Goal: Register for event/course

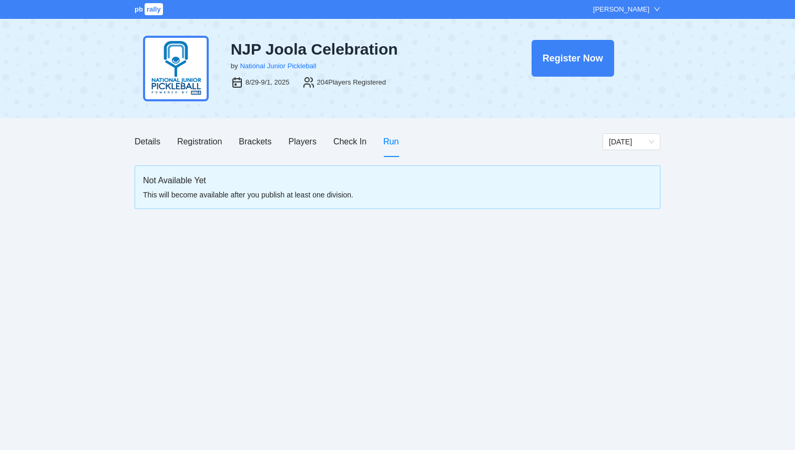
click at [153, 7] on span "rally" at bounding box center [154, 9] width 18 height 12
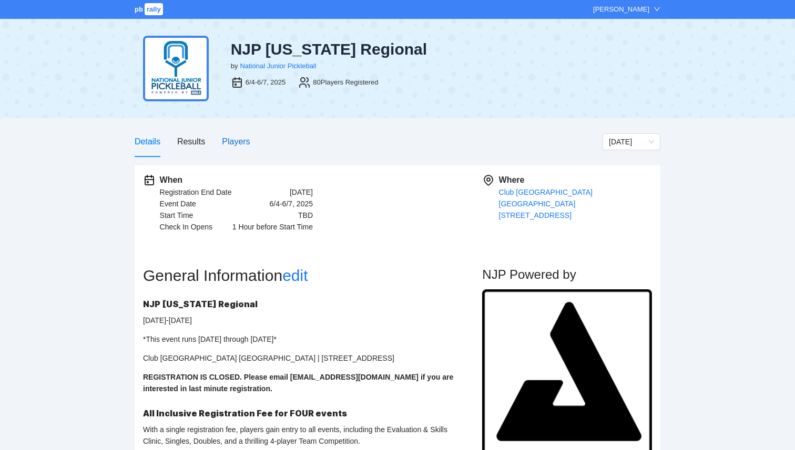
click at [241, 139] on div "Players" at bounding box center [236, 141] width 28 height 13
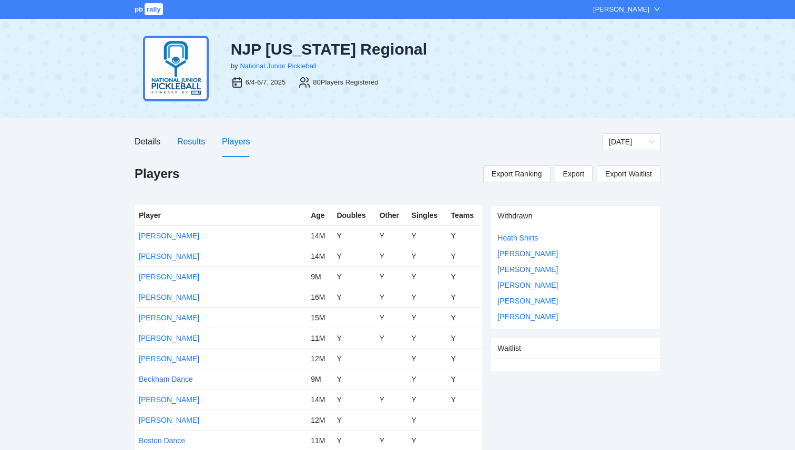
click at [189, 139] on div "Results" at bounding box center [191, 141] width 28 height 13
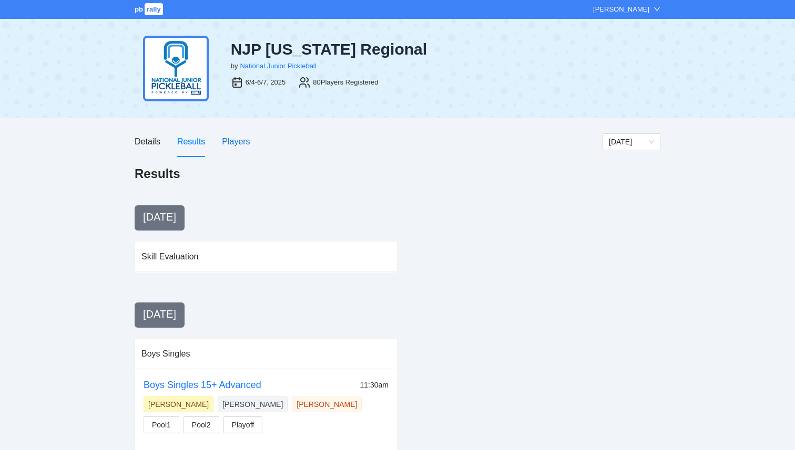
click at [222, 147] on div "Players" at bounding box center [236, 141] width 28 height 13
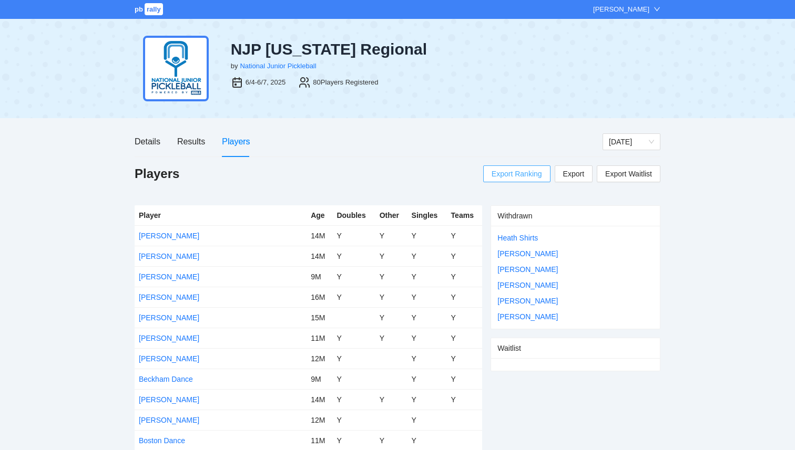
click at [509, 178] on span "Export Ranking" at bounding box center [516, 174] width 50 height 16
click at [139, 12] on span "pb" at bounding box center [139, 9] width 8 height 8
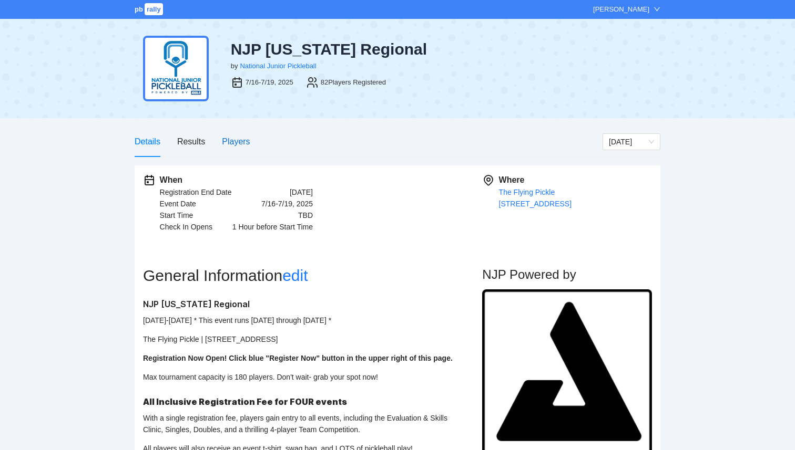
click at [241, 139] on div "Players" at bounding box center [236, 141] width 28 height 13
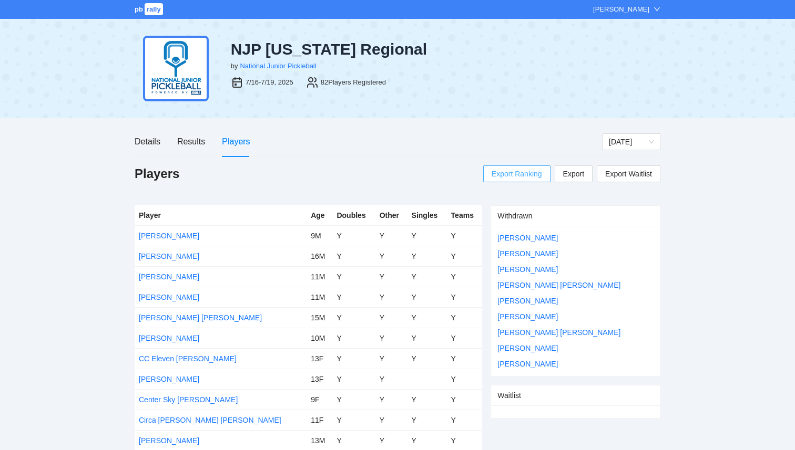
click at [521, 178] on span "Export Ranking" at bounding box center [516, 174] width 50 height 16
click at [139, 11] on span "pb" at bounding box center [139, 9] width 8 height 8
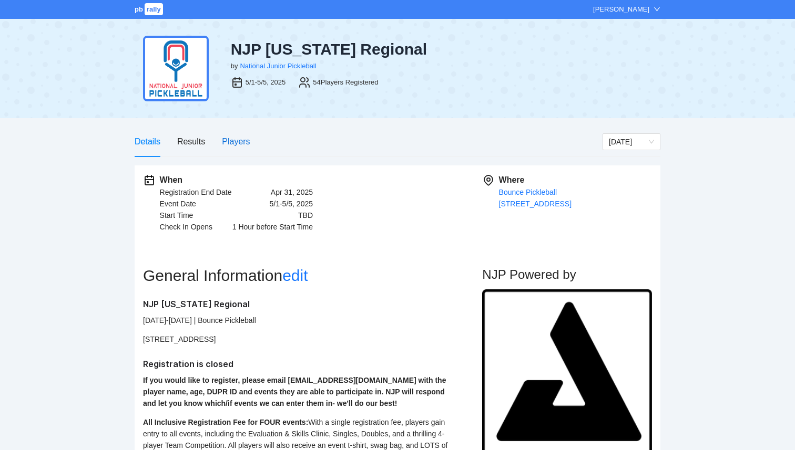
click at [234, 145] on div "Players" at bounding box center [236, 141] width 28 height 13
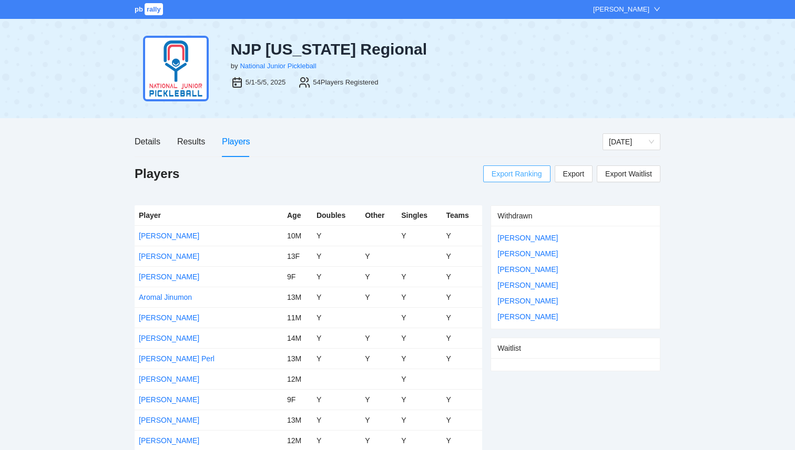
click at [511, 173] on span "Export Ranking" at bounding box center [516, 174] width 50 height 16
click at [148, 143] on div "Details" at bounding box center [148, 141] width 26 height 13
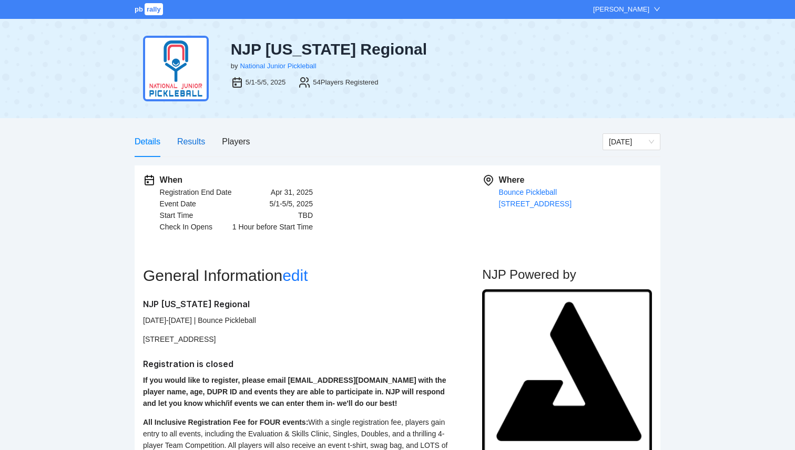
click at [197, 139] on div "Results" at bounding box center [191, 141] width 28 height 13
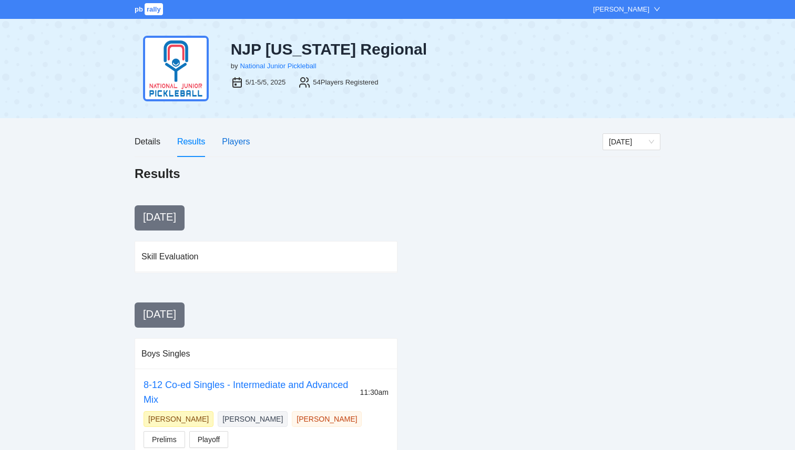
click at [222, 139] on div "Players" at bounding box center [236, 141] width 28 height 13
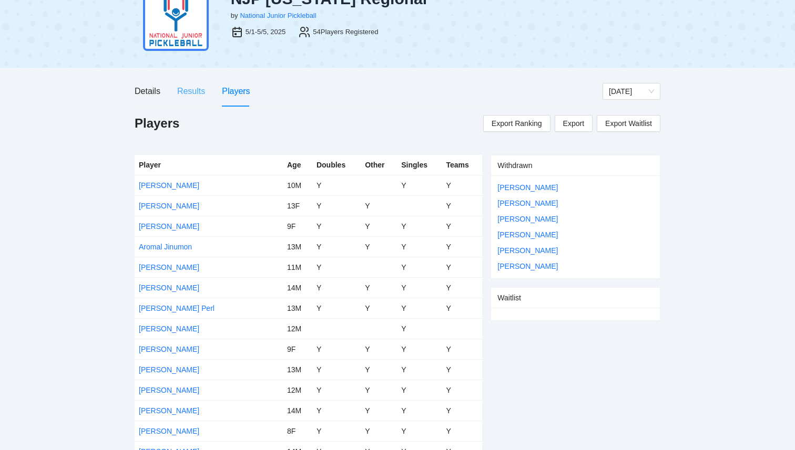
scroll to position [56, 0]
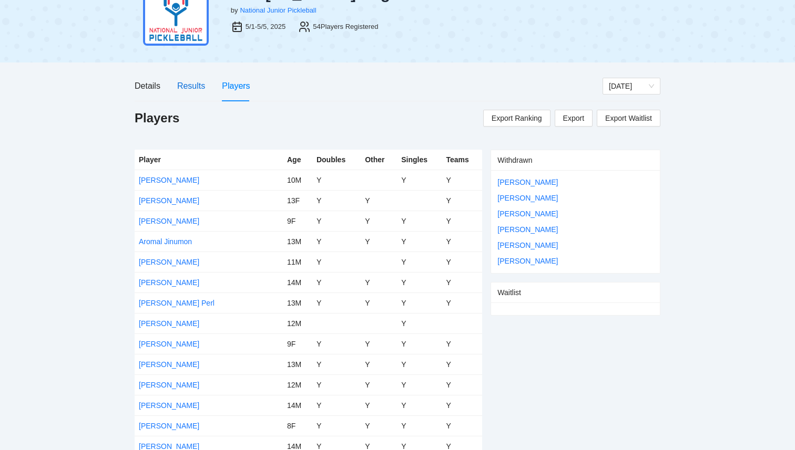
click at [187, 86] on div "Results" at bounding box center [191, 85] width 28 height 13
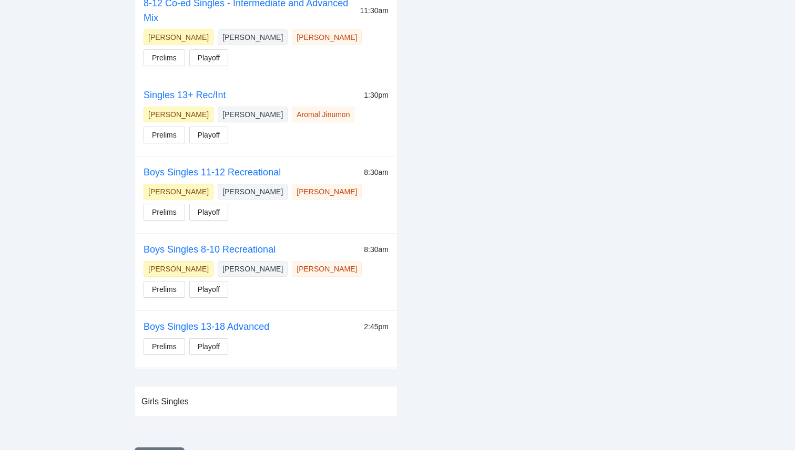
scroll to position [0, 0]
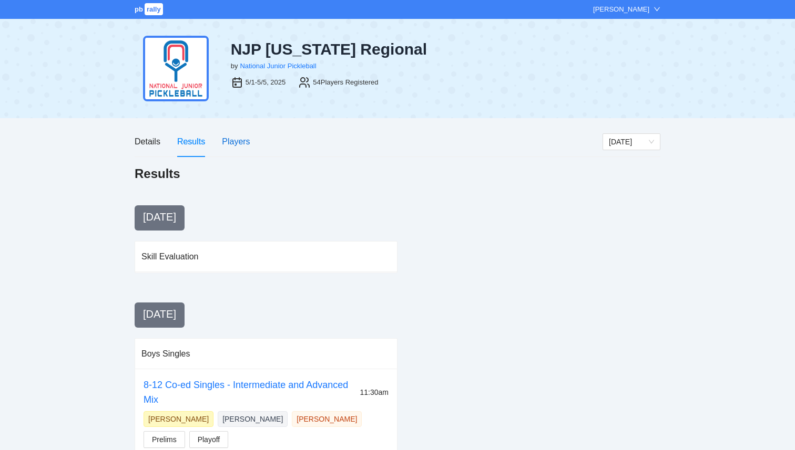
click at [225, 146] on div "Players" at bounding box center [236, 141] width 28 height 13
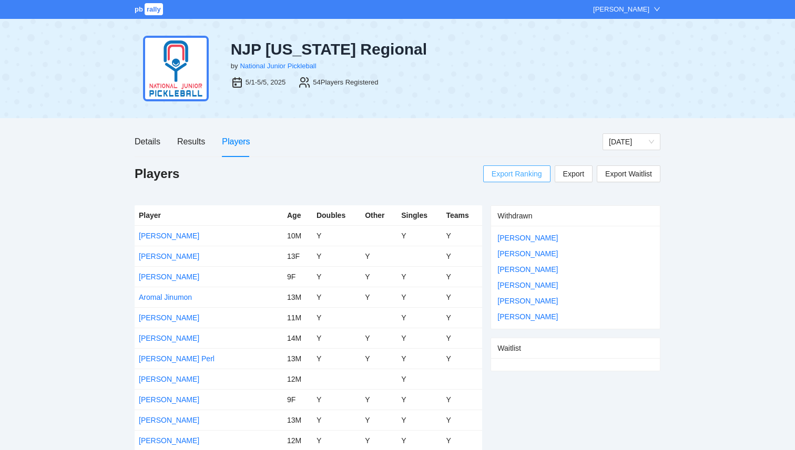
click at [511, 173] on span "Export Ranking" at bounding box center [516, 174] width 50 height 16
click at [197, 141] on div "Results" at bounding box center [191, 141] width 28 height 13
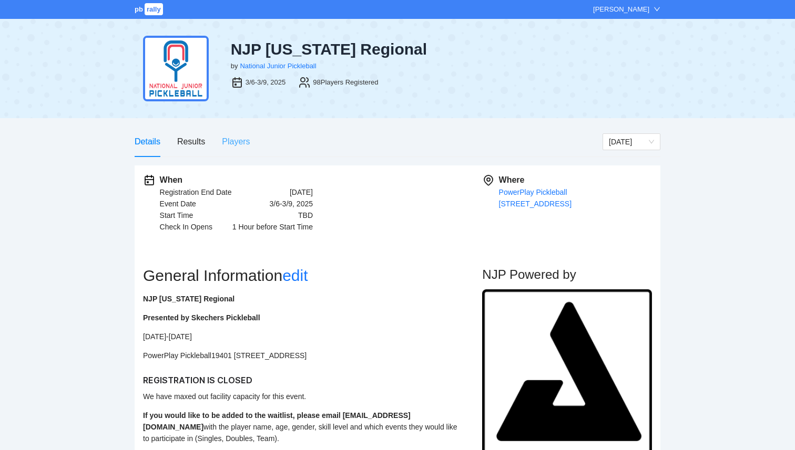
click at [229, 132] on div "Players" at bounding box center [236, 142] width 28 height 30
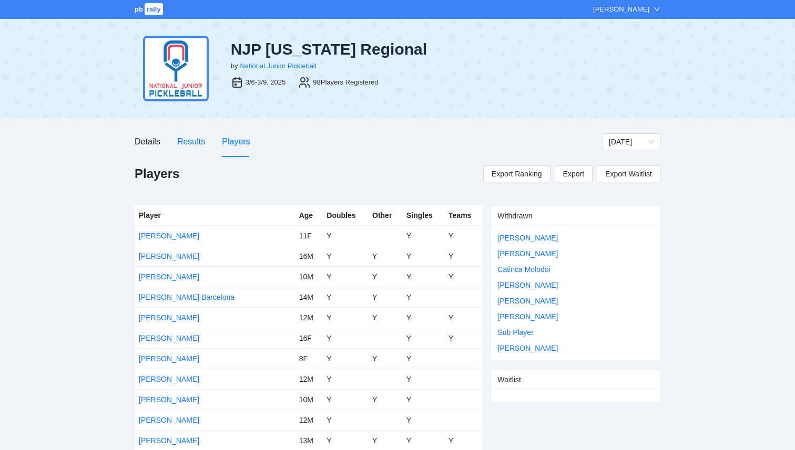
click at [190, 145] on div "Results" at bounding box center [191, 141] width 28 height 13
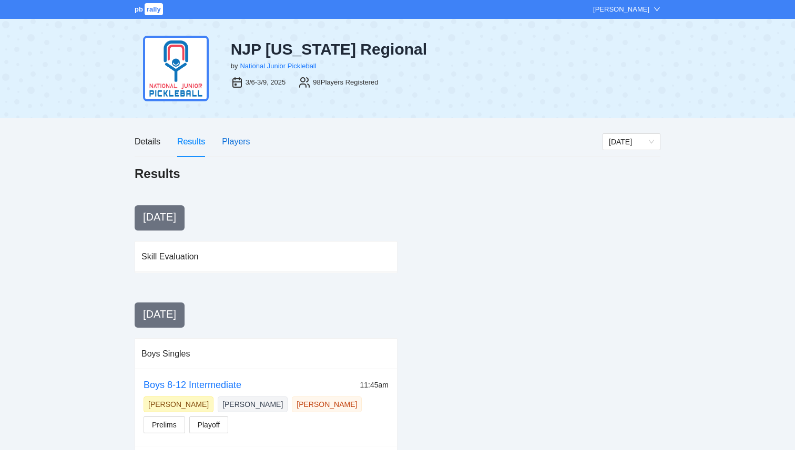
click at [241, 147] on div "Players" at bounding box center [236, 141] width 28 height 13
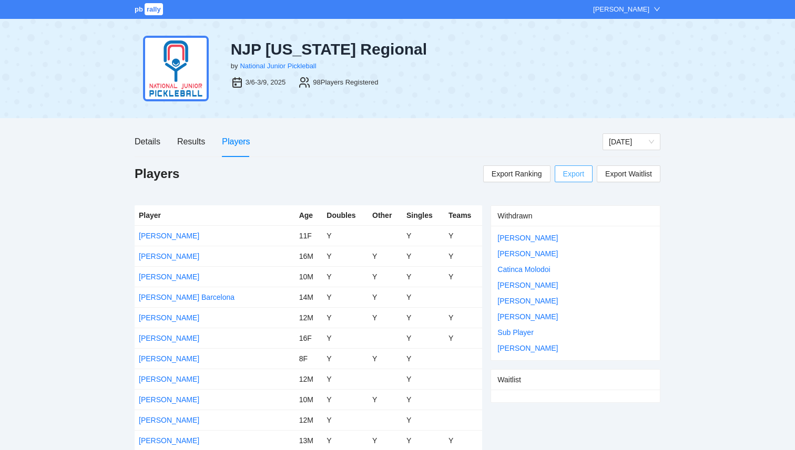
click at [577, 169] on span "Export" at bounding box center [573, 174] width 21 height 16
click at [352, 167] on div "Players Export Ranking Export Export Waitlist" at bounding box center [398, 177] width 526 height 23
click at [520, 171] on span "Export Ranking" at bounding box center [516, 174] width 50 height 16
click at [154, 7] on span "rally" at bounding box center [154, 9] width 18 height 12
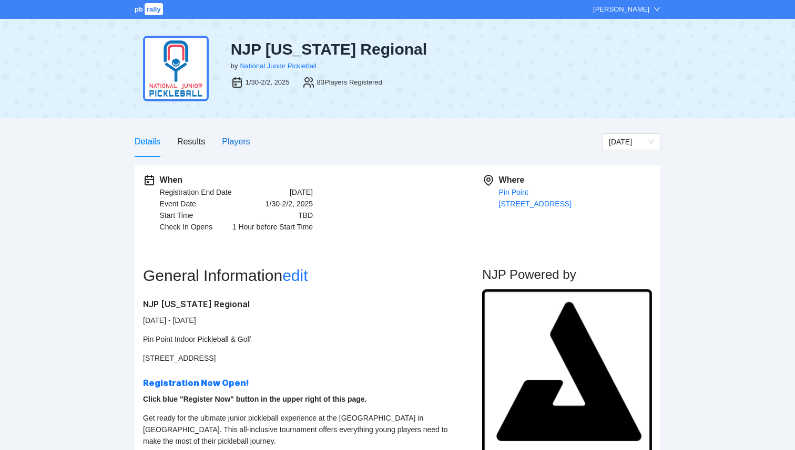
click at [236, 146] on div "Players" at bounding box center [236, 141] width 28 height 13
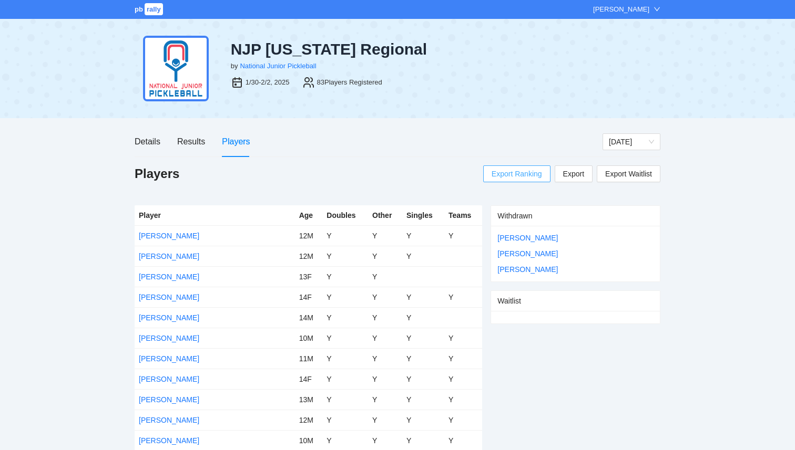
click at [522, 178] on span "Export Ranking" at bounding box center [516, 174] width 50 height 16
click at [189, 144] on div "Results" at bounding box center [191, 141] width 28 height 13
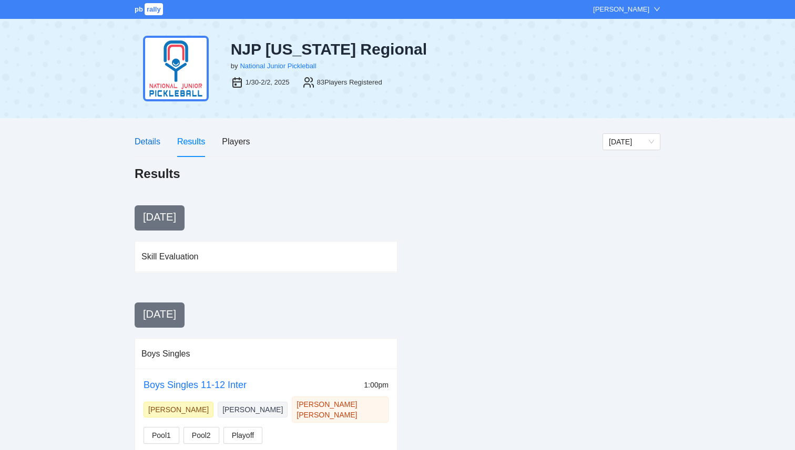
click at [149, 141] on div "Details" at bounding box center [148, 141] width 26 height 13
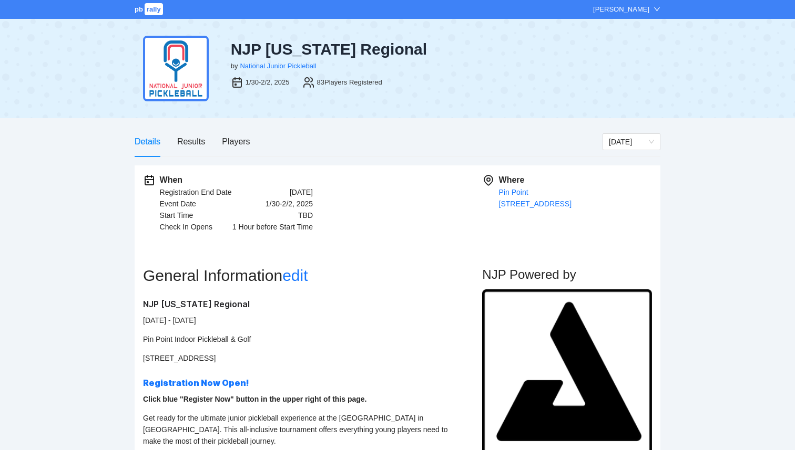
click at [153, 11] on span "rally" at bounding box center [154, 9] width 18 height 12
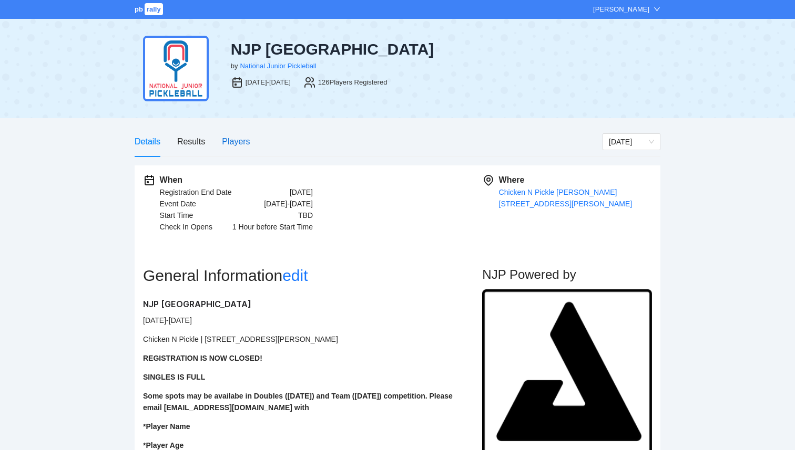
click at [230, 141] on div "Players" at bounding box center [236, 141] width 28 height 13
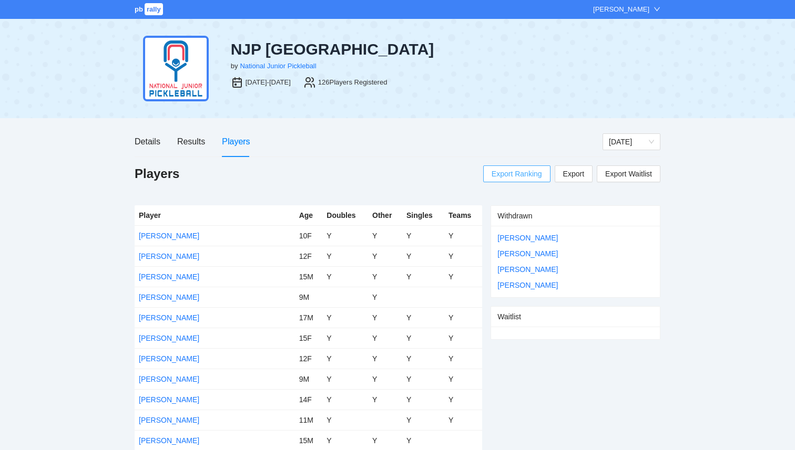
click at [517, 178] on span "Export Ranking" at bounding box center [516, 174] width 50 height 16
click at [149, 145] on div "Details" at bounding box center [148, 141] width 26 height 13
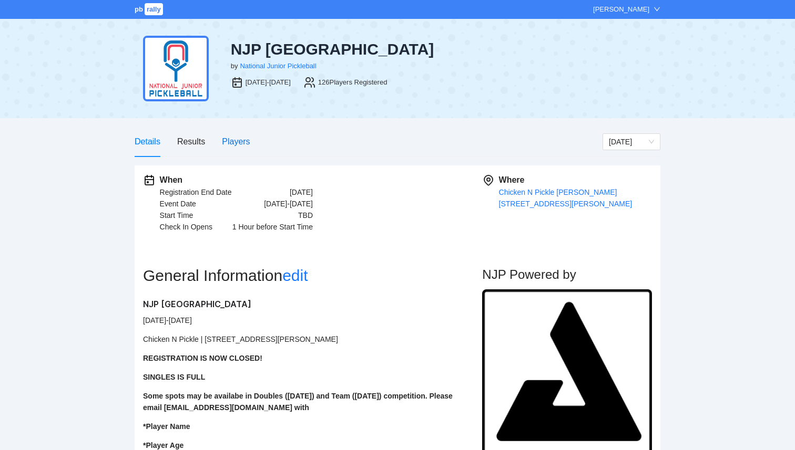
click at [231, 145] on div "Players" at bounding box center [236, 141] width 28 height 13
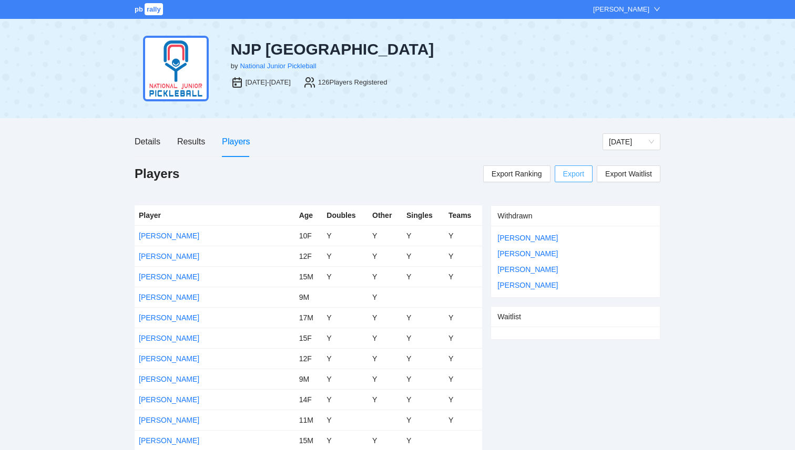
click at [575, 179] on span "Export" at bounding box center [573, 174] width 21 height 16
click at [155, 5] on span "rally" at bounding box center [154, 9] width 18 height 12
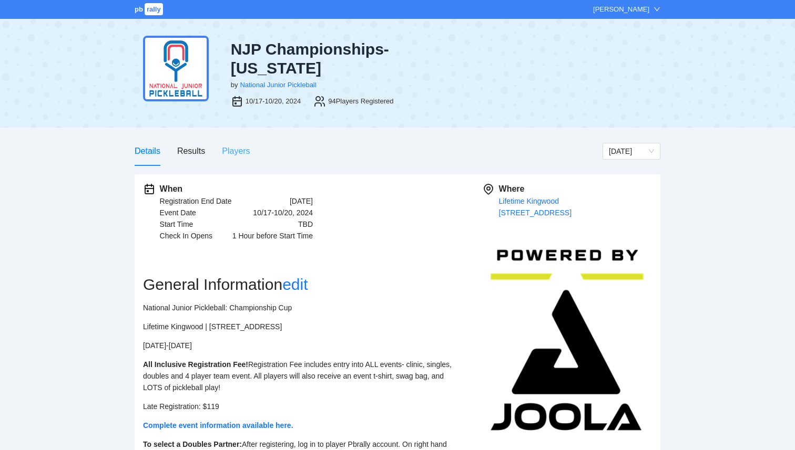
click at [229, 149] on div "Players" at bounding box center [236, 151] width 28 height 30
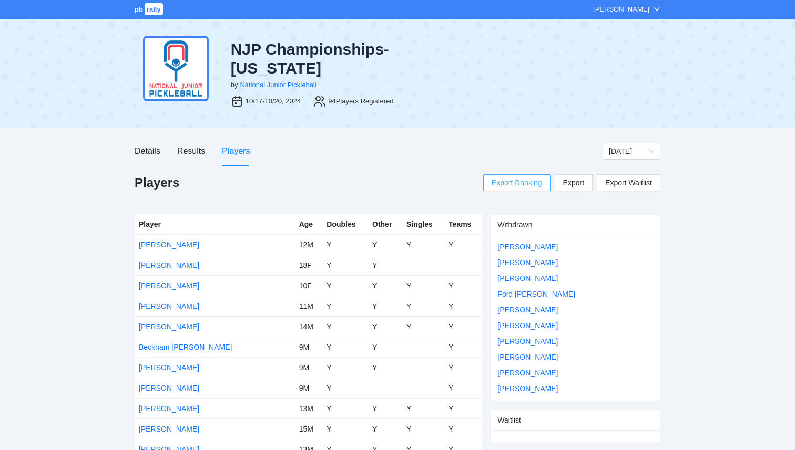
click at [507, 180] on span "Export Ranking" at bounding box center [516, 183] width 50 height 16
click at [151, 8] on span "rally" at bounding box center [154, 9] width 18 height 12
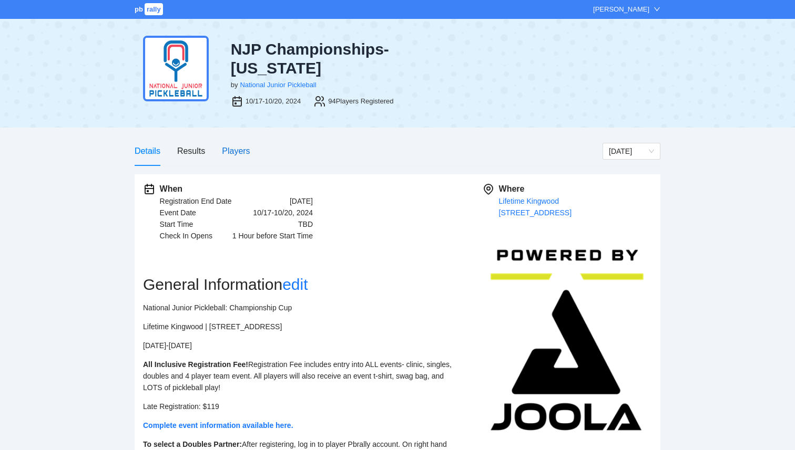
click at [230, 145] on div "Players" at bounding box center [236, 151] width 28 height 13
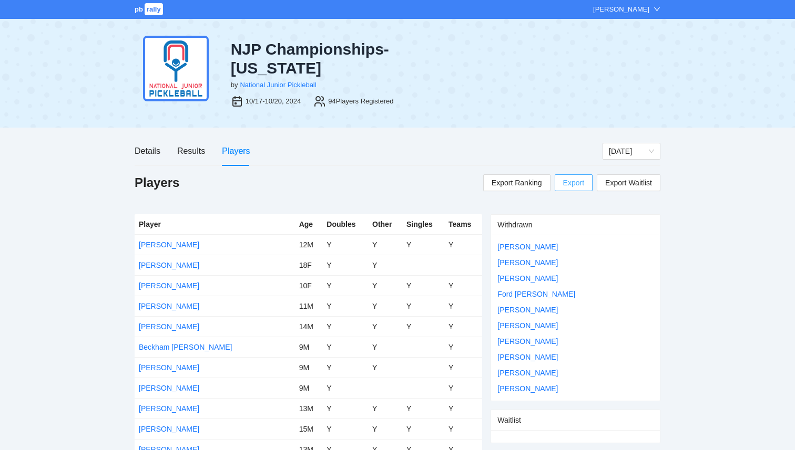
click at [579, 175] on span "Export" at bounding box center [573, 183] width 21 height 16
click at [145, 12] on span "rally" at bounding box center [154, 9] width 18 height 12
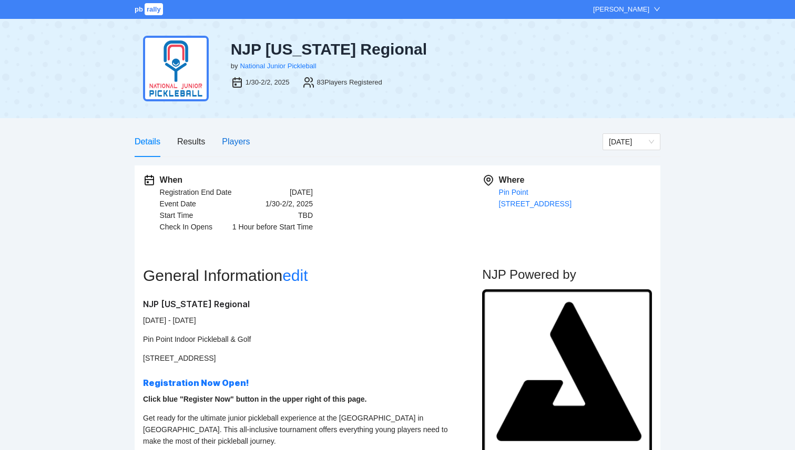
click at [239, 145] on div "Players" at bounding box center [236, 141] width 28 height 13
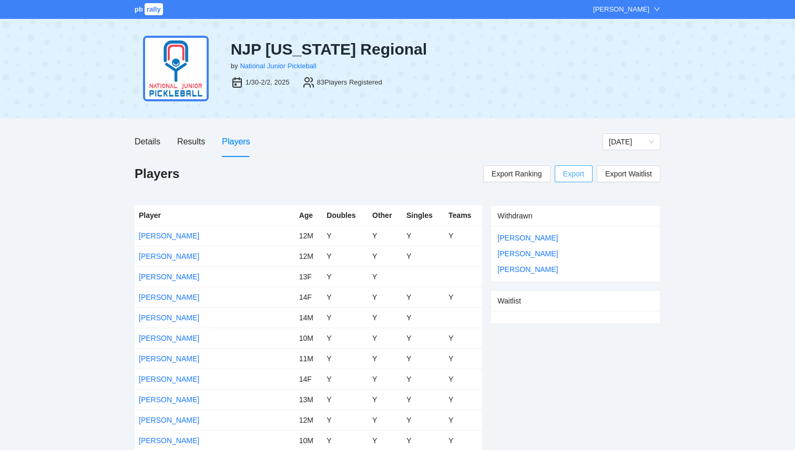
click at [582, 172] on span "Export" at bounding box center [573, 174] width 21 height 16
click at [142, 9] on span "pb" at bounding box center [139, 9] width 8 height 8
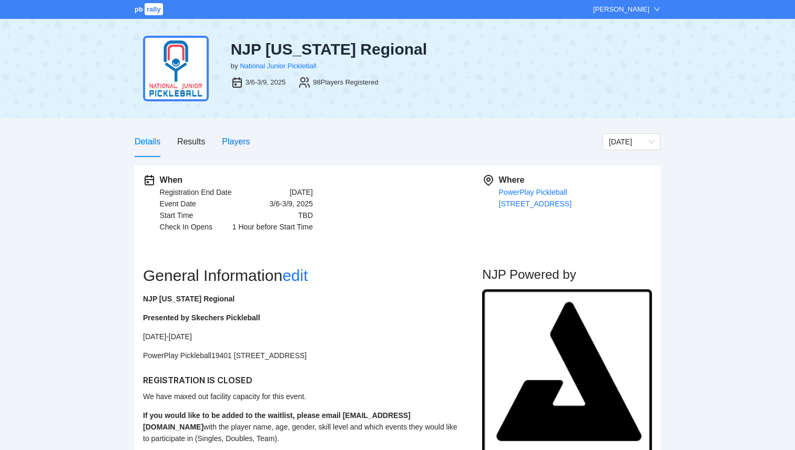
click at [244, 143] on div "Players" at bounding box center [236, 141] width 28 height 13
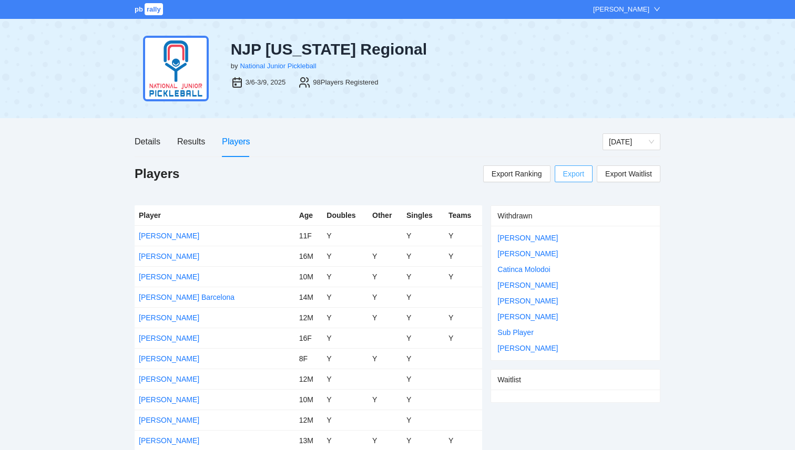
click at [581, 170] on span "Export" at bounding box center [573, 174] width 21 height 16
click at [148, 14] on span "rally" at bounding box center [154, 9] width 18 height 12
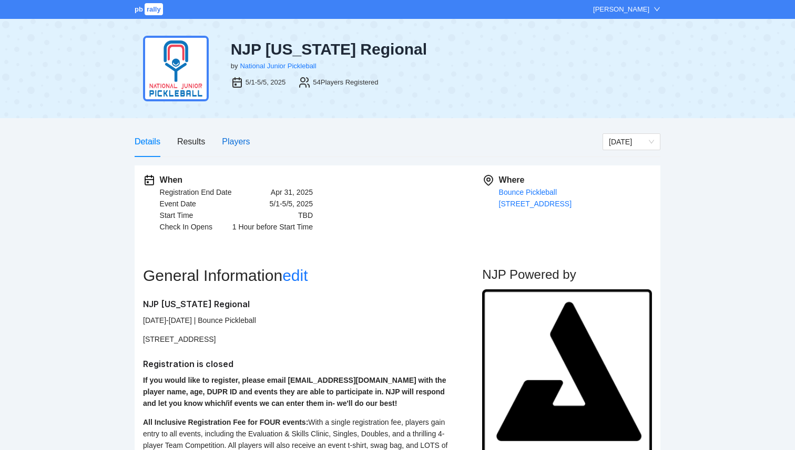
click at [229, 140] on div "Players" at bounding box center [236, 141] width 28 height 13
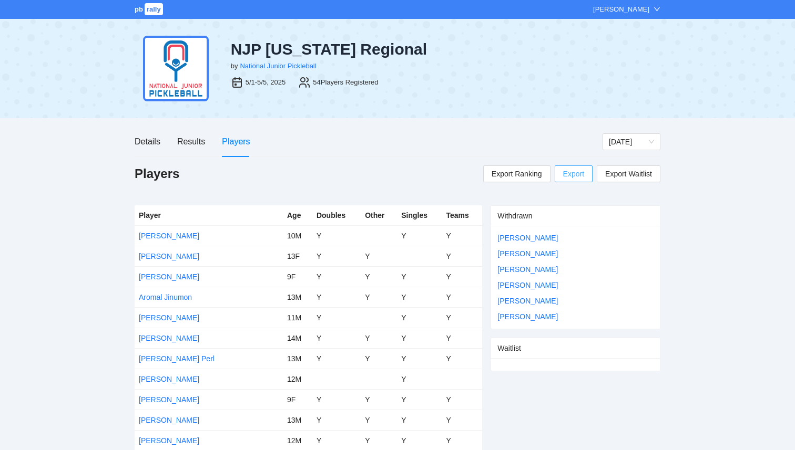
click at [563, 178] on span "Export" at bounding box center [573, 174] width 21 height 16
click at [156, 12] on span "rally" at bounding box center [154, 9] width 18 height 12
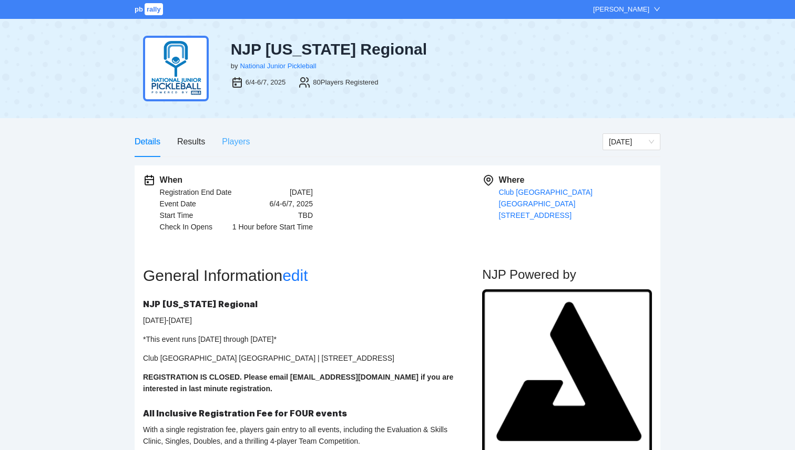
click at [228, 134] on div "Players" at bounding box center [236, 142] width 28 height 30
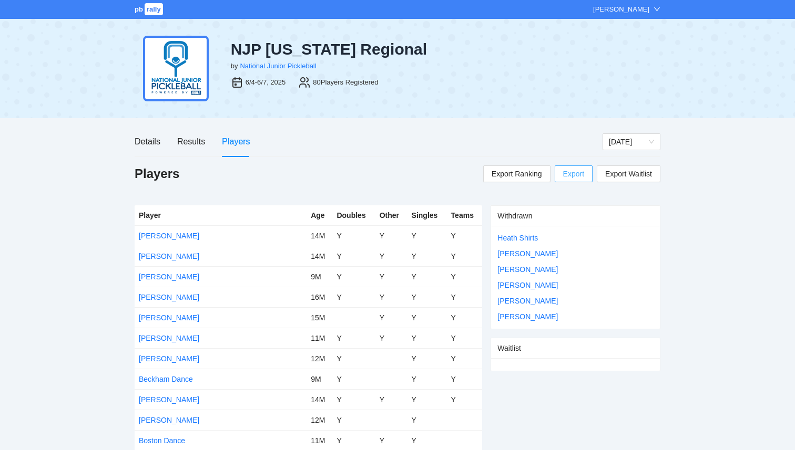
click at [565, 177] on span "Export" at bounding box center [573, 174] width 21 height 16
click at [137, 8] on span "pb" at bounding box center [139, 9] width 8 height 8
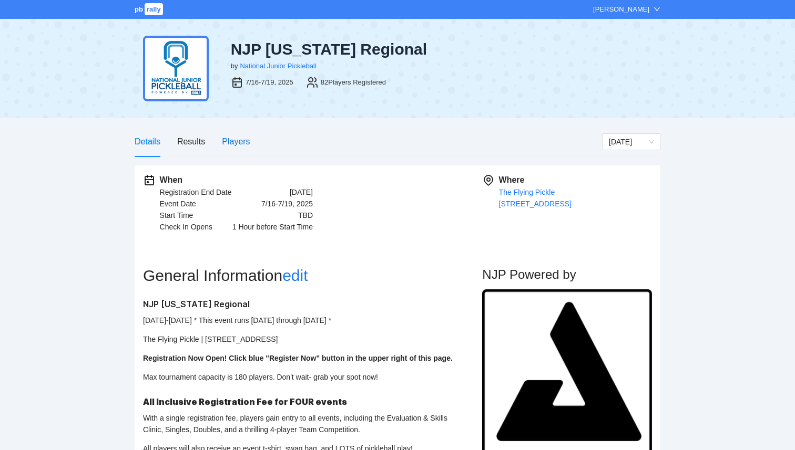
click at [240, 145] on div "Players" at bounding box center [236, 141] width 28 height 13
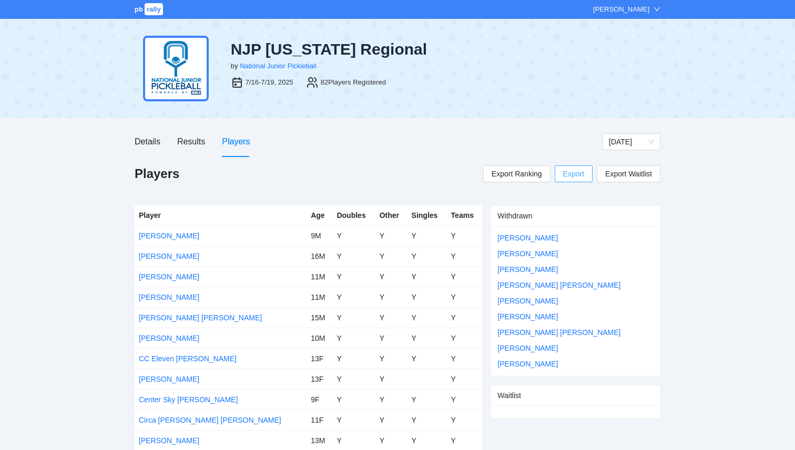
click at [584, 174] on link "Export" at bounding box center [573, 174] width 38 height 17
click at [362, 152] on div "Details Results Players" at bounding box center [369, 142] width 468 height 30
click at [150, 11] on span "rally" at bounding box center [154, 9] width 18 height 12
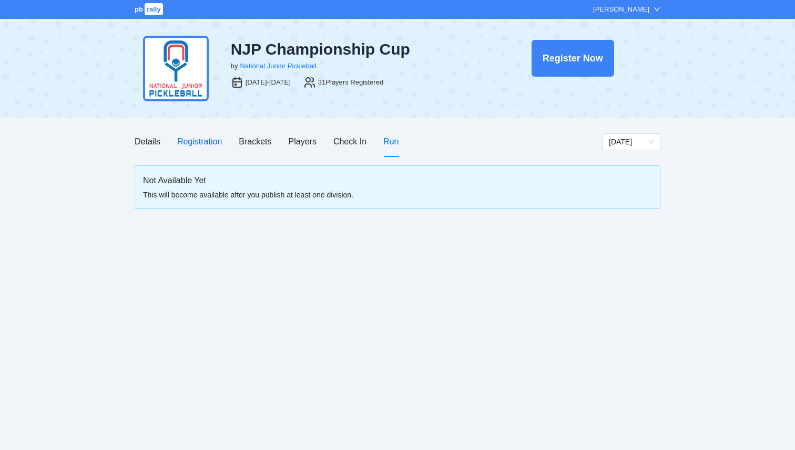
click at [187, 146] on div "Registration" at bounding box center [199, 141] width 45 height 13
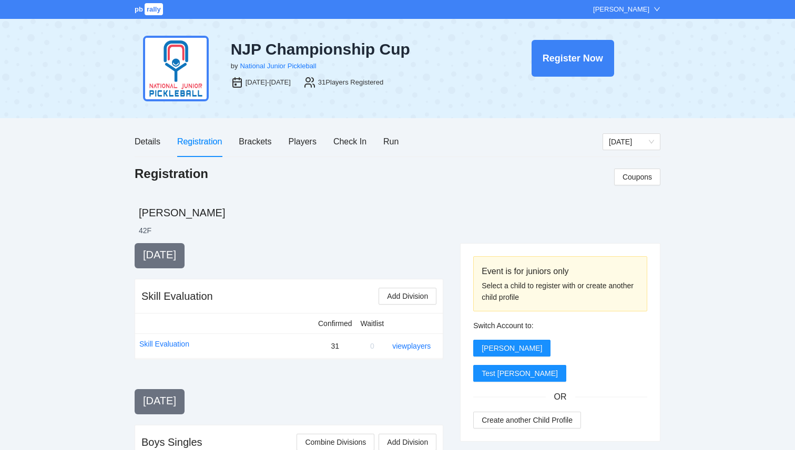
click at [142, 13] on span "pb" at bounding box center [139, 9] width 8 height 8
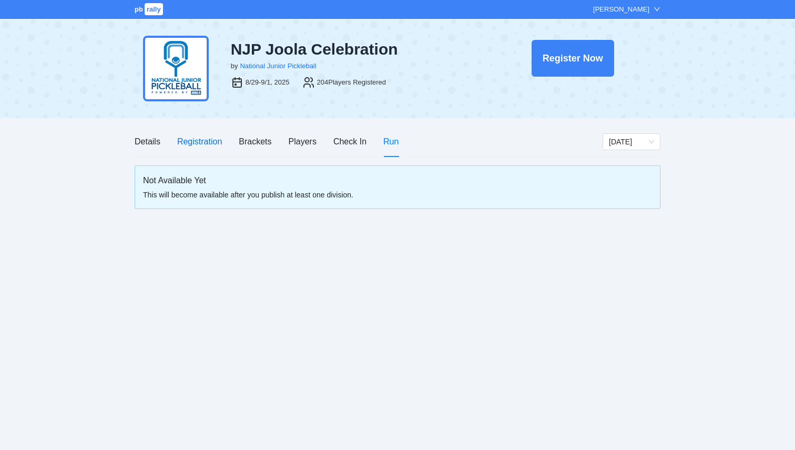
click at [188, 138] on div "Registration" at bounding box center [199, 141] width 45 height 13
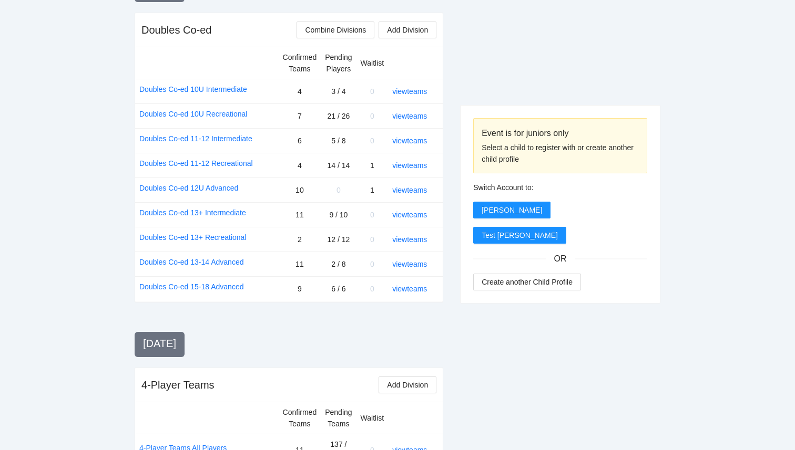
scroll to position [1269, 0]
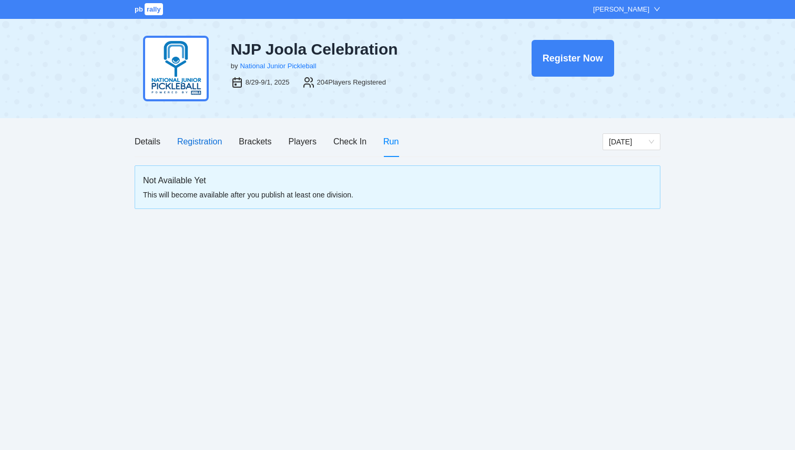
click at [200, 143] on div "Registration" at bounding box center [199, 141] width 45 height 13
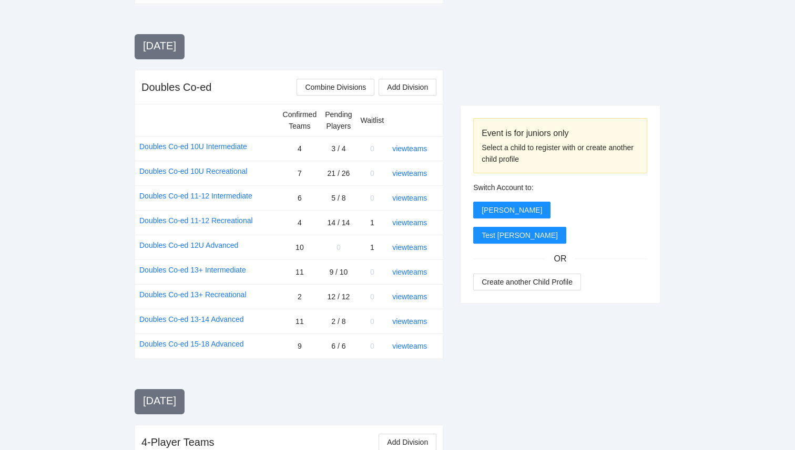
scroll to position [1269, 0]
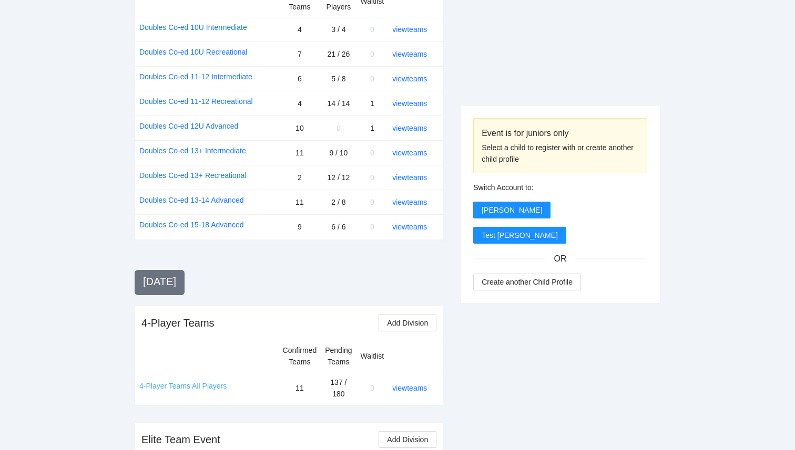
click at [188, 380] on link "4-Player Teams All Players" at bounding box center [182, 386] width 87 height 12
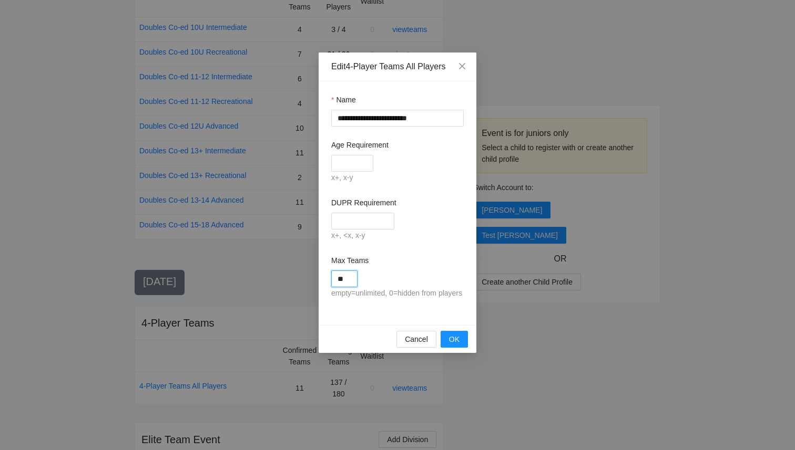
drag, startPoint x: 348, startPoint y: 283, endPoint x: 286, endPoint y: 281, distance: 62.0
click at [286, 281] on div "**********" at bounding box center [397, 225] width 795 height 450
type input "**"
click at [461, 348] on button "OK" at bounding box center [453, 339] width 27 height 17
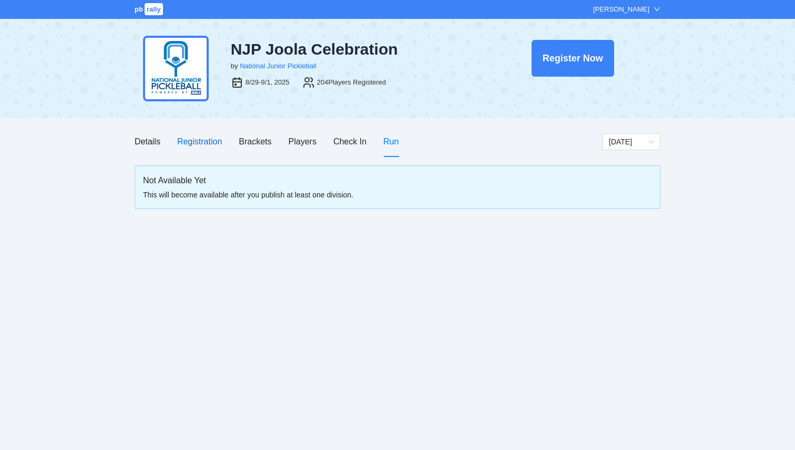
click at [189, 143] on div "Registration" at bounding box center [199, 141] width 45 height 13
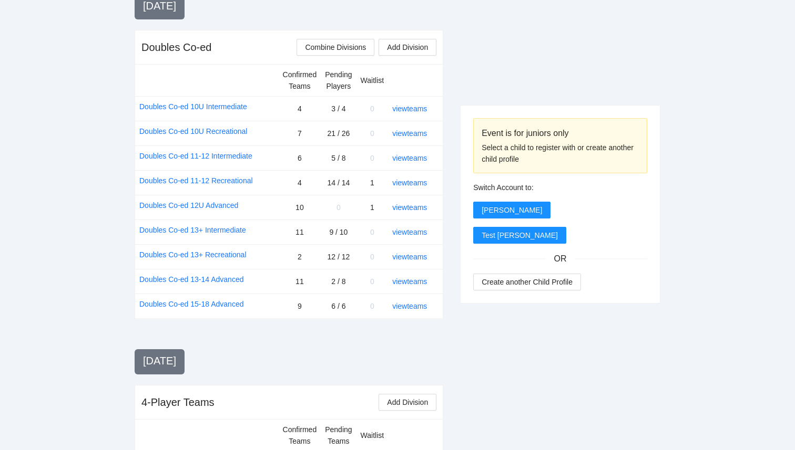
scroll to position [1261, 0]
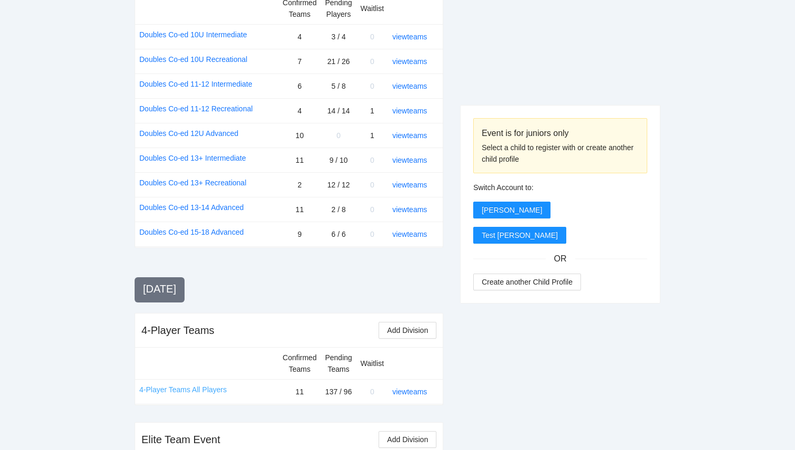
click at [189, 384] on link "4-Player Teams All Players" at bounding box center [182, 390] width 87 height 12
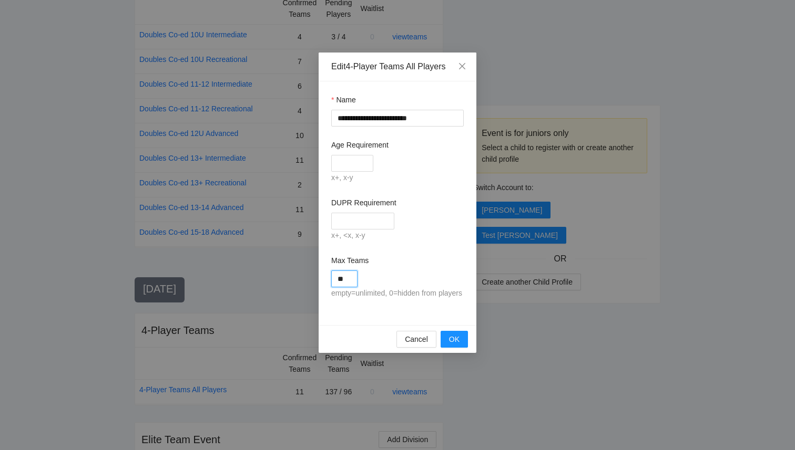
drag, startPoint x: 349, startPoint y: 282, endPoint x: 326, endPoint y: 281, distance: 22.6
click at [327, 281] on div "**********" at bounding box center [397, 203] width 158 height 244
click at [417, 345] on span "Cancel" at bounding box center [416, 340] width 23 height 12
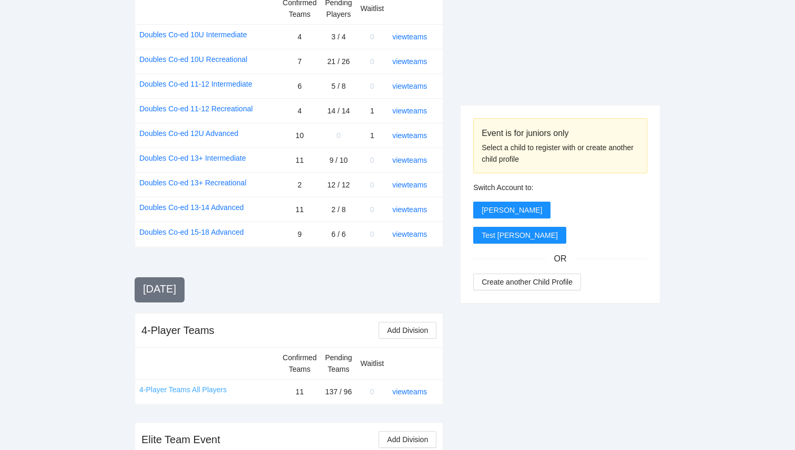
click at [210, 384] on link "4-Player Teams All Players" at bounding box center [182, 390] width 87 height 12
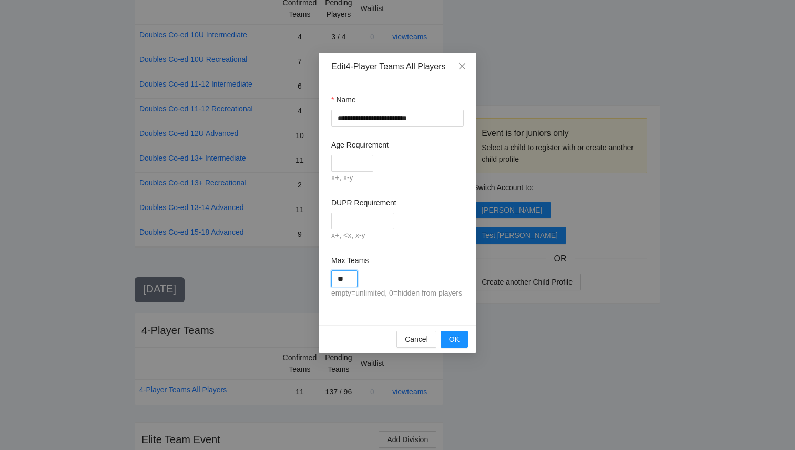
drag, startPoint x: 353, startPoint y: 282, endPoint x: 331, endPoint y: 276, distance: 23.2
click at [331, 276] on input "**" at bounding box center [344, 279] width 26 height 17
click at [416, 348] on button "Cancel" at bounding box center [416, 339] width 40 height 17
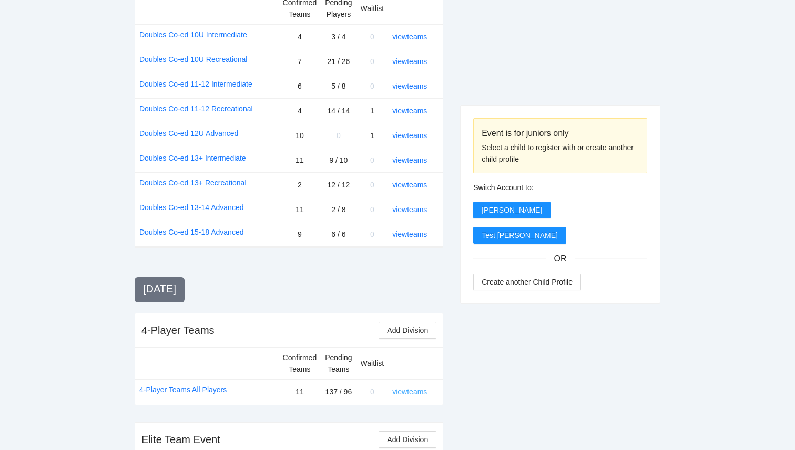
click at [416, 388] on link "view teams" at bounding box center [409, 392] width 35 height 8
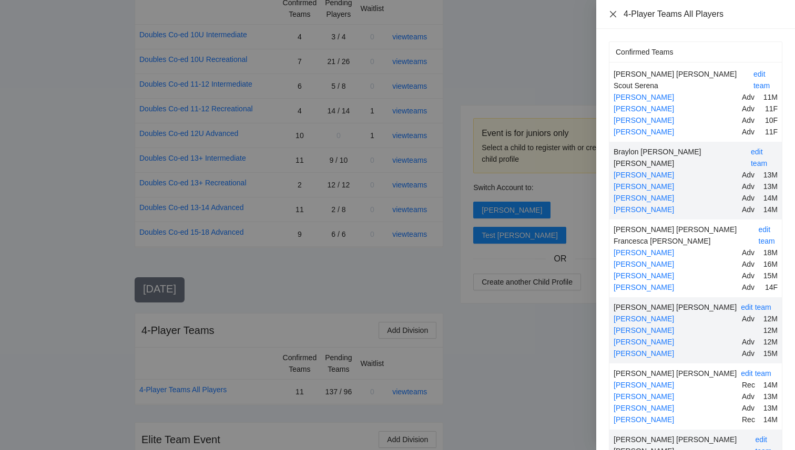
click at [611, 15] on icon "close" at bounding box center [613, 14] width 8 height 8
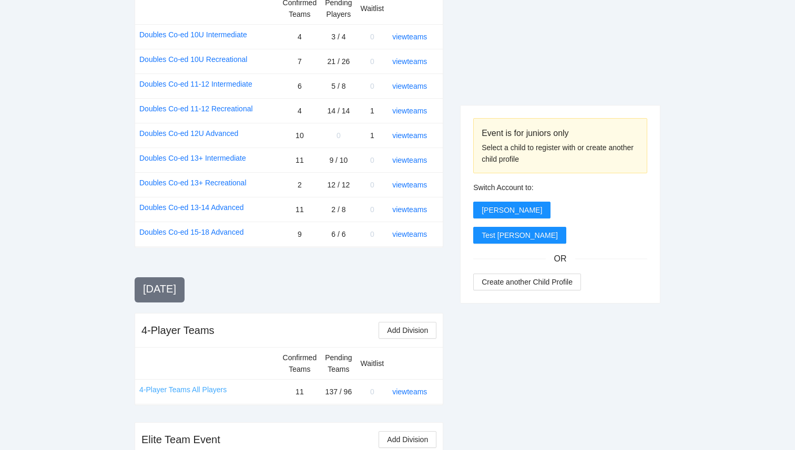
click at [184, 384] on link "4-Player Teams All Players" at bounding box center [182, 390] width 87 height 12
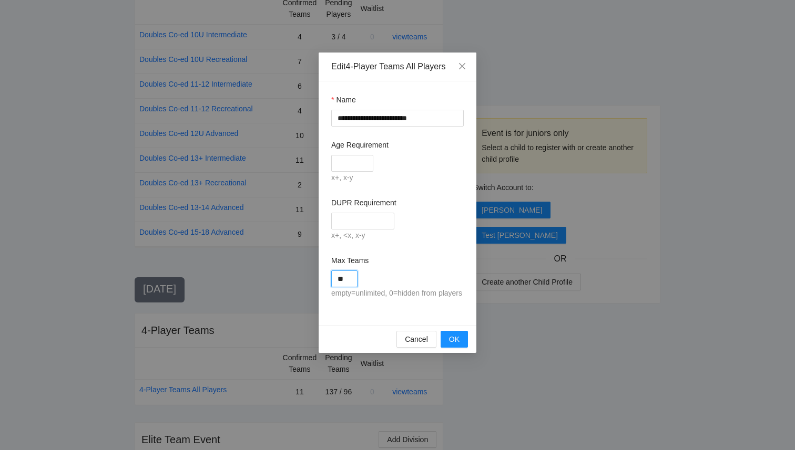
drag, startPoint x: 348, startPoint y: 282, endPoint x: 321, endPoint y: 277, distance: 27.1
click at [322, 277] on div "**********" at bounding box center [397, 203] width 158 height 244
type input "**"
click at [449, 345] on span "OK" at bounding box center [454, 340] width 11 height 12
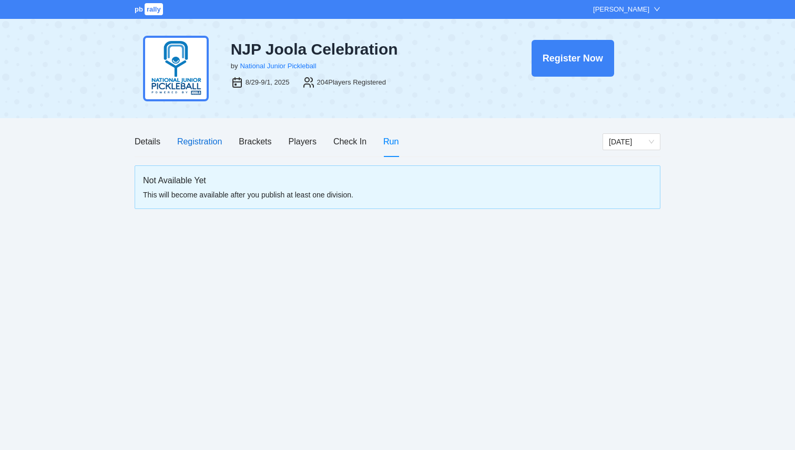
click at [203, 140] on div "Registration" at bounding box center [199, 141] width 45 height 13
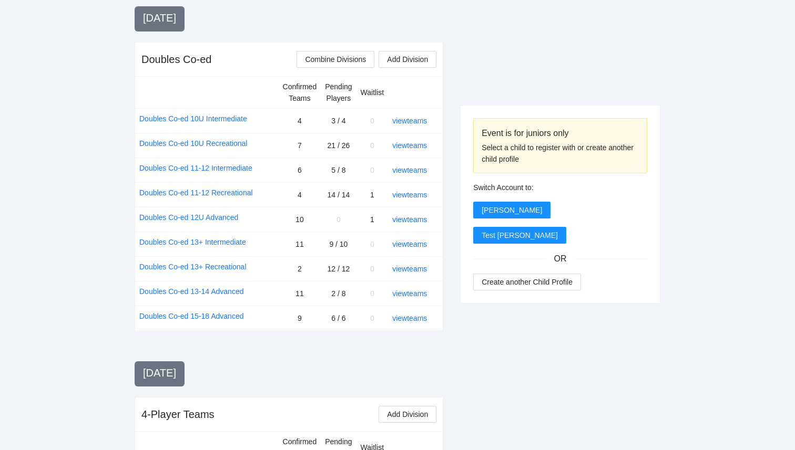
scroll to position [1186, 0]
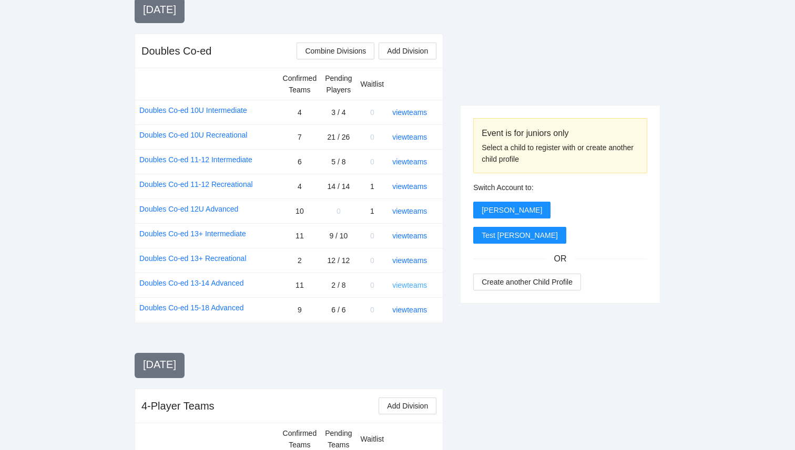
click at [419, 281] on link "view teams" at bounding box center [409, 285] width 35 height 8
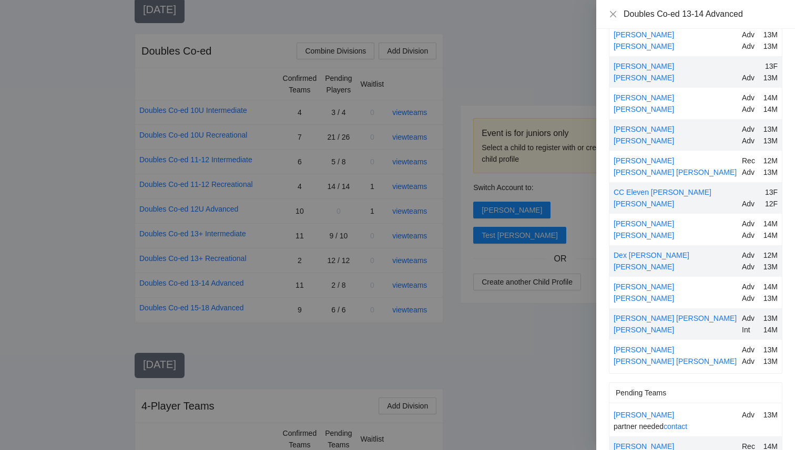
scroll to position [38, 0]
click at [498, 323] on div at bounding box center [397, 225] width 795 height 450
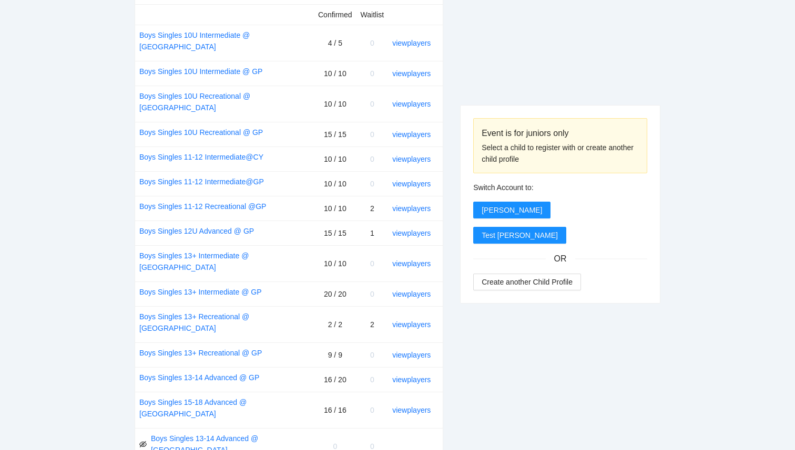
scroll to position [465, 0]
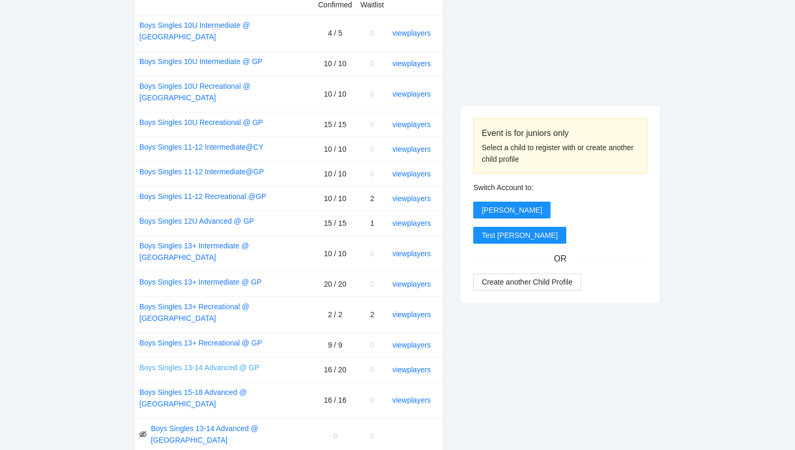
click at [245, 362] on link "Boys Singles 13-14 Advanced @ GP" at bounding box center [199, 368] width 120 height 12
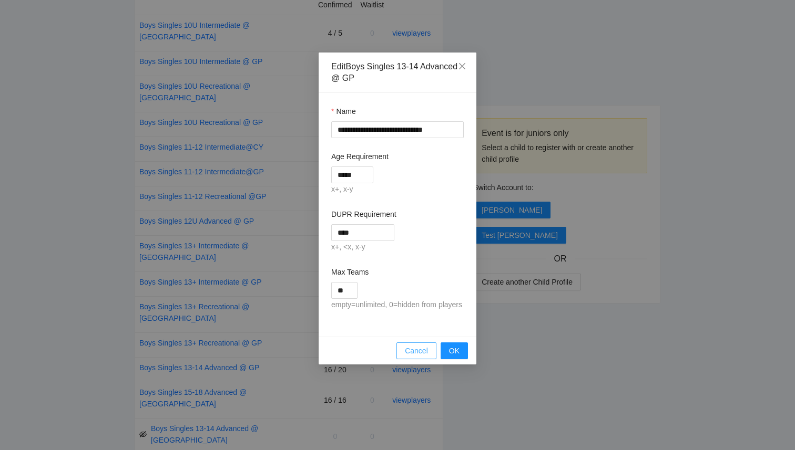
click at [415, 357] on span "Cancel" at bounding box center [416, 351] width 23 height 12
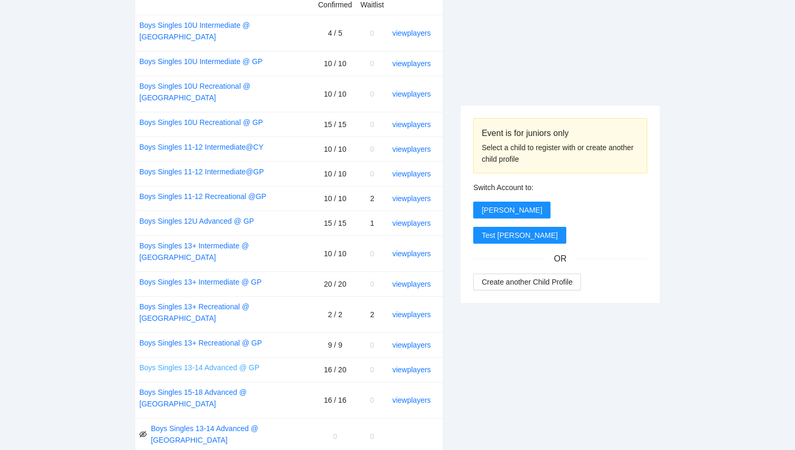
click at [240, 362] on link "Boys Singles 13-14 Advanced @ GP" at bounding box center [199, 368] width 120 height 12
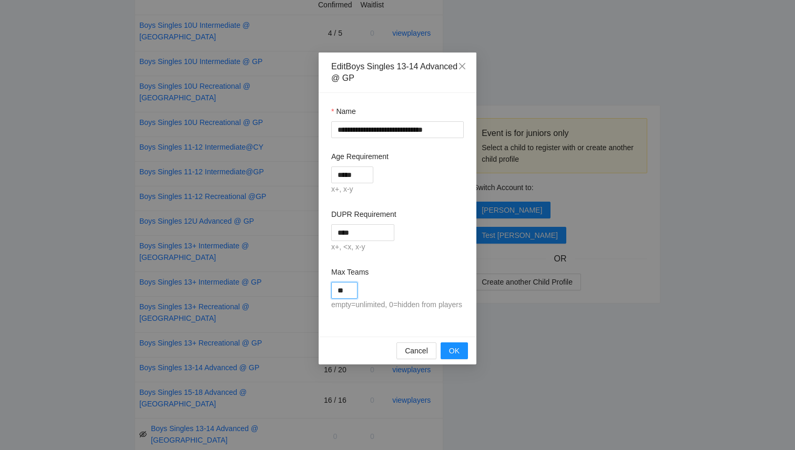
drag, startPoint x: 349, startPoint y: 291, endPoint x: 294, endPoint y: 293, distance: 55.2
click at [295, 292] on div "**********" at bounding box center [397, 225] width 795 height 450
type input "**"
click at [412, 275] on div "Max Teams" at bounding box center [397, 274] width 132 height 16
click at [456, 357] on span "OK" at bounding box center [454, 351] width 11 height 12
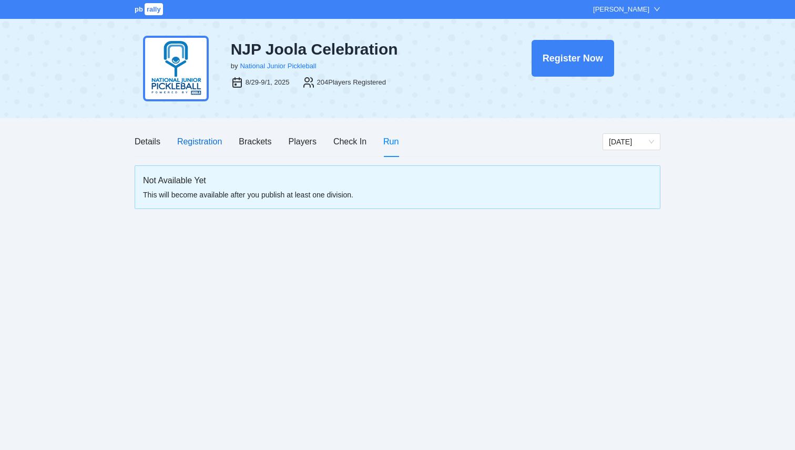
click at [194, 135] on div "Registration" at bounding box center [199, 141] width 45 height 13
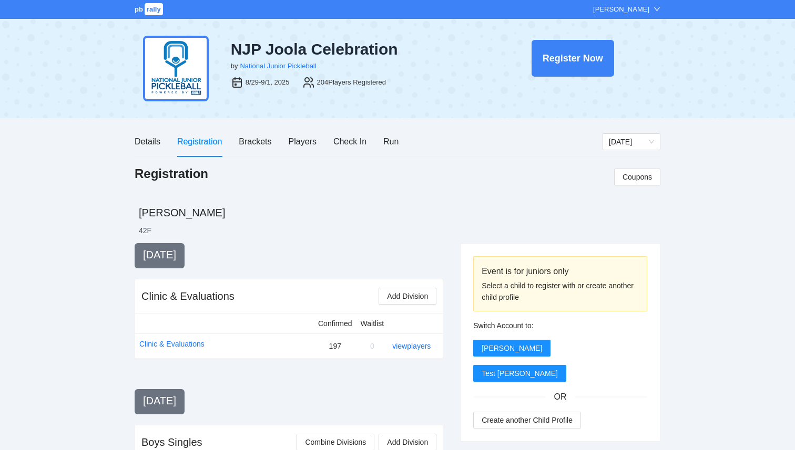
click at [147, 12] on span "rally" at bounding box center [154, 9] width 18 height 12
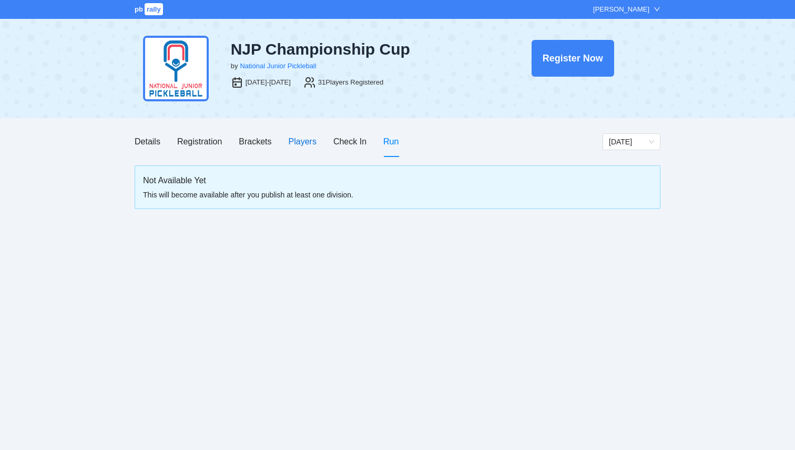
click at [308, 145] on div "Players" at bounding box center [303, 141] width 28 height 13
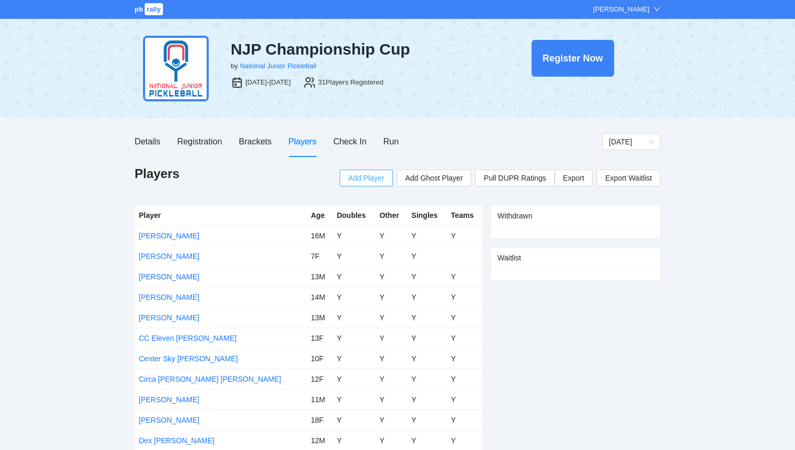
click at [369, 179] on span "Add Player" at bounding box center [366, 178] width 36 height 12
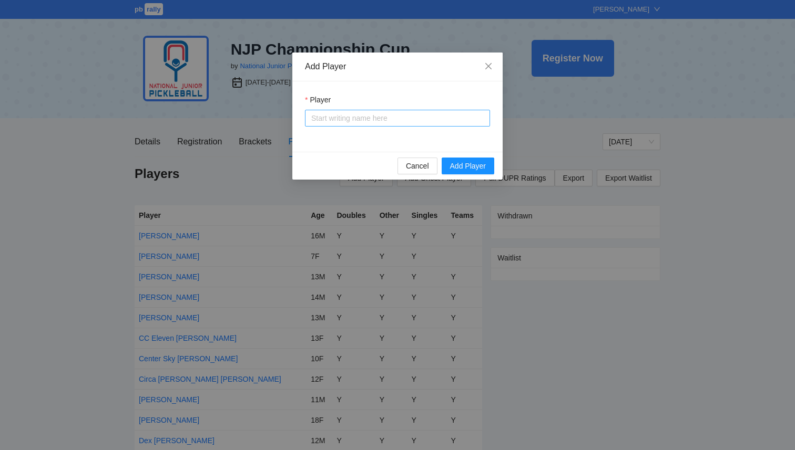
click at [351, 126] on input "Player" at bounding box center [397, 118] width 172 height 16
type input "*"
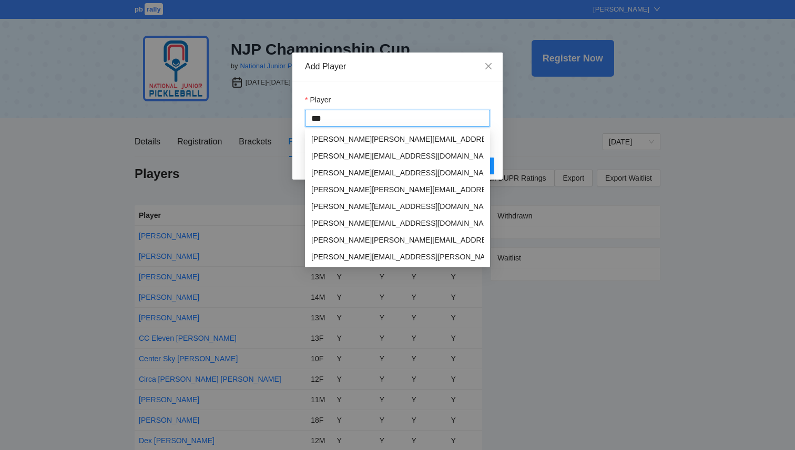
type input "****"
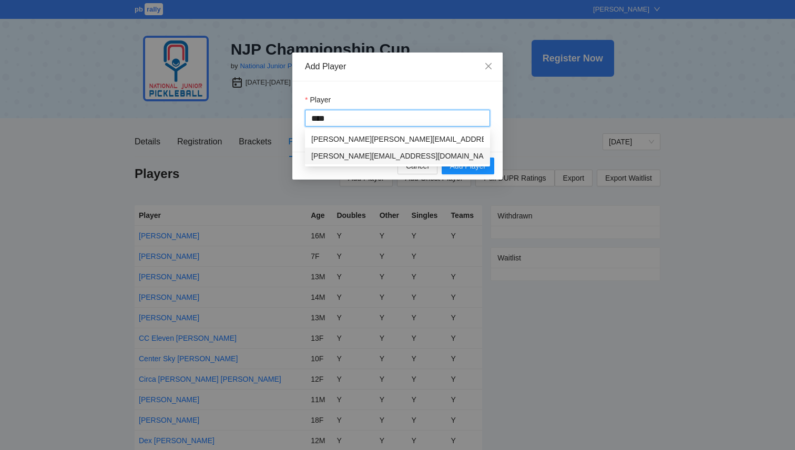
click at [361, 156] on div "Adam Cheney foot.zoning@yahoo.com" at bounding box center [397, 156] width 172 height 12
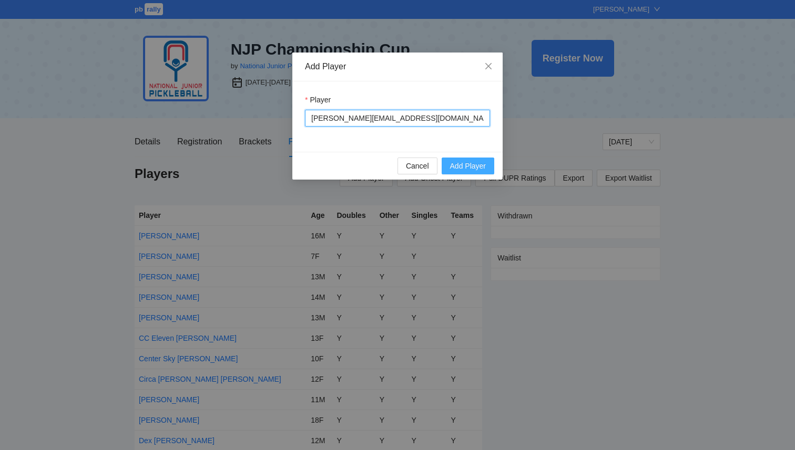
click at [465, 163] on span "Add Player" at bounding box center [468, 166] width 36 height 12
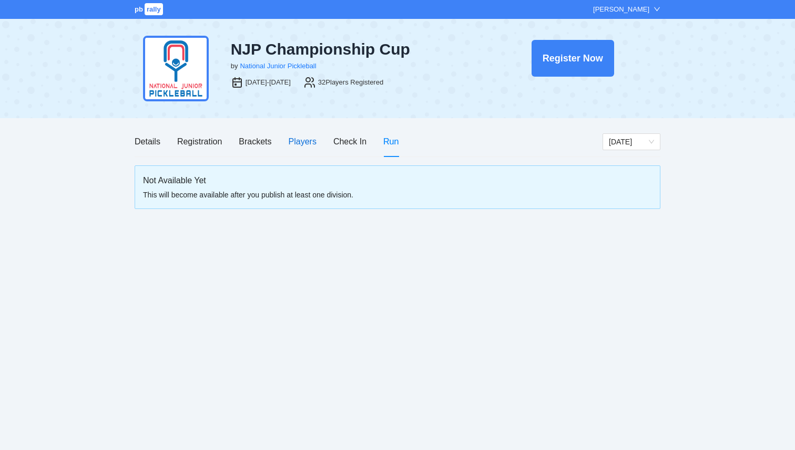
click at [296, 138] on div "Players" at bounding box center [303, 141] width 28 height 13
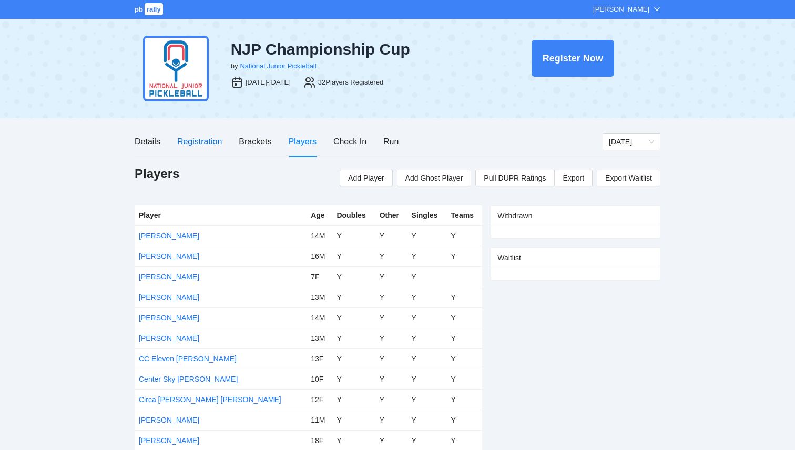
click at [198, 144] on div "Registration" at bounding box center [199, 141] width 45 height 13
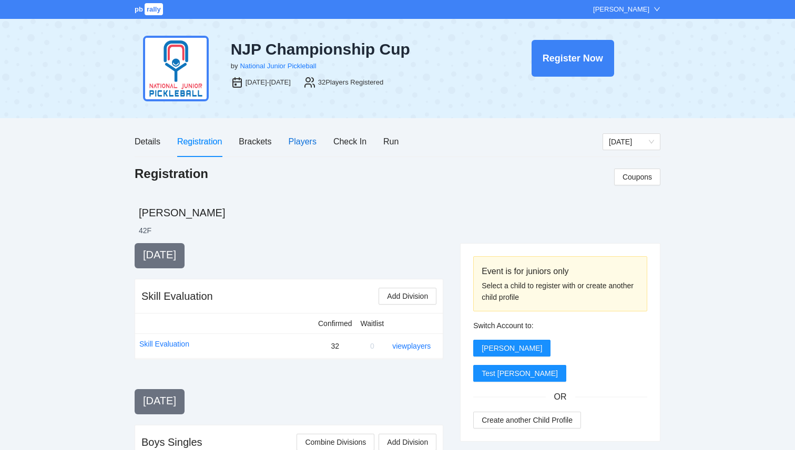
click at [302, 143] on div "Players" at bounding box center [303, 141] width 28 height 13
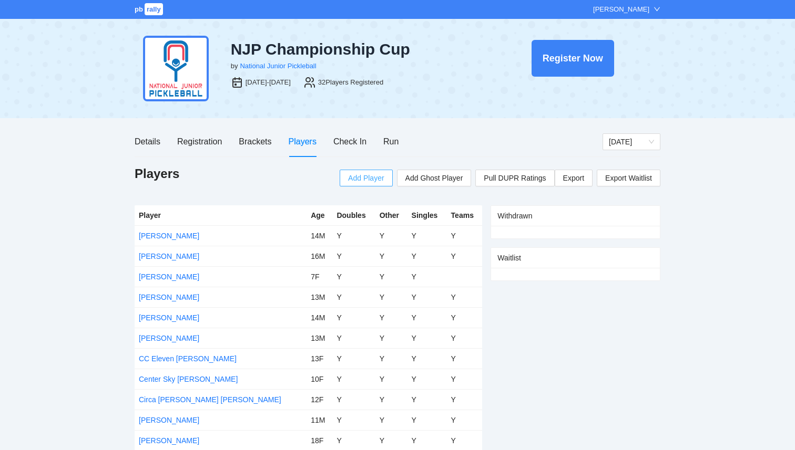
click at [360, 172] on span "Add Player" at bounding box center [366, 178] width 36 height 12
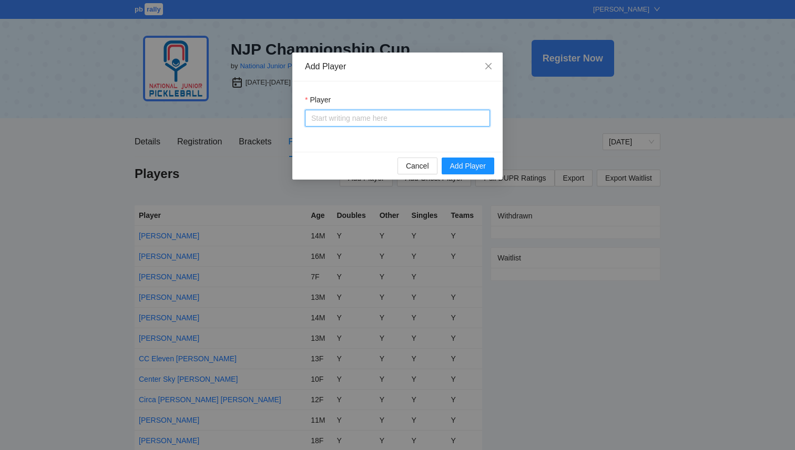
click at [358, 117] on input "Player" at bounding box center [397, 118] width 172 height 16
type input "****"
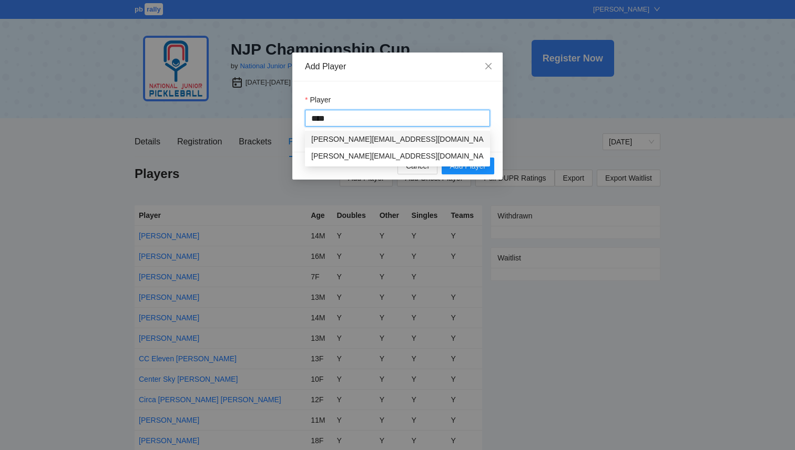
click at [352, 136] on div "[PERSON_NAME]" at bounding box center [341, 139] width 60 height 12
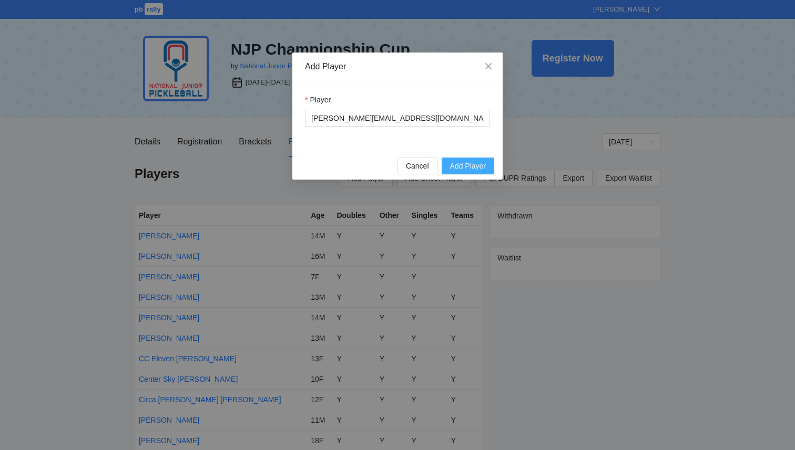
click at [468, 165] on span "Add Player" at bounding box center [468, 166] width 36 height 12
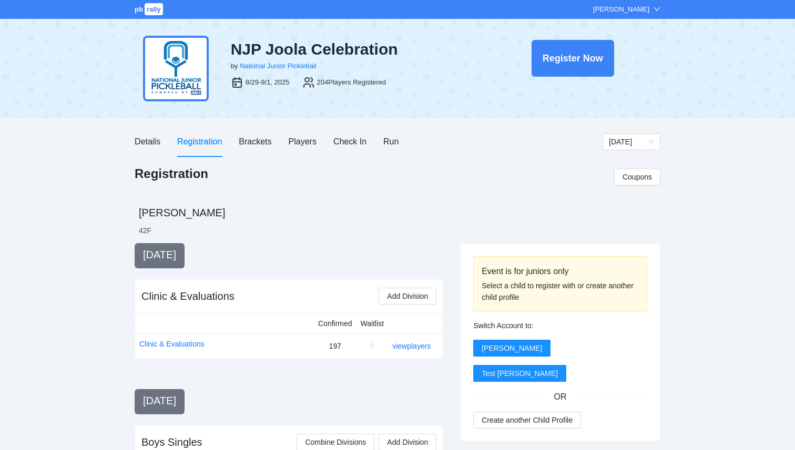
click at [136, 7] on span "pb" at bounding box center [139, 9] width 8 height 8
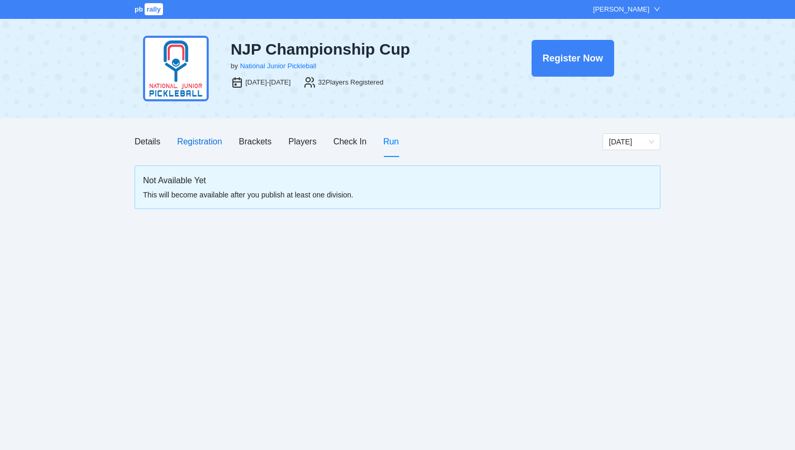
click at [204, 143] on div "Registration" at bounding box center [199, 141] width 45 height 13
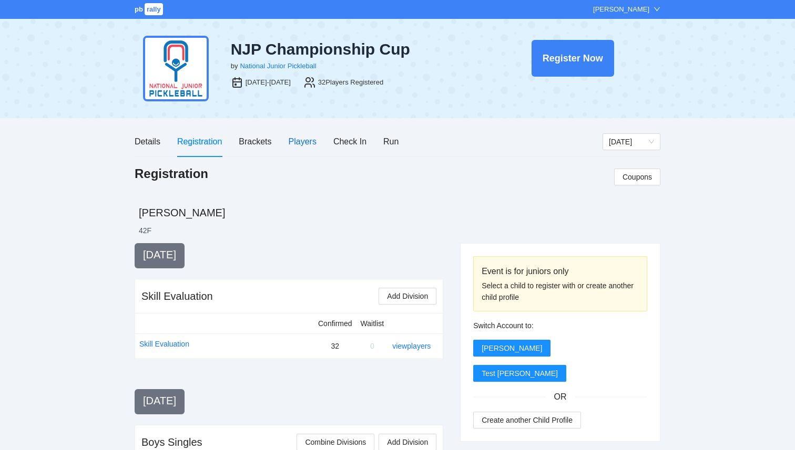
click at [294, 146] on div "Players" at bounding box center [303, 141] width 28 height 13
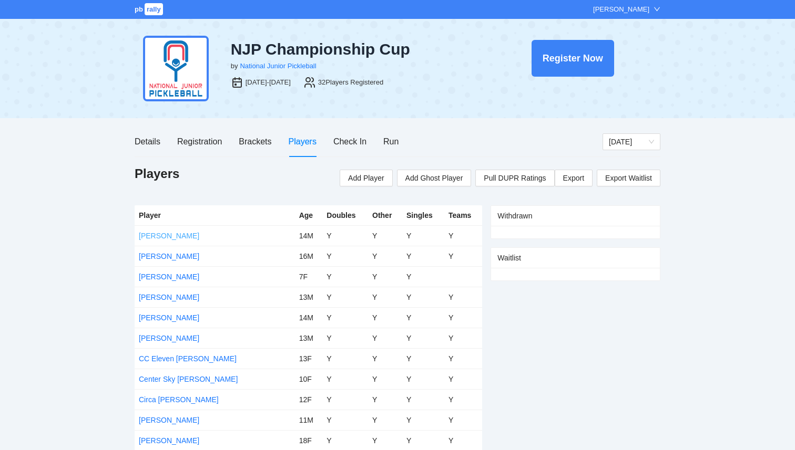
click at [171, 233] on link "[PERSON_NAME]" at bounding box center [169, 236] width 60 height 8
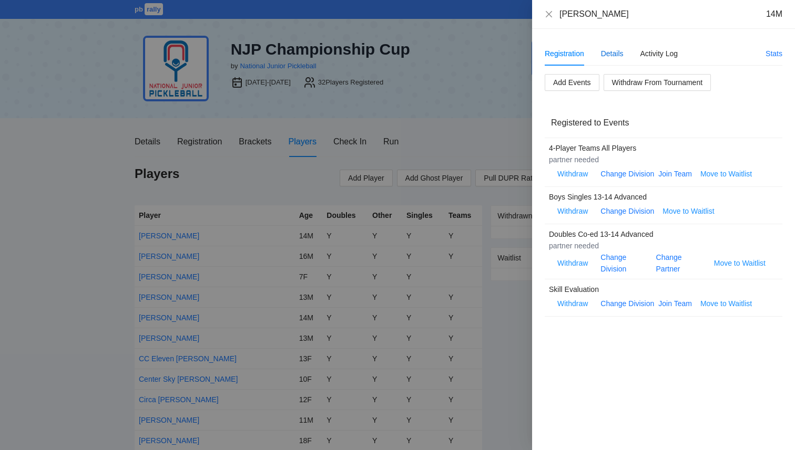
click at [612, 55] on div "Details" at bounding box center [612, 54] width 23 height 12
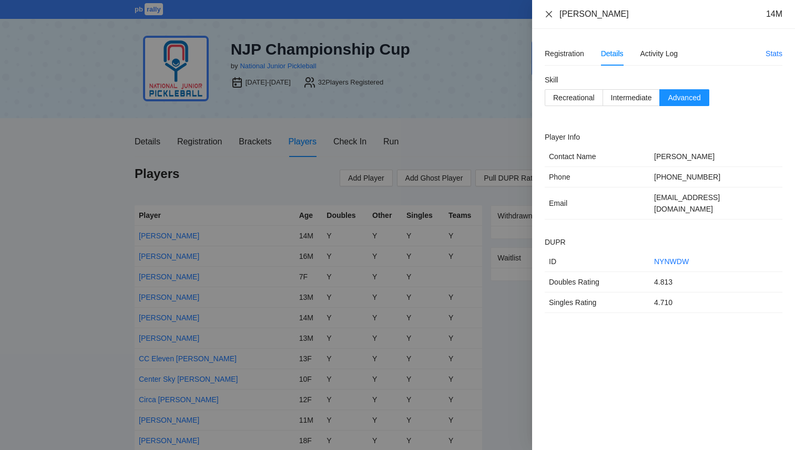
click at [550, 14] on icon "close" at bounding box center [548, 14] width 8 height 8
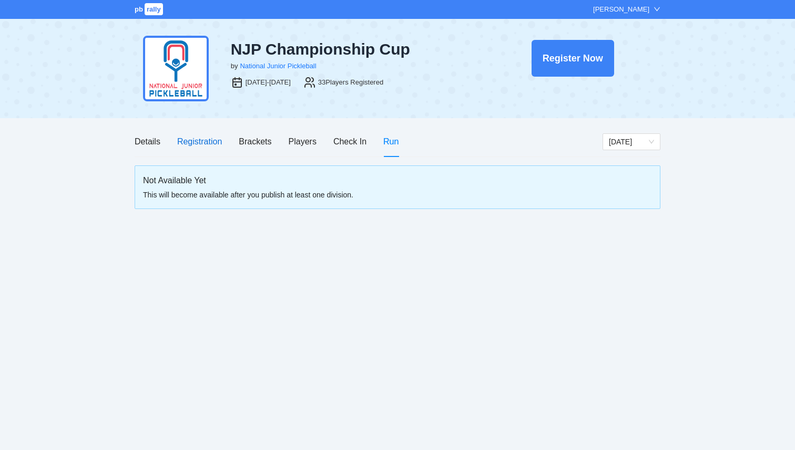
click at [204, 142] on div "Registration" at bounding box center [199, 141] width 45 height 13
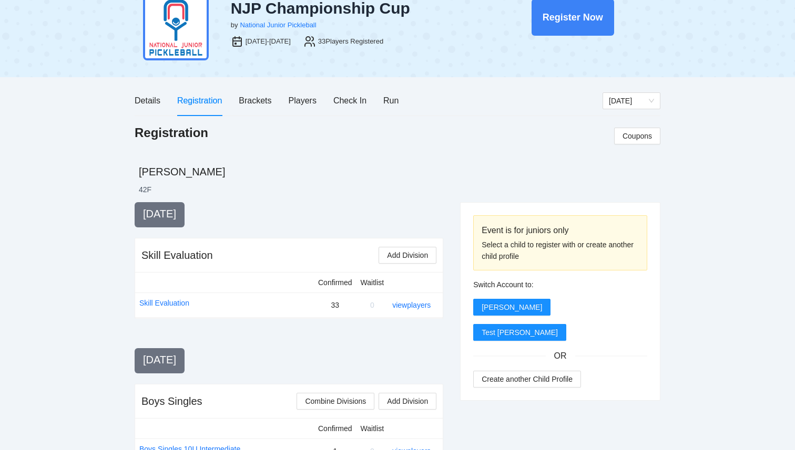
scroll to position [14, 0]
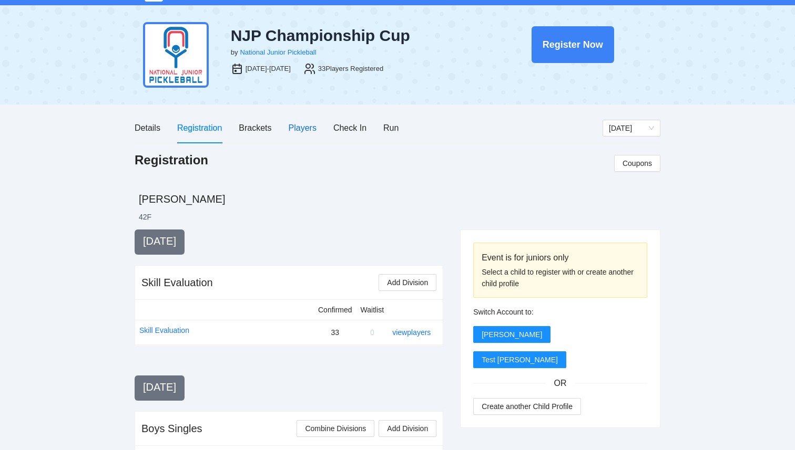
click at [306, 124] on div "Players" at bounding box center [303, 127] width 28 height 13
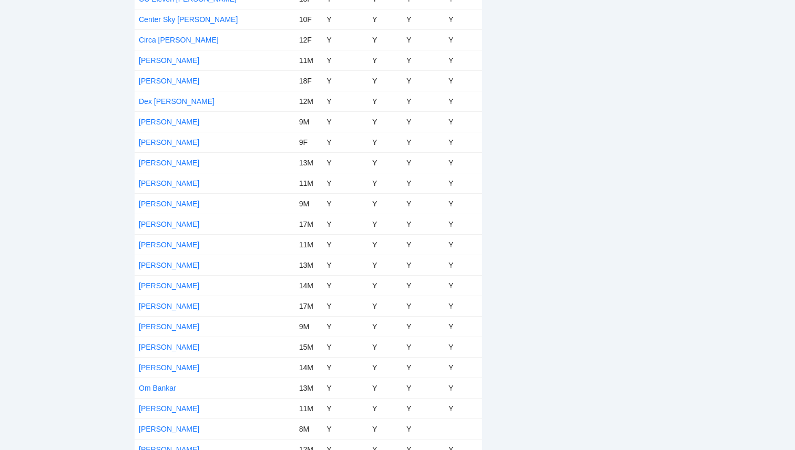
scroll to position [451, 0]
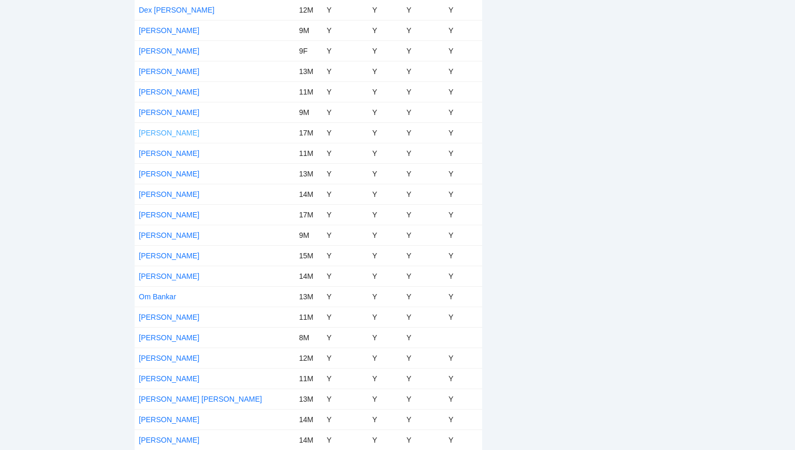
click at [172, 132] on link "[PERSON_NAME]" at bounding box center [169, 133] width 60 height 8
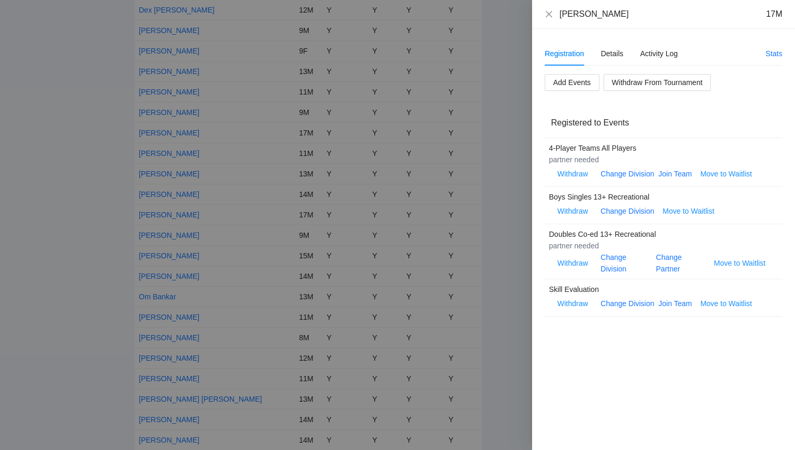
click at [636, 215] on div "Change Division" at bounding box center [627, 211] width 54 height 12
click at [637, 212] on link "Change Division" at bounding box center [627, 211] width 54 height 8
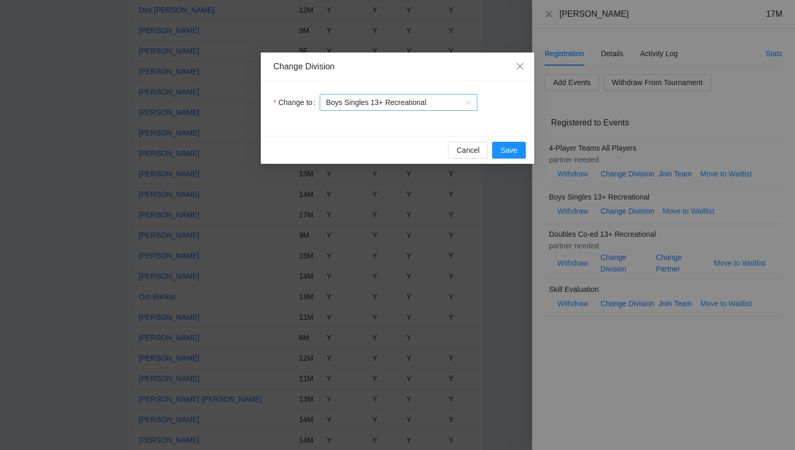
click at [440, 101] on span "Boys Singles 13+ Recreational" at bounding box center [398, 103] width 145 height 16
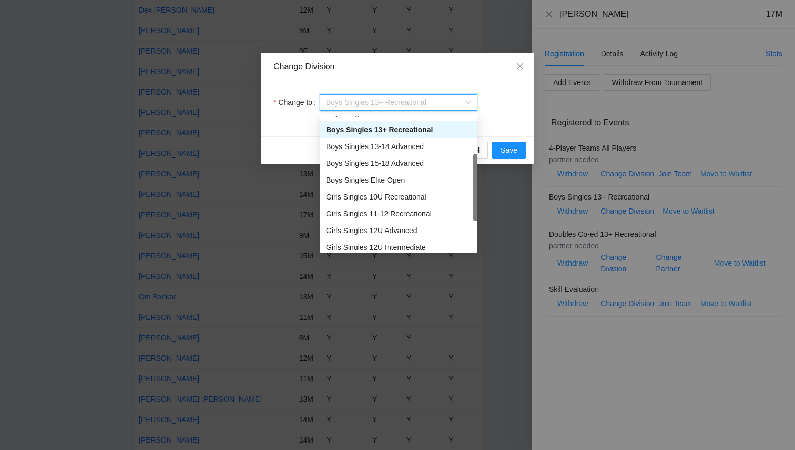
scroll to position [97, 0]
click at [410, 179] on div "Boys Singles Elite Open" at bounding box center [398, 179] width 145 height 12
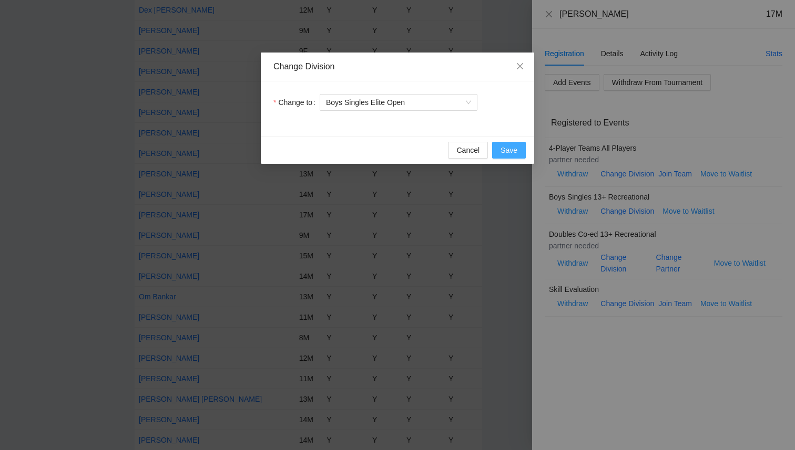
click at [509, 150] on span "Save" at bounding box center [508, 151] width 17 height 12
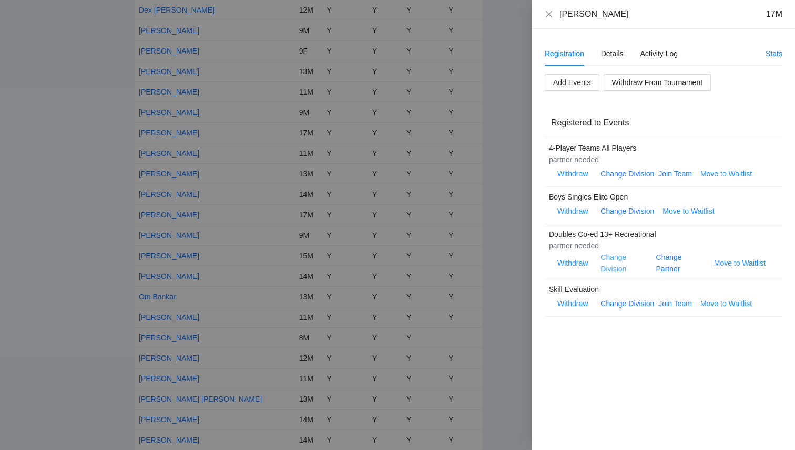
click at [611, 269] on link "Change Division" at bounding box center [613, 263] width 26 height 20
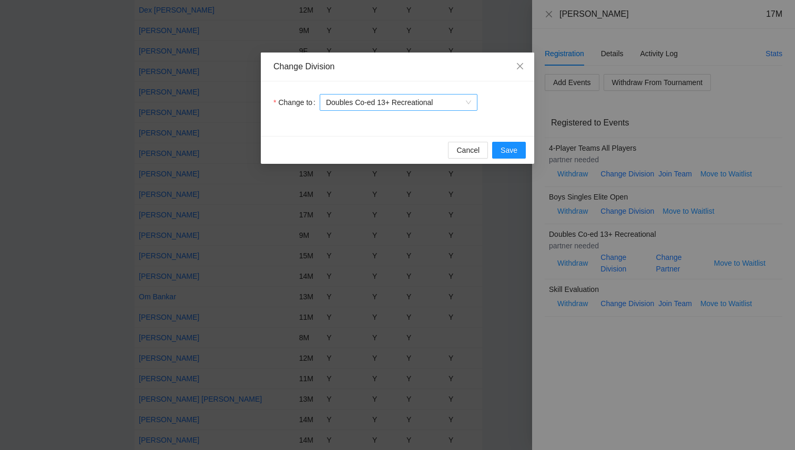
click at [443, 99] on span "Doubles Co-ed 13+ Recreational" at bounding box center [398, 103] width 145 height 16
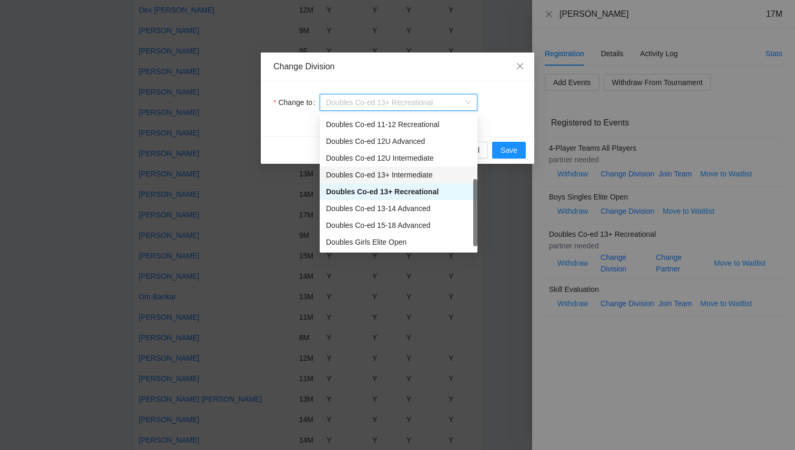
scroll to position [0, 0]
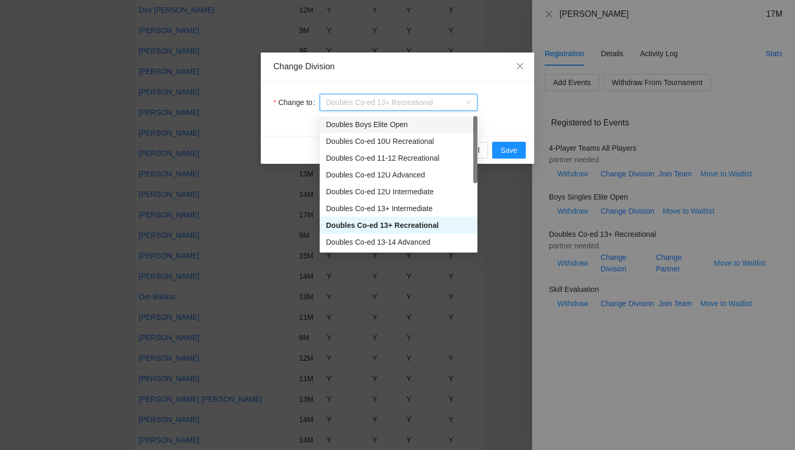
click at [401, 125] on div "Doubles Boys Elite Open" at bounding box center [398, 125] width 145 height 12
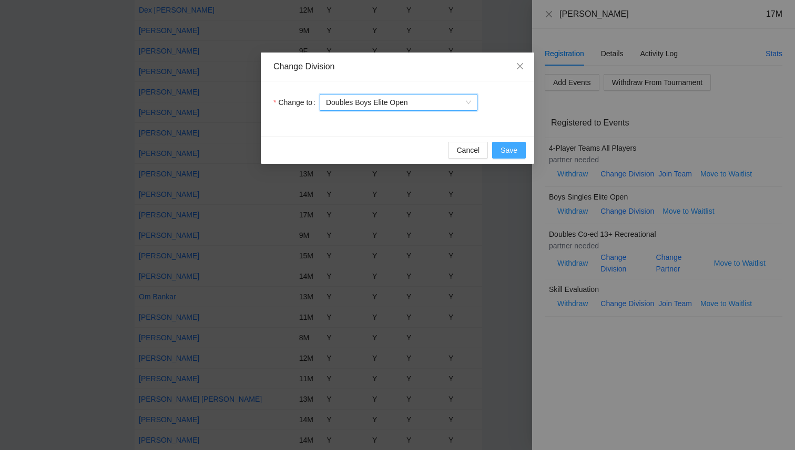
click at [507, 148] on span "Save" at bounding box center [508, 151] width 17 height 12
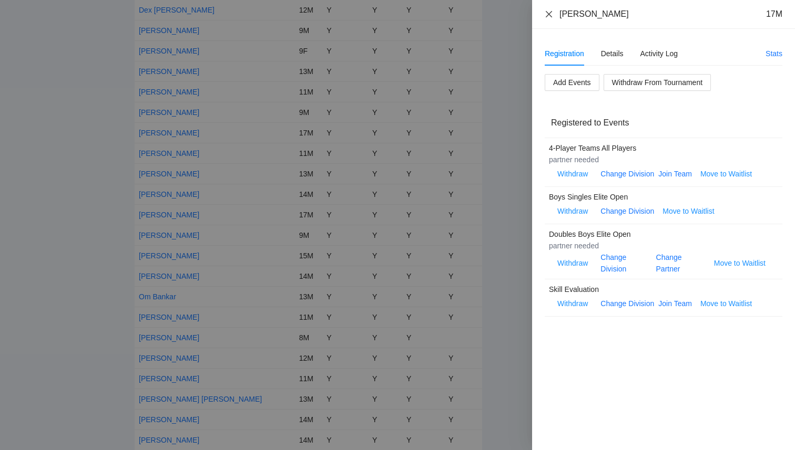
click at [551, 15] on icon "close" at bounding box center [548, 14] width 8 height 8
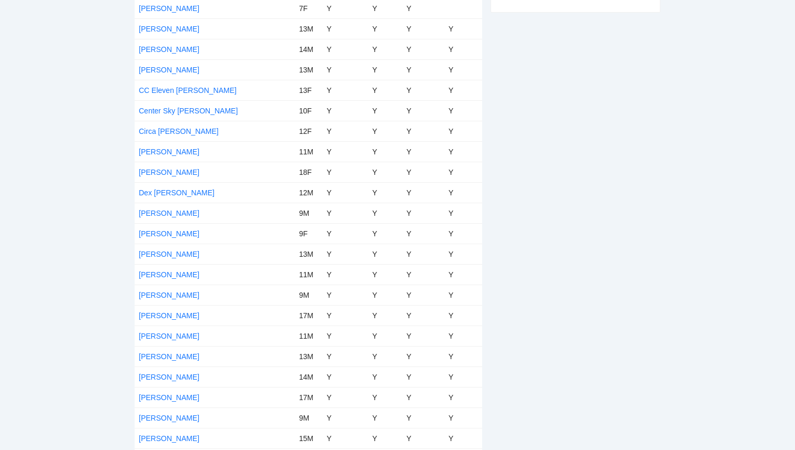
scroll to position [271, 0]
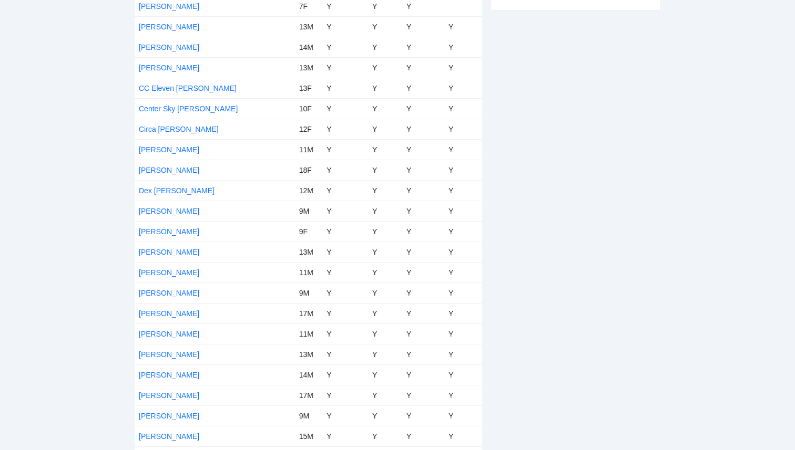
click at [158, 338] on td "[PERSON_NAME]" at bounding box center [215, 334] width 160 height 20
click at [158, 337] on link "[PERSON_NAME]" at bounding box center [169, 334] width 60 height 8
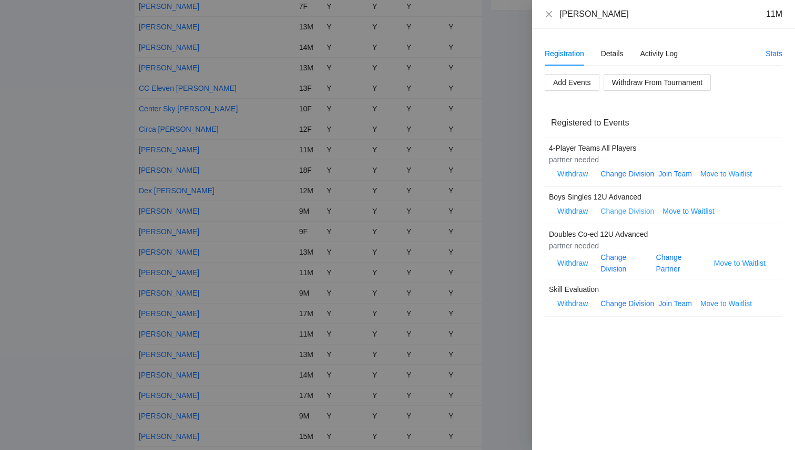
click at [640, 212] on link "Change Division" at bounding box center [627, 211] width 54 height 8
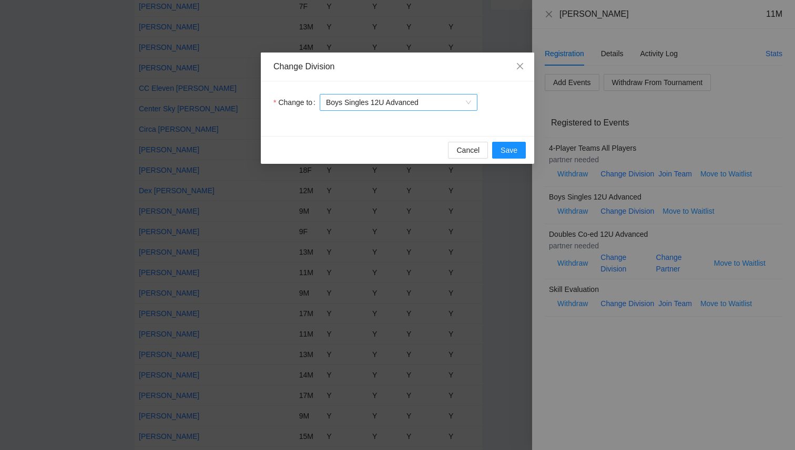
click at [394, 101] on span "Boys Singles 12U Advanced" at bounding box center [398, 103] width 145 height 16
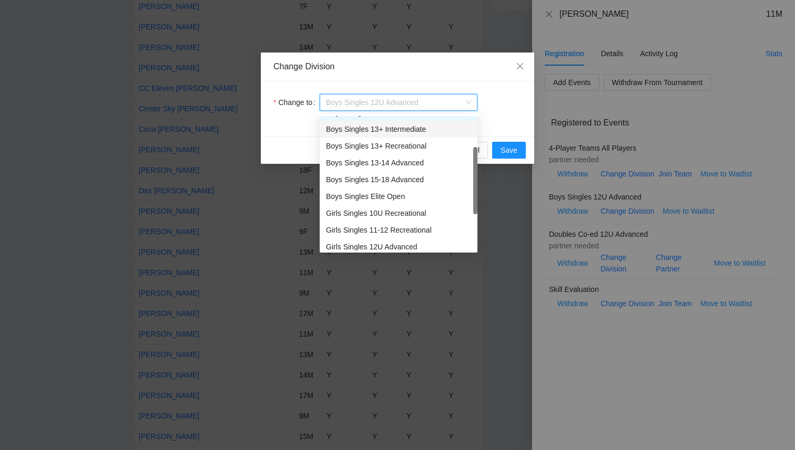
scroll to position [79, 0]
click at [381, 191] on div "Boys Singles Elite Open" at bounding box center [398, 197] width 145 height 12
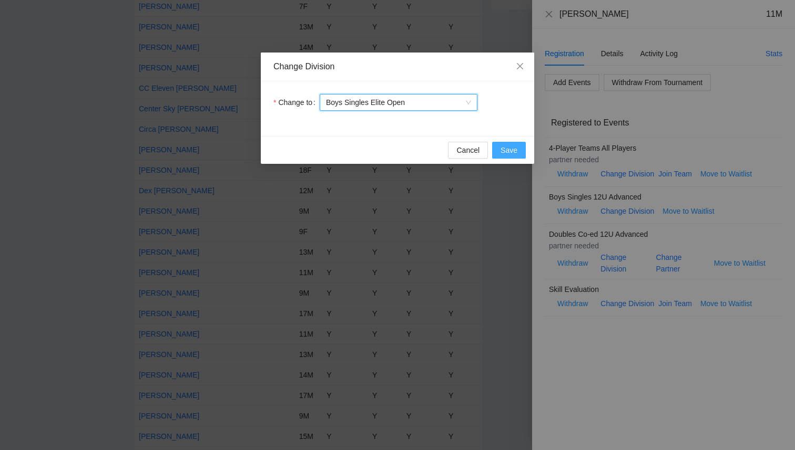
click at [502, 150] on span "Save" at bounding box center [508, 151] width 17 height 12
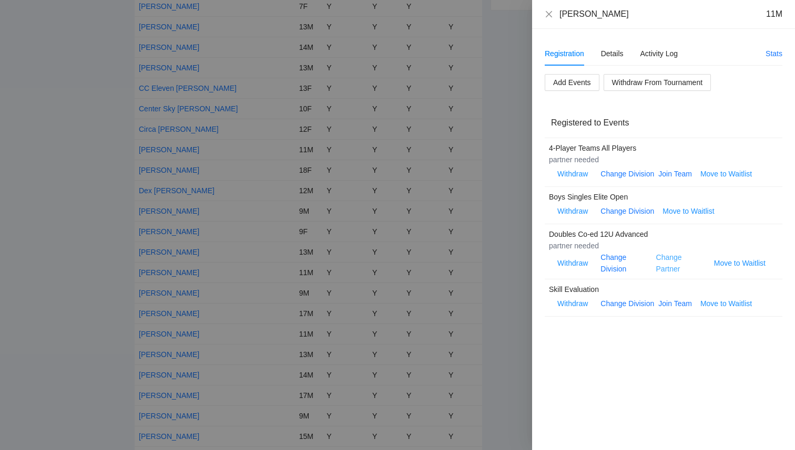
click at [670, 271] on link "Change Partner" at bounding box center [669, 263] width 26 height 20
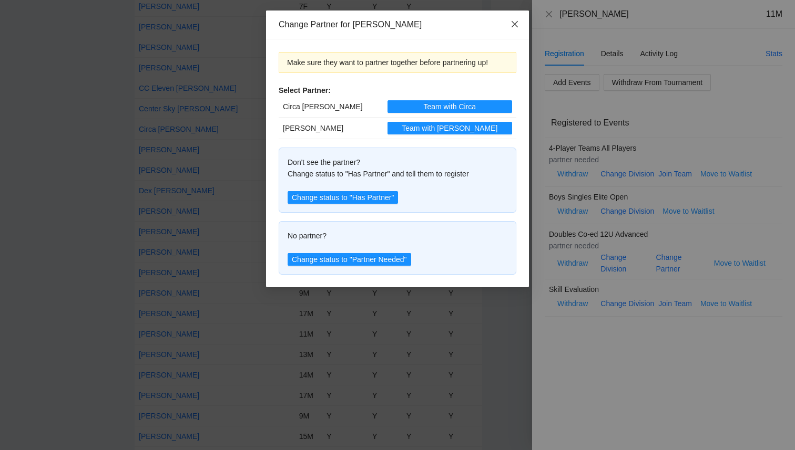
click at [513, 30] on span "Close" at bounding box center [514, 25] width 28 height 28
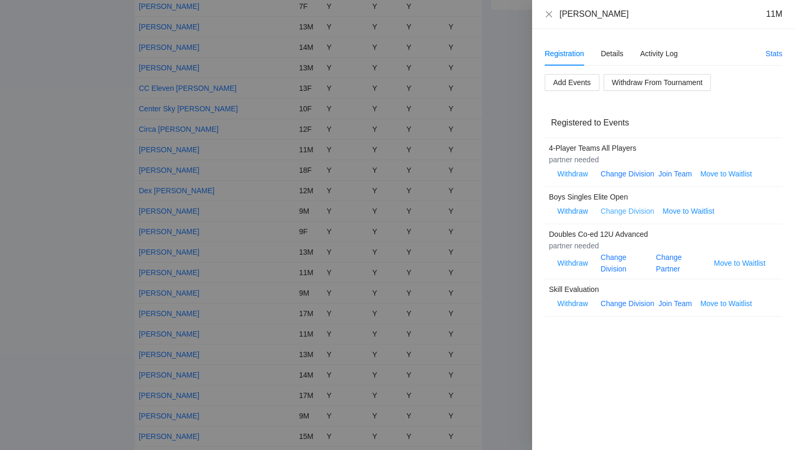
click at [629, 214] on link "Change Division" at bounding box center [627, 211] width 54 height 8
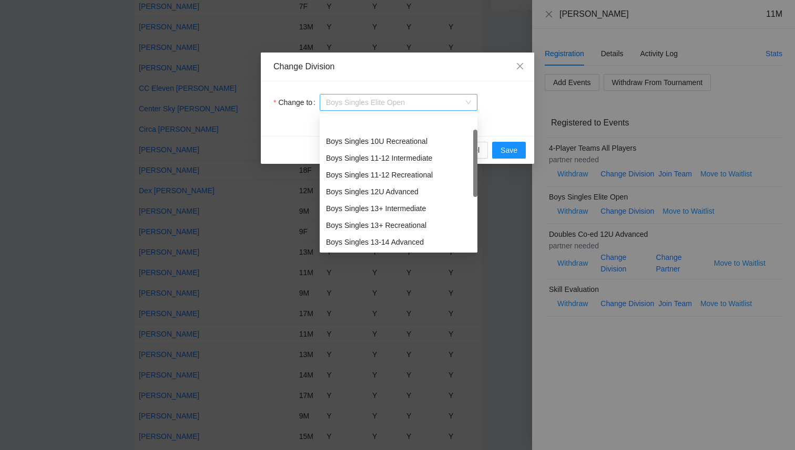
click at [414, 102] on span "Boys Singles Elite Open" at bounding box center [398, 103] width 145 height 16
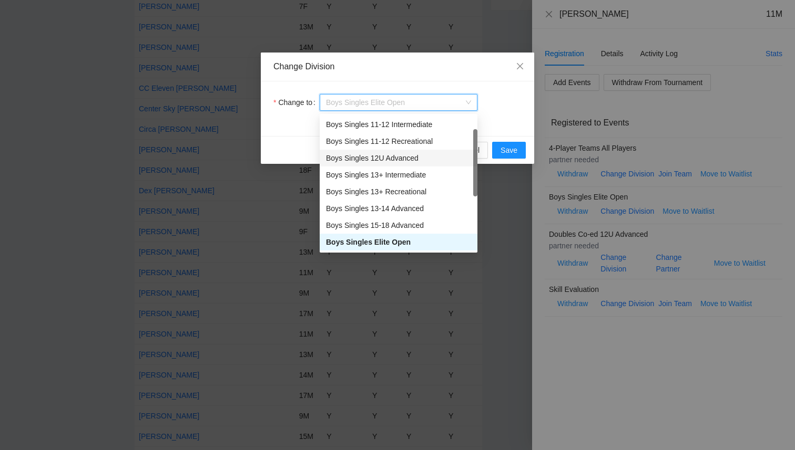
click at [404, 157] on div "Boys Singles 12U Advanced" at bounding box center [398, 158] width 145 height 12
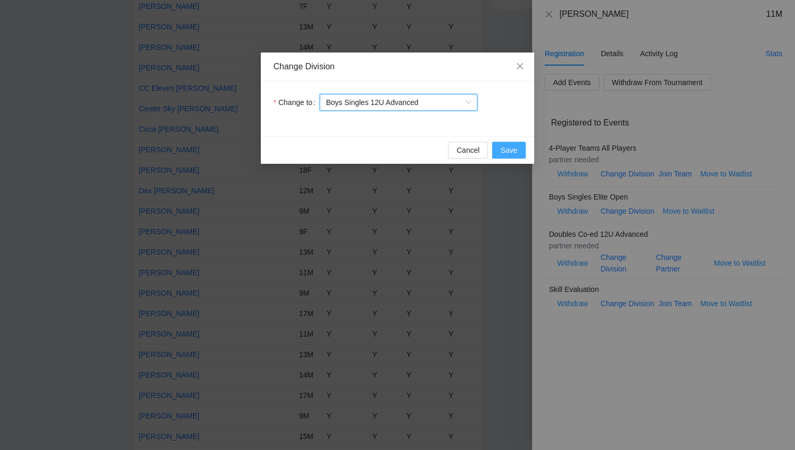
click at [515, 152] on span "Save" at bounding box center [508, 151] width 17 height 12
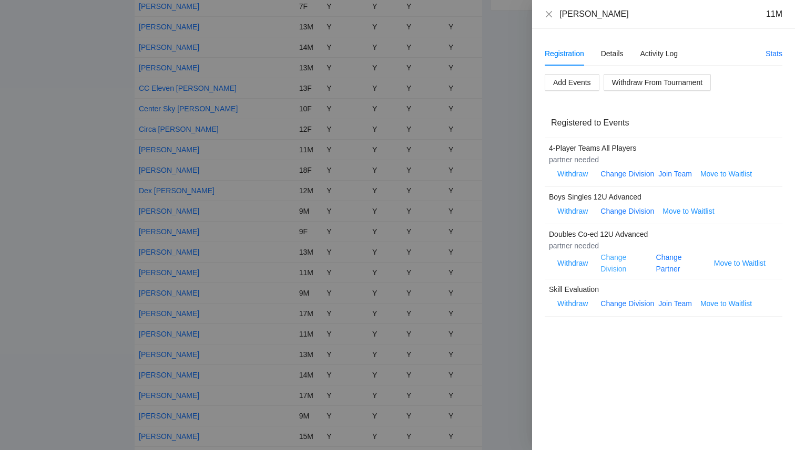
click at [613, 272] on link "Change Division" at bounding box center [613, 263] width 26 height 20
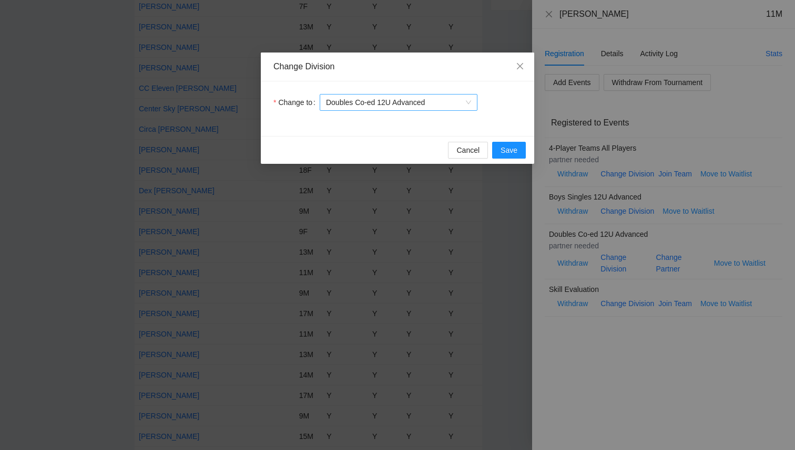
click at [394, 106] on span "Doubles Co-ed 12U Advanced" at bounding box center [398, 103] width 145 height 16
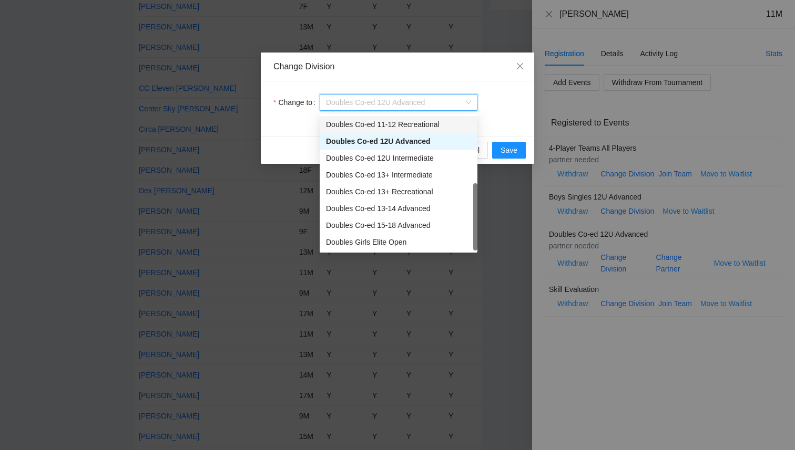
scroll to position [0, 0]
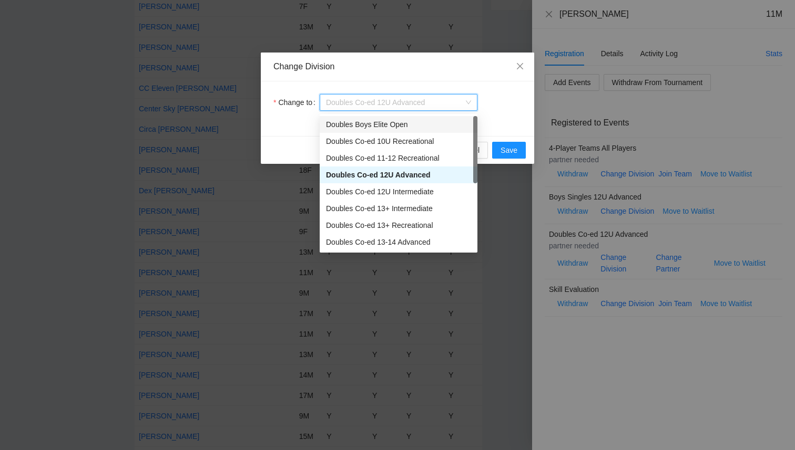
click at [380, 128] on div "Doubles Boys Elite Open" at bounding box center [398, 125] width 145 height 12
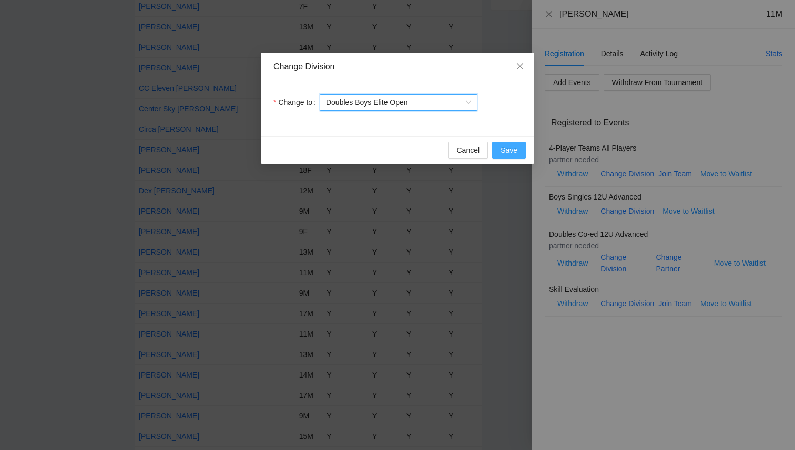
click at [503, 143] on button "Save" at bounding box center [509, 150] width 34 height 17
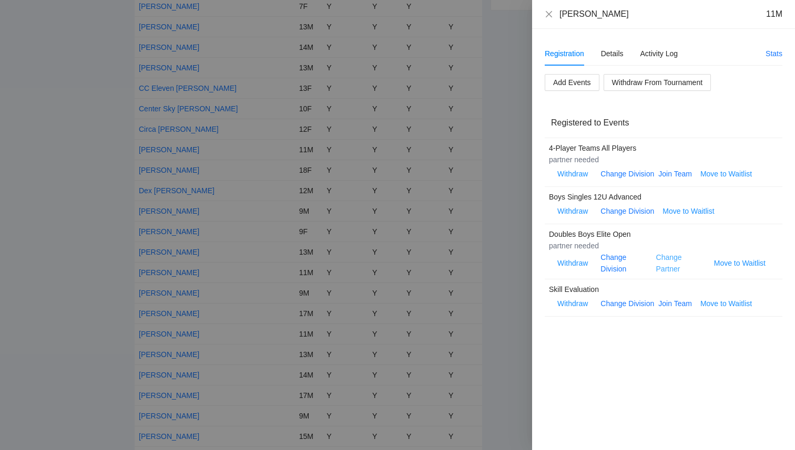
click at [665, 271] on link "Change Partner" at bounding box center [669, 263] width 26 height 20
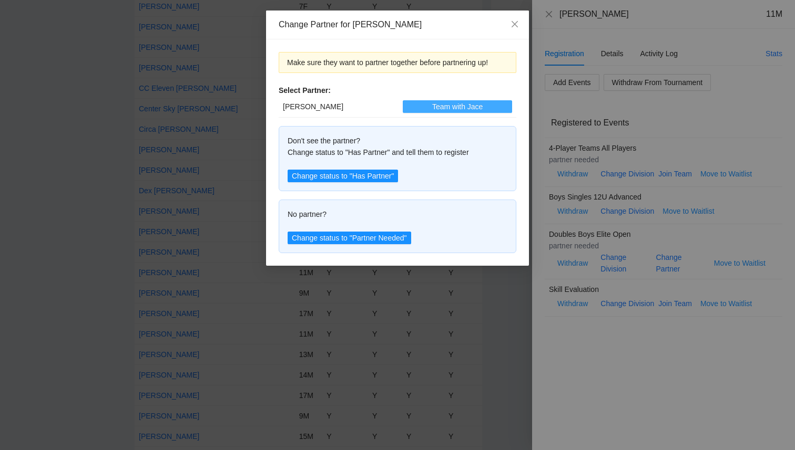
click at [432, 108] on span "Team with Jace" at bounding box center [457, 107] width 50 height 12
click at [515, 27] on icon "close" at bounding box center [514, 24] width 8 height 8
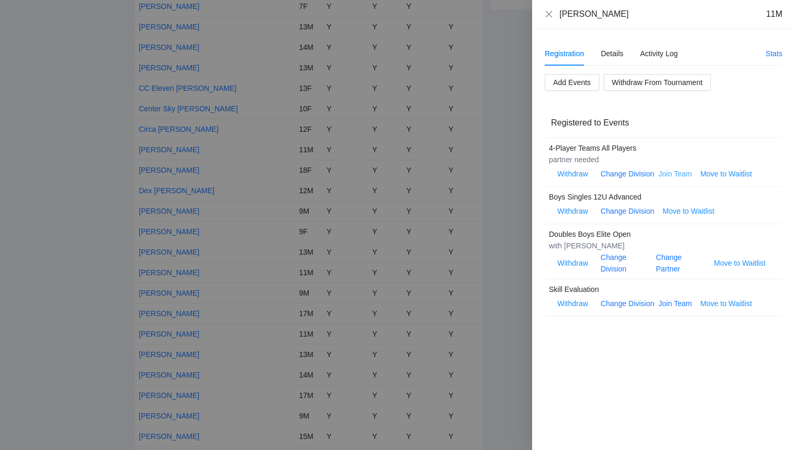
click at [676, 175] on link "Join Team" at bounding box center [675, 174] width 34 height 8
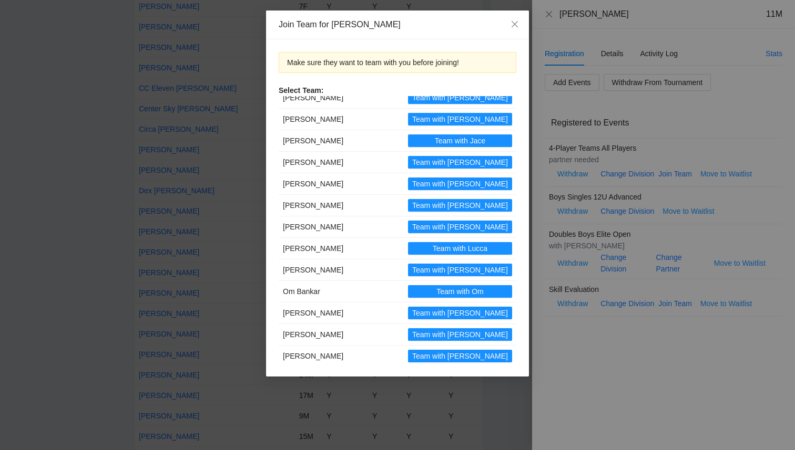
scroll to position [286, 0]
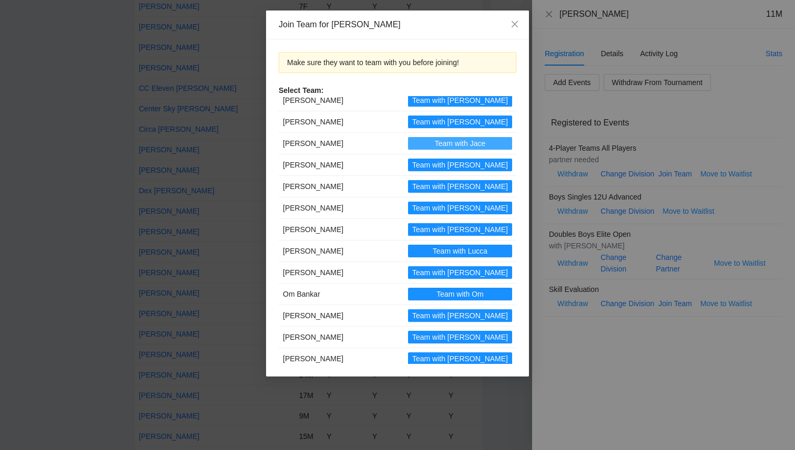
click at [450, 145] on span "Team with Jace" at bounding box center [460, 144] width 50 height 12
click at [517, 24] on icon "close" at bounding box center [514, 24] width 8 height 8
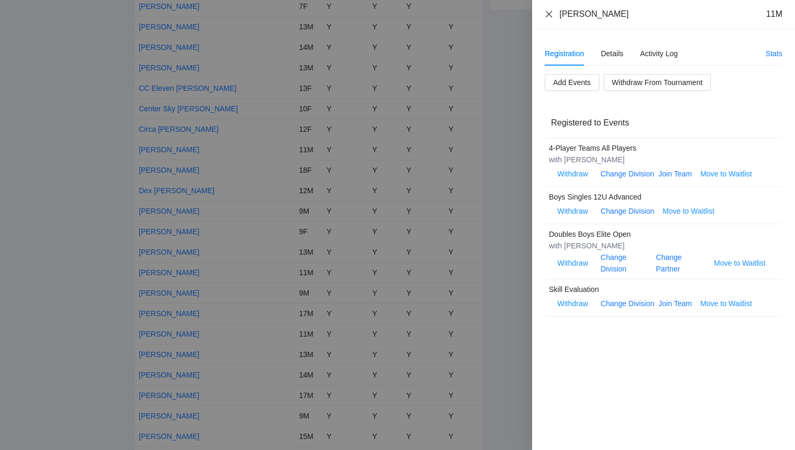
click at [549, 15] on icon "close" at bounding box center [548, 14] width 8 height 8
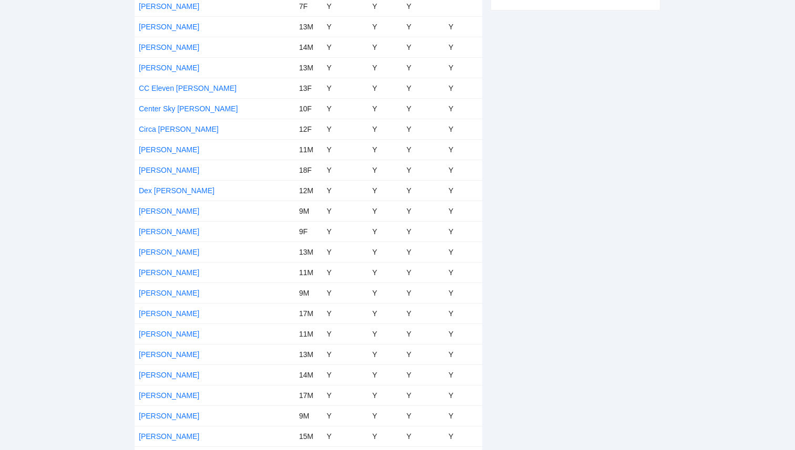
click at [543, 87] on div "Withdrawn Waitlist" at bounding box center [575, 283] width 170 height 697
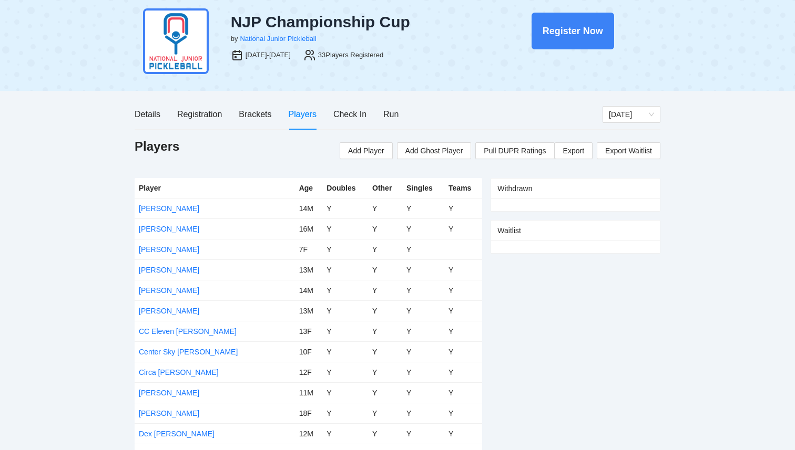
scroll to position [0, 0]
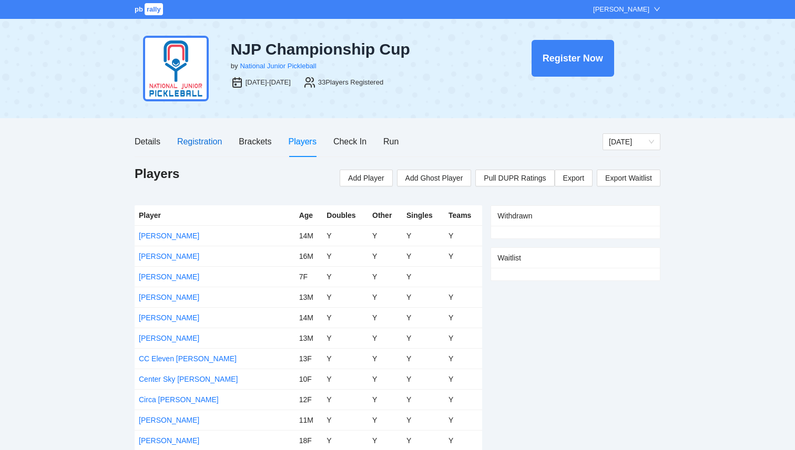
click at [200, 145] on div "Registration" at bounding box center [199, 141] width 45 height 13
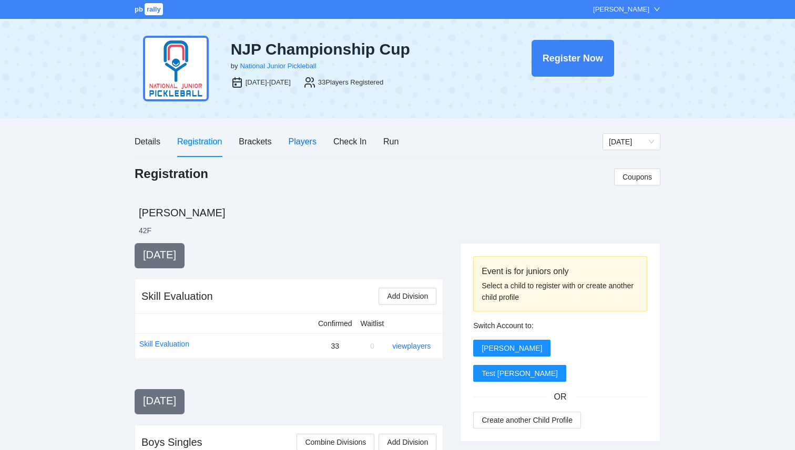
click at [315, 147] on div "Players" at bounding box center [303, 141] width 28 height 13
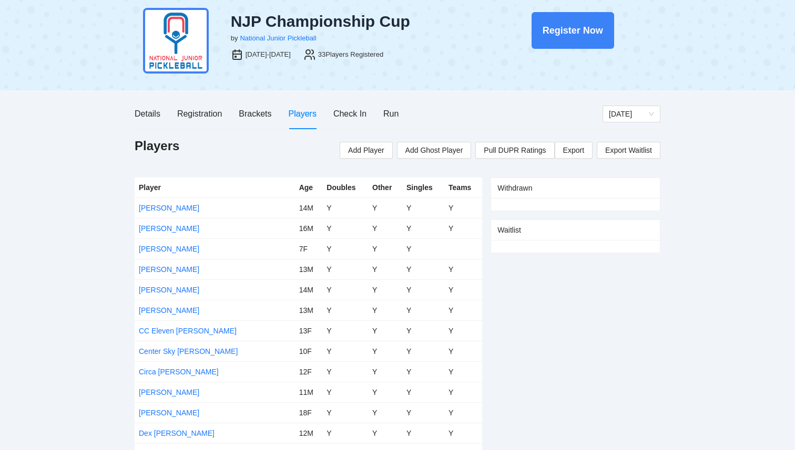
scroll to position [29, 0]
click at [213, 116] on div "Registration" at bounding box center [199, 112] width 45 height 13
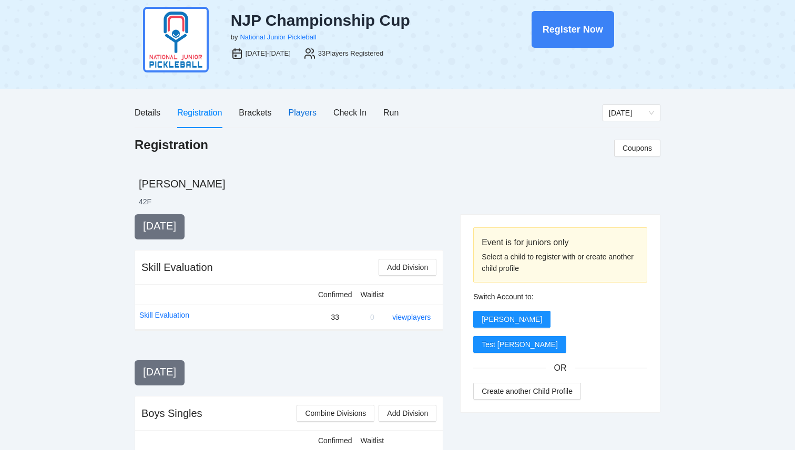
click at [295, 118] on div "Players" at bounding box center [303, 112] width 28 height 13
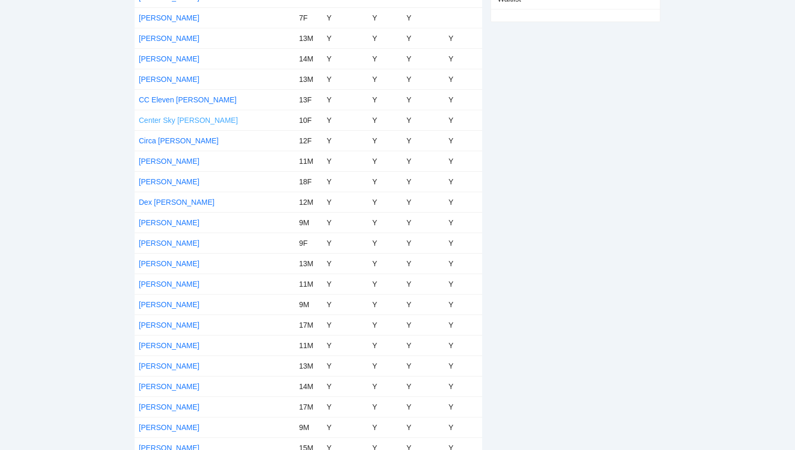
scroll to position [261, 0]
click at [174, 324] on link "[PERSON_NAME]" at bounding box center [169, 324] width 60 height 8
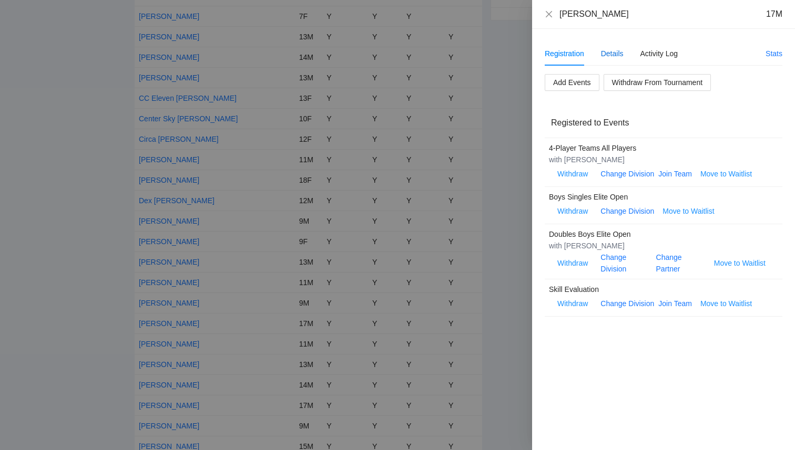
click at [606, 55] on div "Details" at bounding box center [612, 54] width 23 height 12
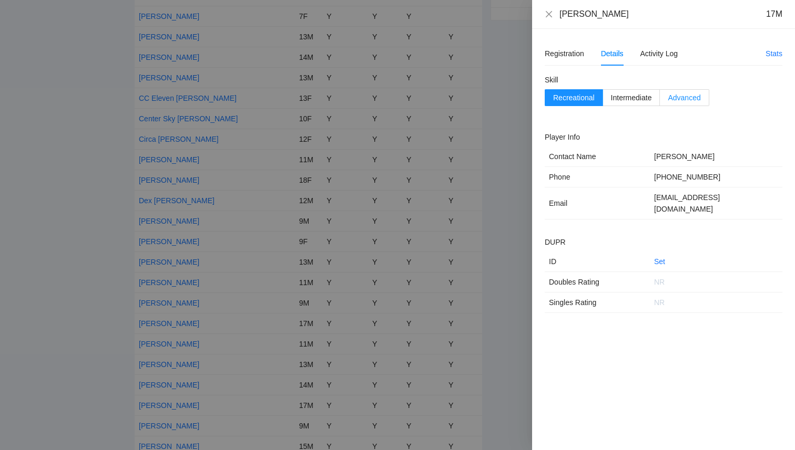
click at [683, 96] on span "Advanced" at bounding box center [683, 98] width 33 height 8
click at [661, 258] on link "Set" at bounding box center [659, 262] width 11 height 8
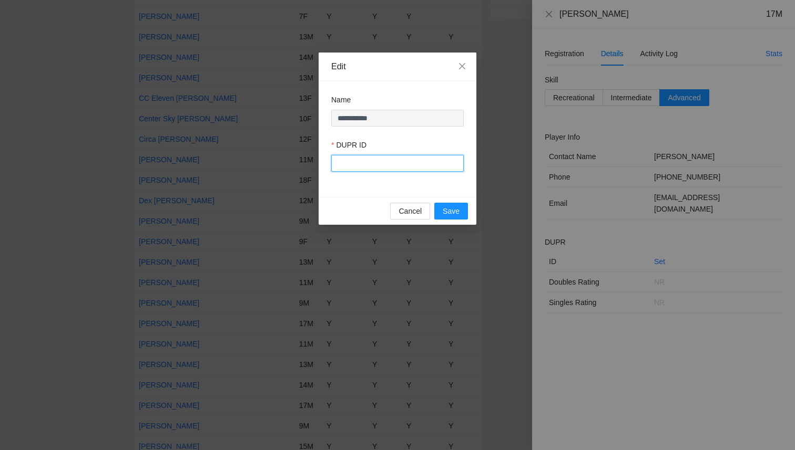
click at [373, 167] on input "DUPR ID" at bounding box center [397, 163] width 132 height 17
click at [351, 165] on input "******" at bounding box center [397, 163] width 132 height 17
click at [377, 166] on input "******" at bounding box center [397, 163] width 132 height 17
type input "******"
click at [438, 213] on button "Save" at bounding box center [451, 211] width 34 height 17
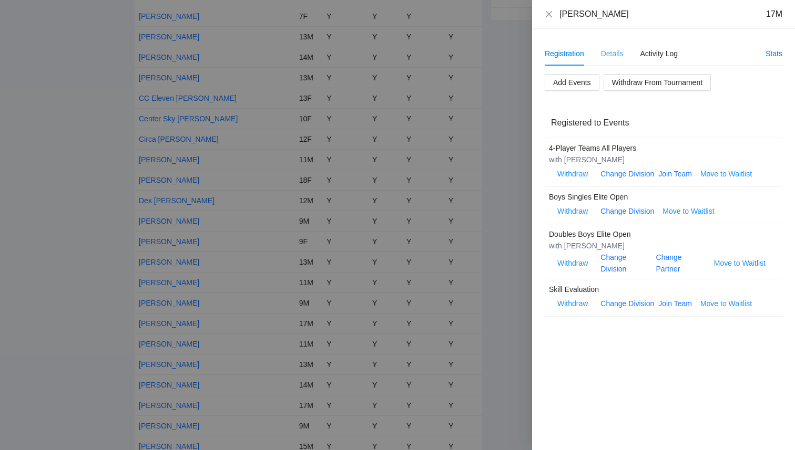
click at [610, 63] on div "Details" at bounding box center [612, 54] width 23 height 24
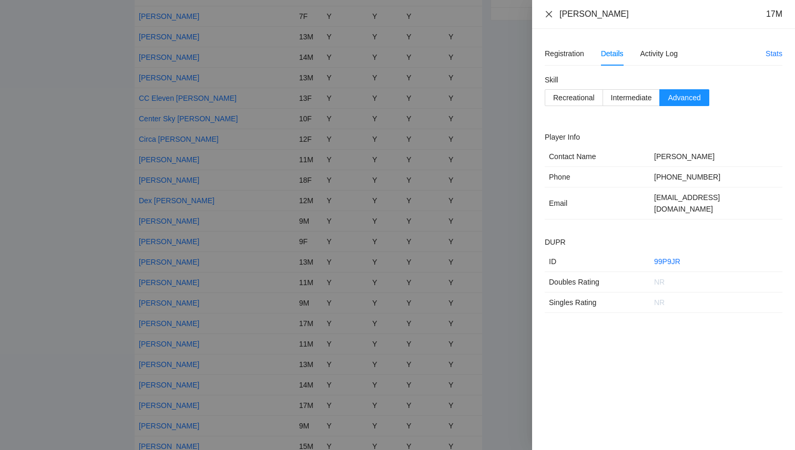
click at [549, 15] on icon "close" at bounding box center [549, 14] width 6 height 6
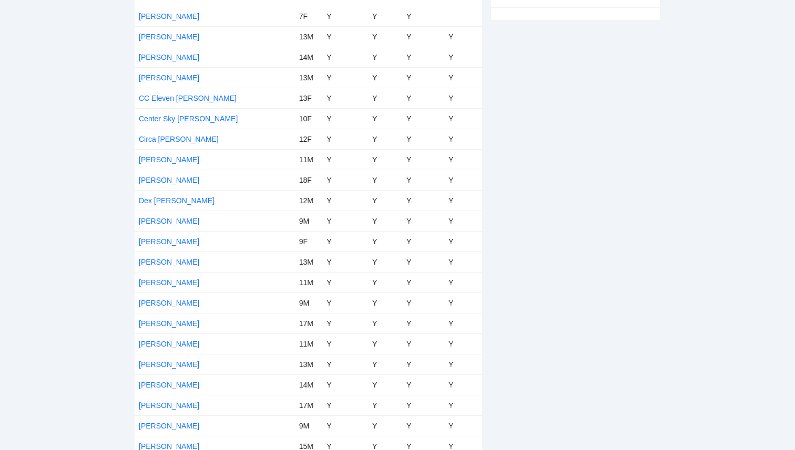
scroll to position [0, 0]
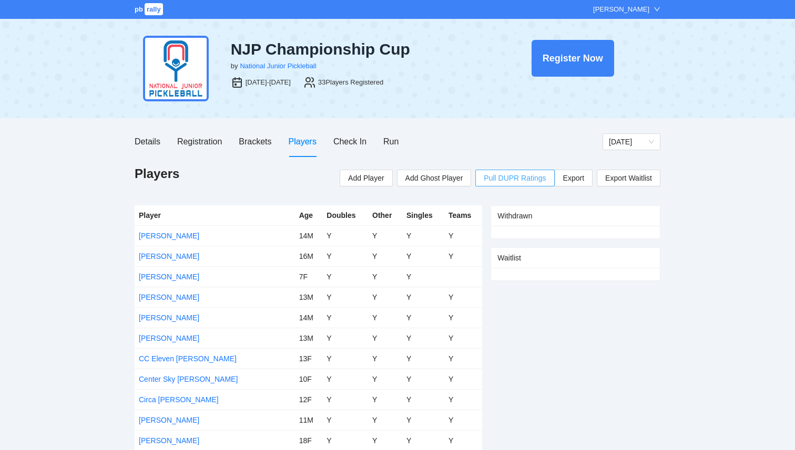
click at [499, 182] on span "Pull DUPR Ratings" at bounding box center [515, 178] width 62 height 12
click at [161, 236] on link "[PERSON_NAME]" at bounding box center [169, 236] width 60 height 8
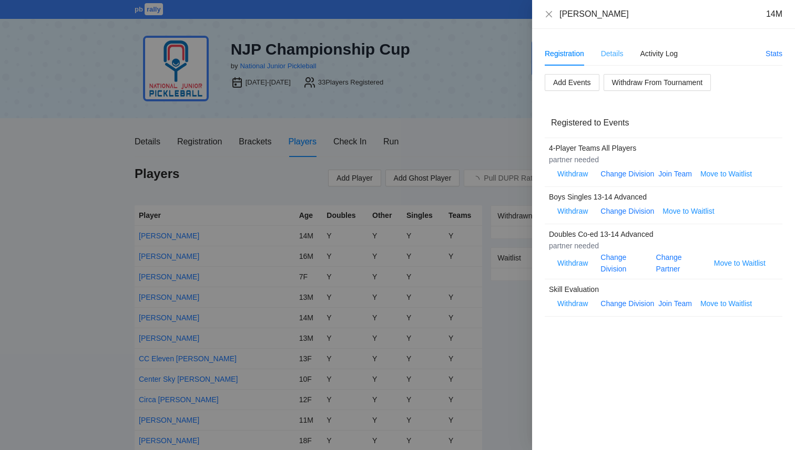
click at [608, 60] on div "Details" at bounding box center [612, 54] width 23 height 24
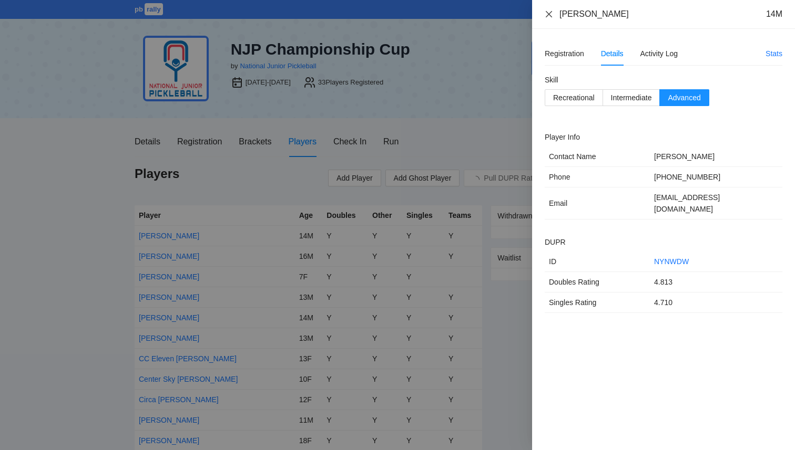
click at [550, 13] on icon "close" at bounding box center [548, 14] width 8 height 8
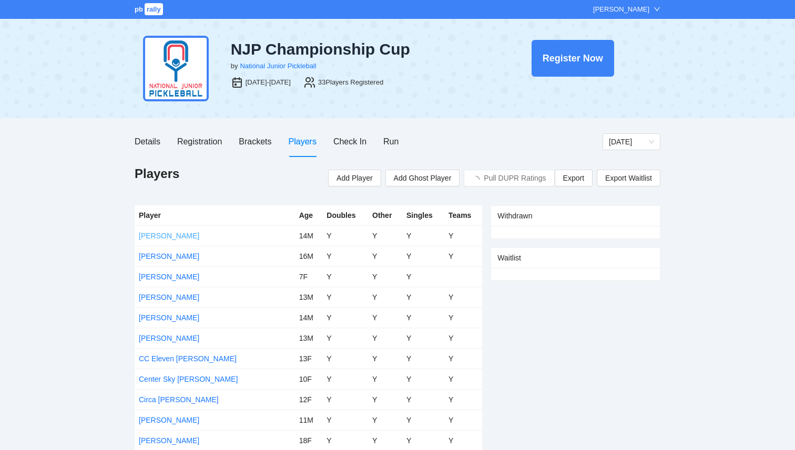
click at [178, 236] on link "[PERSON_NAME]" at bounding box center [169, 236] width 60 height 8
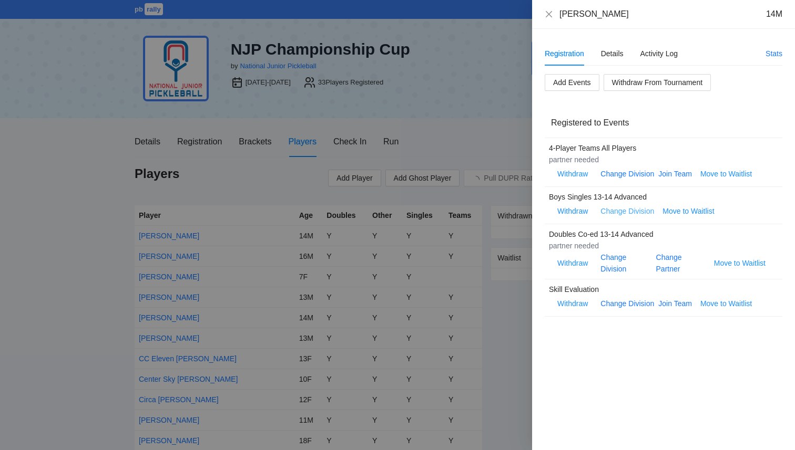
click at [639, 213] on link "Change Division" at bounding box center [627, 211] width 54 height 8
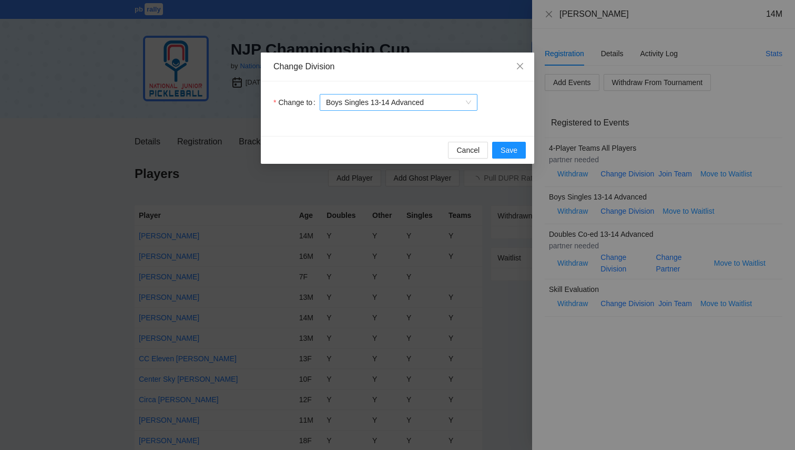
click at [419, 95] on span "Boys Singles 13-14 Advanced" at bounding box center [398, 103] width 145 height 16
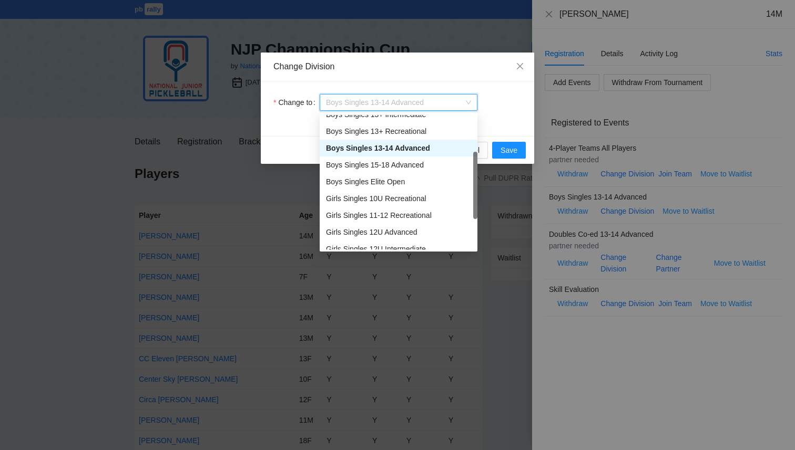
scroll to position [97, 0]
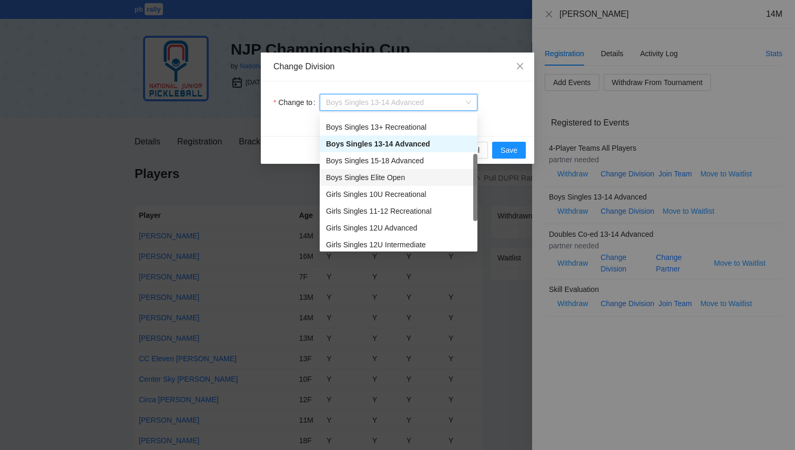
click at [407, 177] on div "Boys Singles Elite Open" at bounding box center [398, 178] width 145 height 12
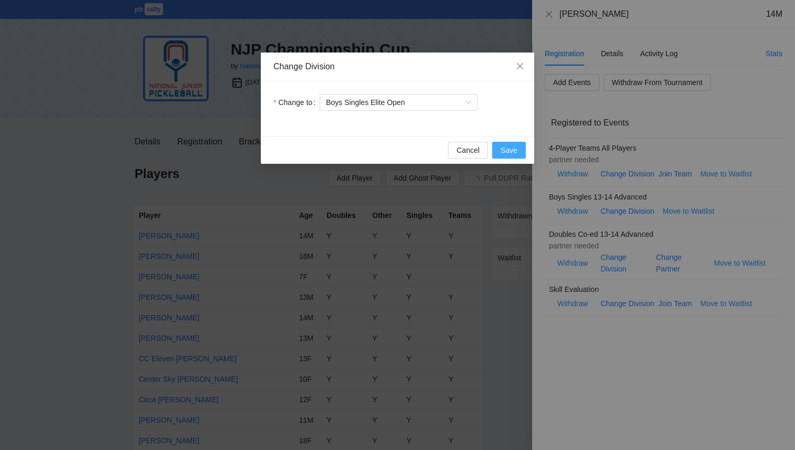
click at [497, 145] on button "Save" at bounding box center [509, 150] width 34 height 17
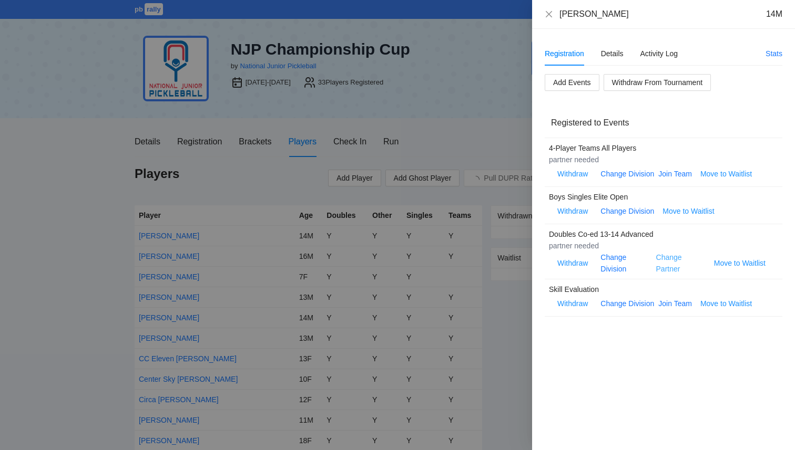
click at [668, 270] on link "Change Partner" at bounding box center [669, 263] width 26 height 20
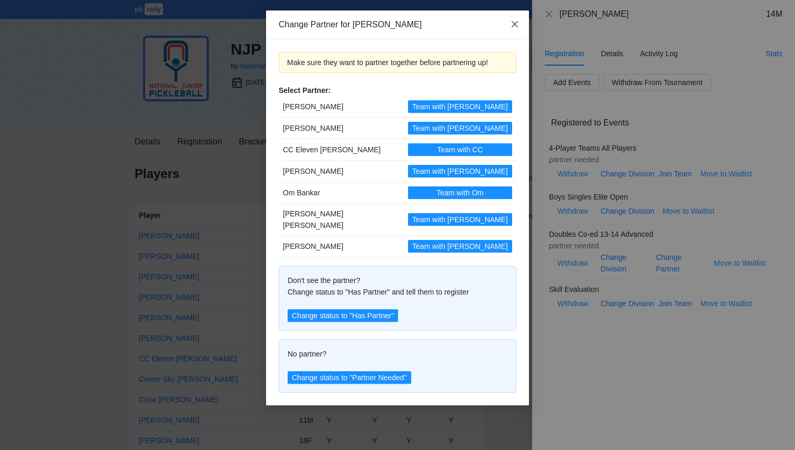
click at [512, 23] on icon "close" at bounding box center [514, 24] width 6 height 6
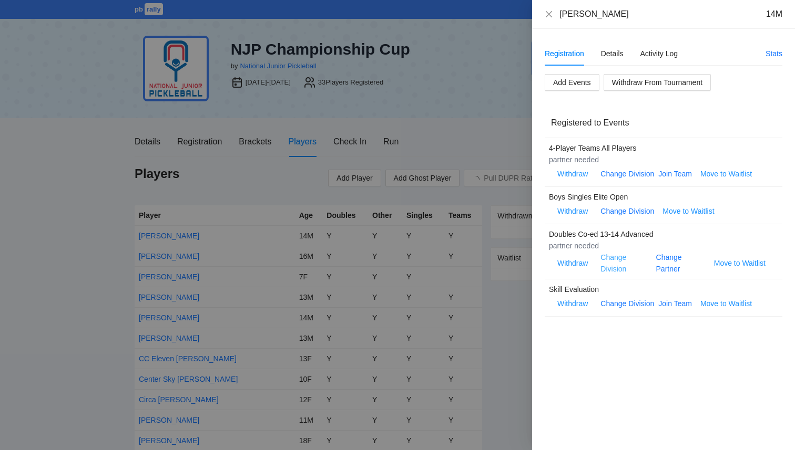
click at [611, 270] on link "Change Division" at bounding box center [613, 263] width 26 height 20
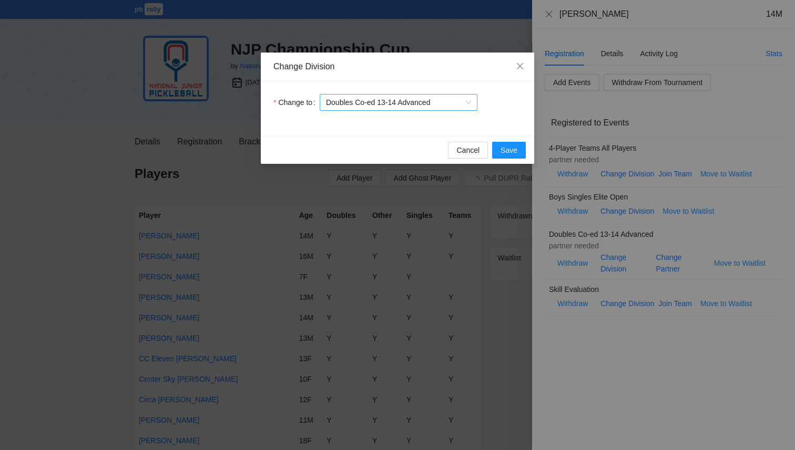
click at [375, 109] on span "Doubles Co-ed 13-14 Advanced" at bounding box center [398, 103] width 145 height 16
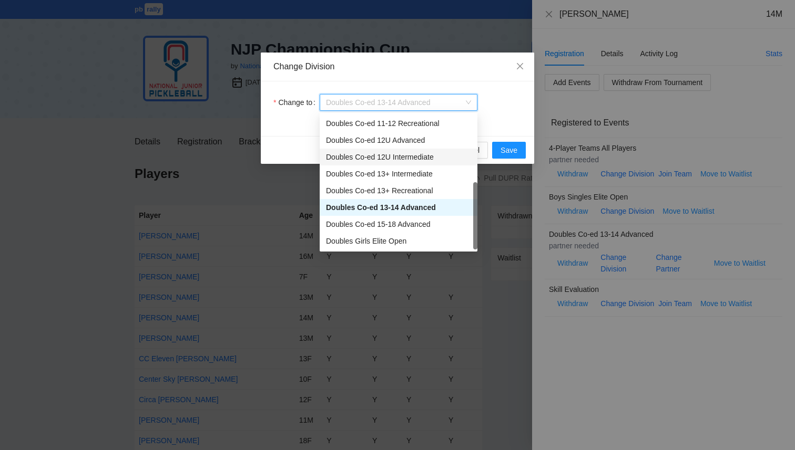
scroll to position [0, 0]
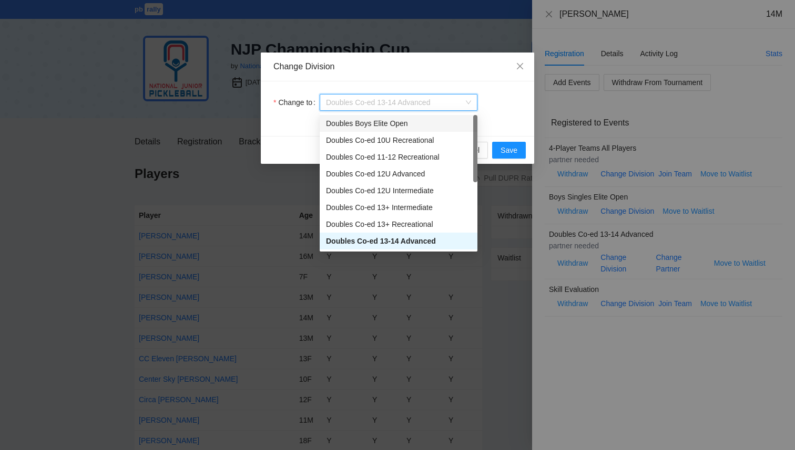
click at [378, 127] on body "pb rally Courtney Loughridge NJP Championship Cup by National Junior Pickleball…" at bounding box center [397, 225] width 795 height 450
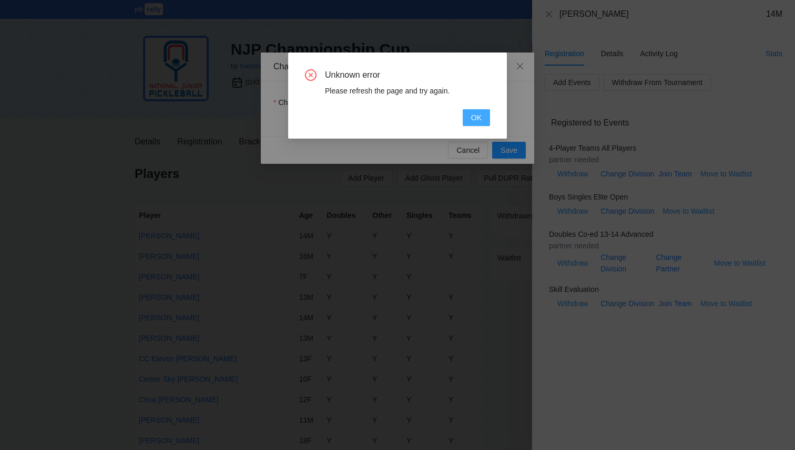
click at [468, 112] on button "OK" at bounding box center [475, 117] width 27 height 17
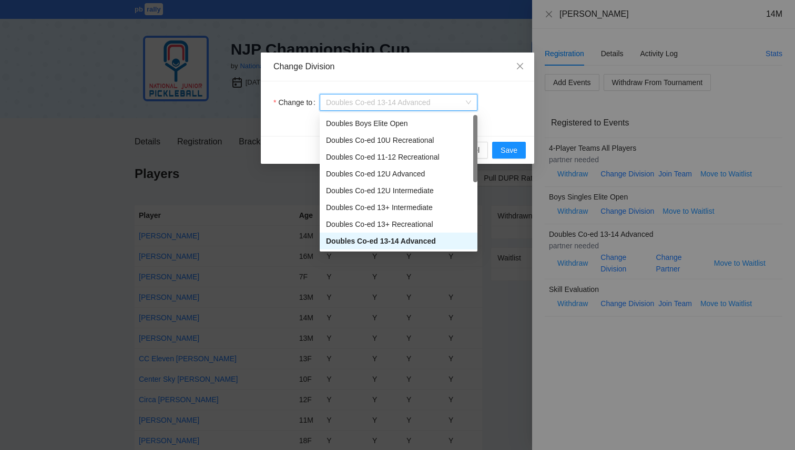
click at [425, 102] on span "Doubles Co-ed 13-14 Advanced" at bounding box center [398, 103] width 145 height 16
click at [412, 120] on div "Doubles Boys Elite Open" at bounding box center [398, 124] width 145 height 12
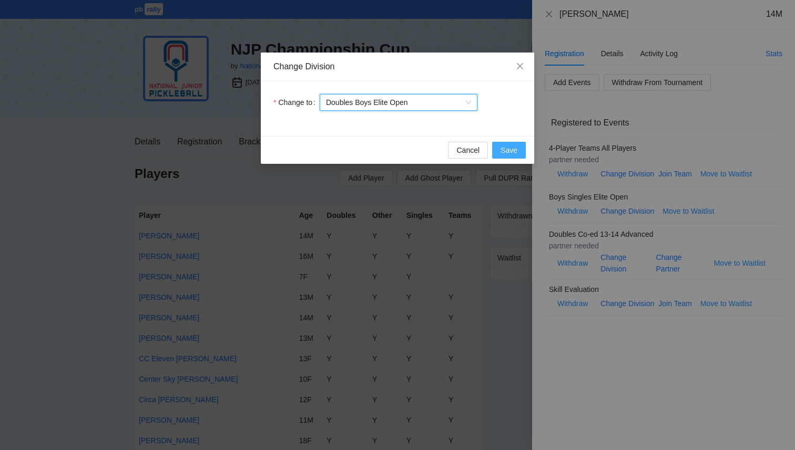
click at [507, 150] on span "Save" at bounding box center [508, 151] width 17 height 12
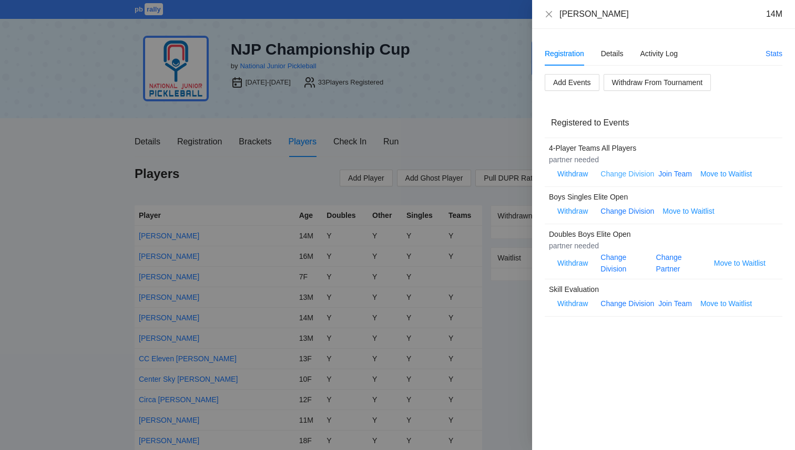
click at [635, 176] on link "Change Division" at bounding box center [627, 174] width 54 height 8
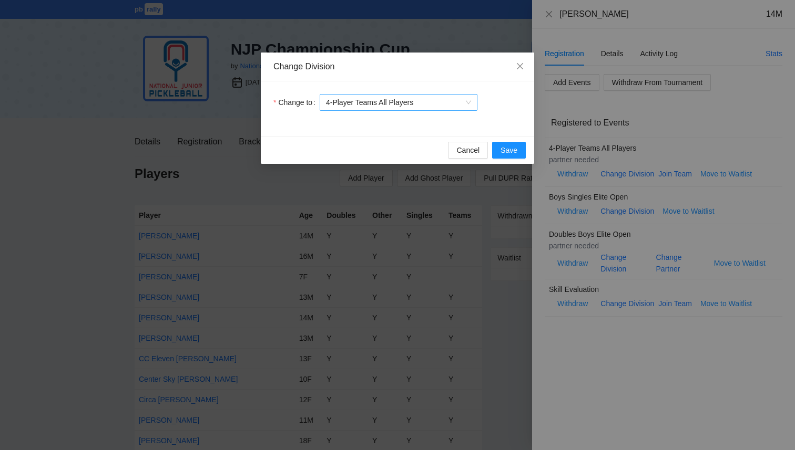
click at [402, 100] on span "4-Player Teams All Players" at bounding box center [398, 103] width 145 height 16
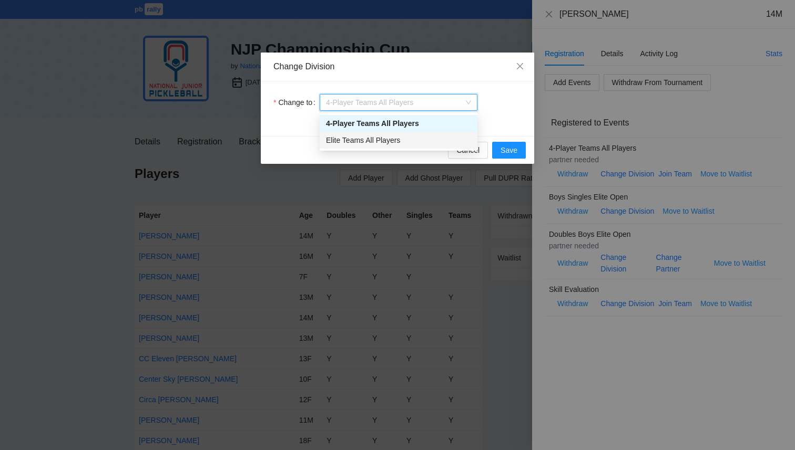
click at [396, 134] on div "Elite Teams All Players" at bounding box center [399, 140] width 158 height 17
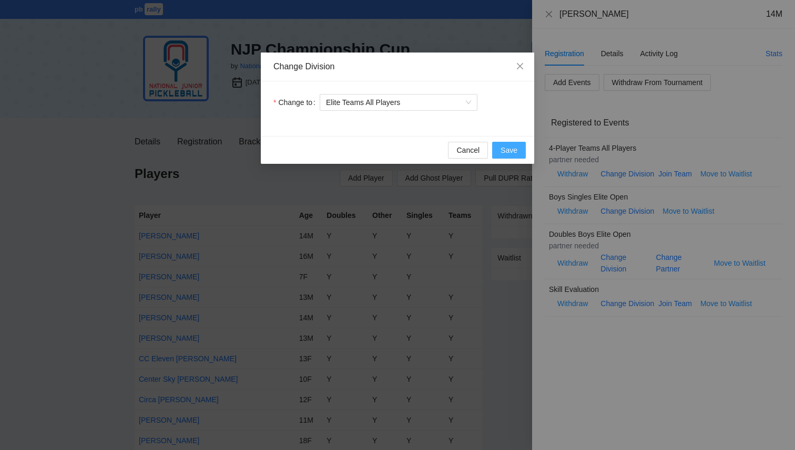
click at [510, 146] on span "Save" at bounding box center [508, 151] width 17 height 12
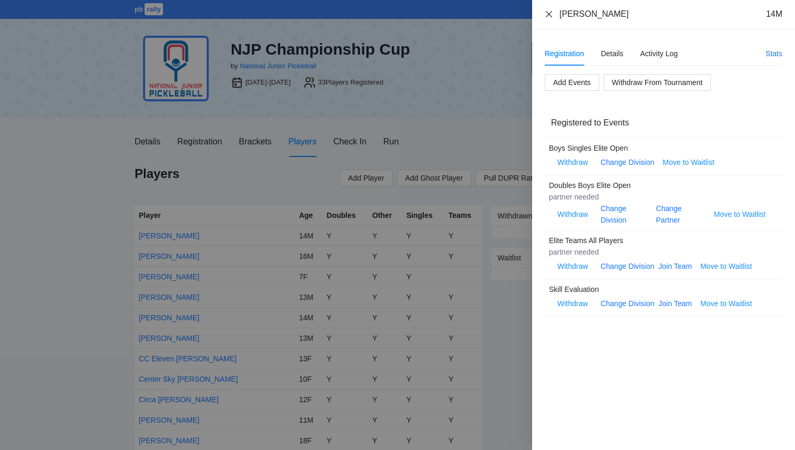
click at [550, 12] on icon "close" at bounding box center [548, 14] width 8 height 8
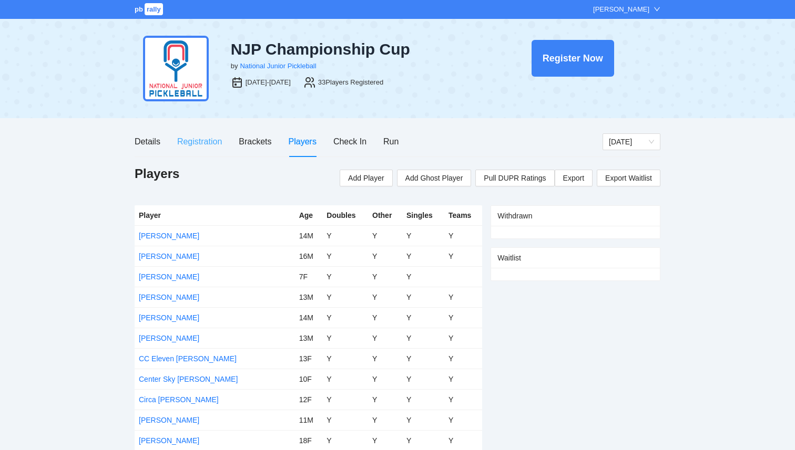
click at [192, 132] on div "Registration" at bounding box center [199, 142] width 45 height 30
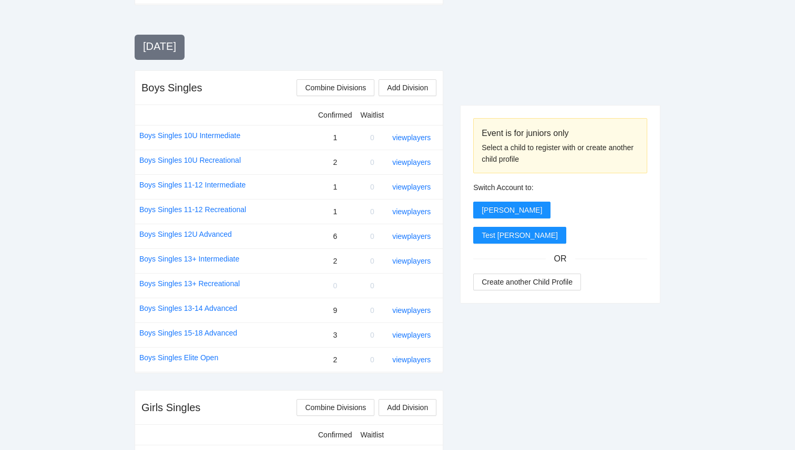
scroll to position [348, 0]
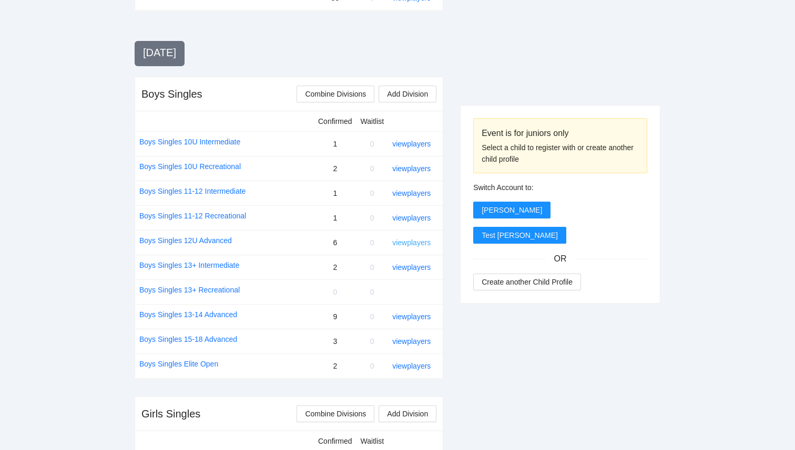
click at [407, 244] on link "view players" at bounding box center [411, 243] width 38 height 8
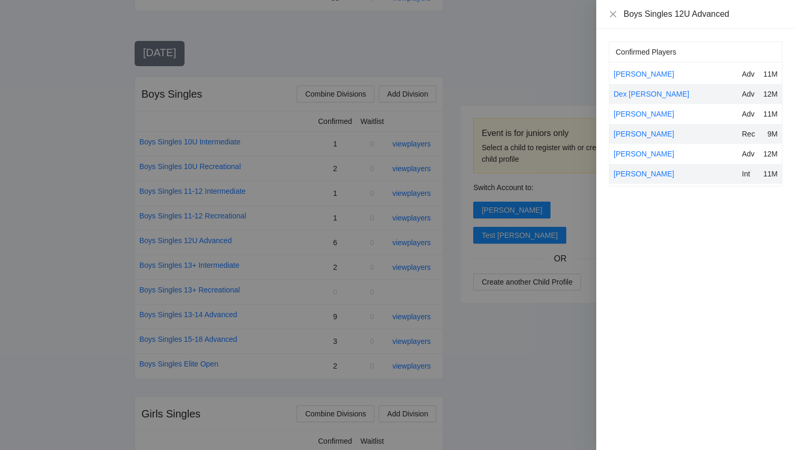
click at [497, 348] on div at bounding box center [397, 225] width 795 height 450
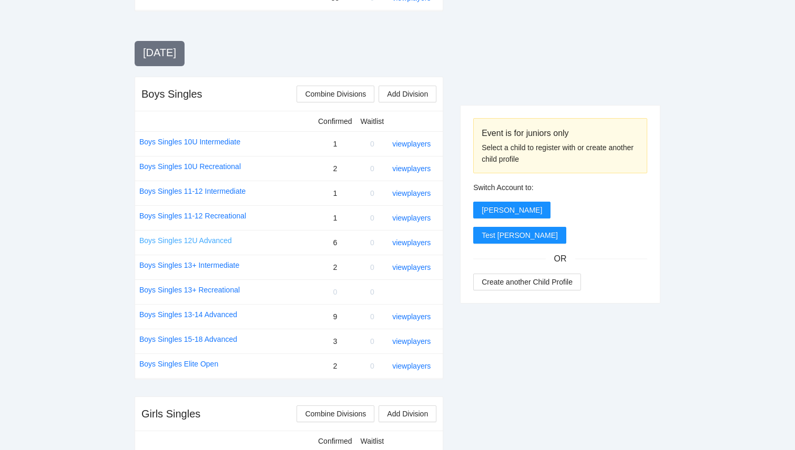
click at [170, 244] on link "Boys Singles 12U Advanced" at bounding box center [185, 241] width 92 height 12
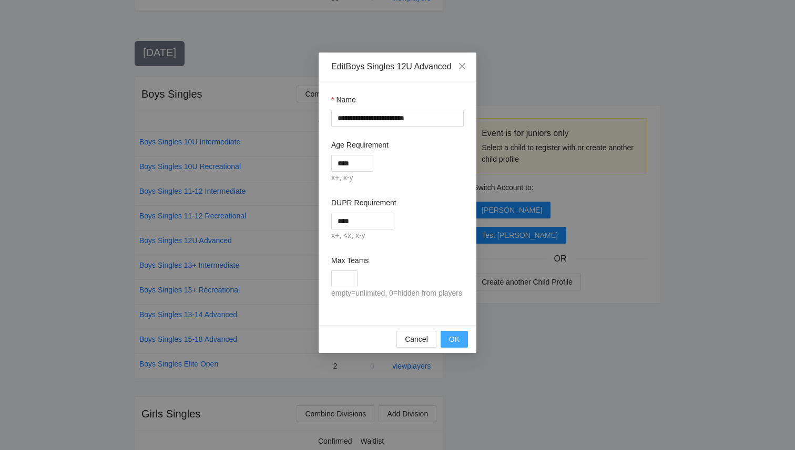
click at [457, 345] on span "OK" at bounding box center [454, 340] width 11 height 12
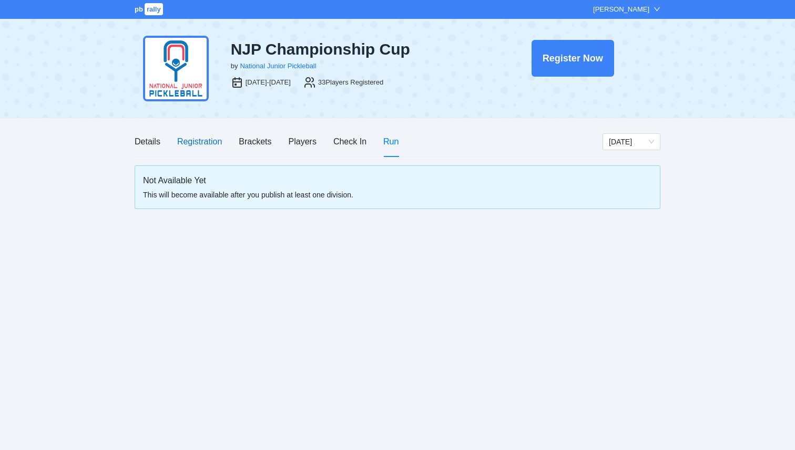
click at [205, 141] on div "Registration" at bounding box center [199, 141] width 45 height 13
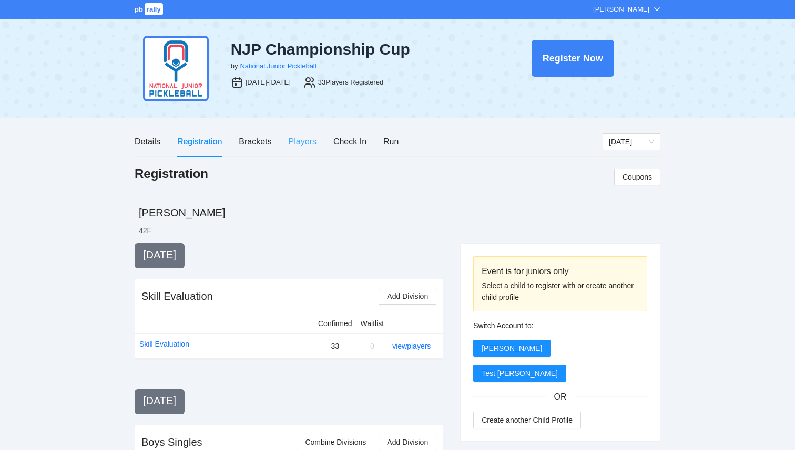
click at [292, 150] on div "Players" at bounding box center [303, 142] width 28 height 30
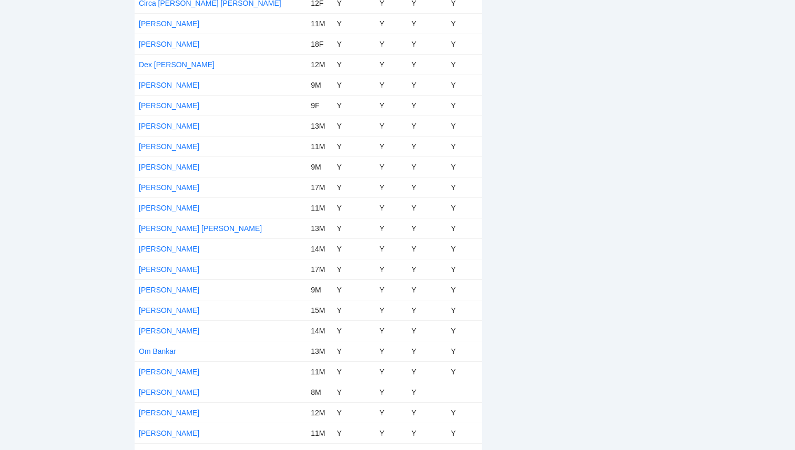
scroll to position [399, 0]
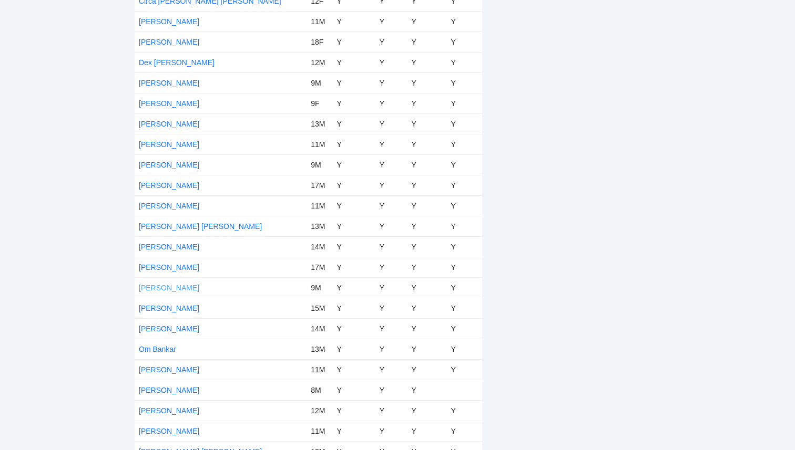
click at [169, 287] on link "[PERSON_NAME]" at bounding box center [169, 288] width 60 height 8
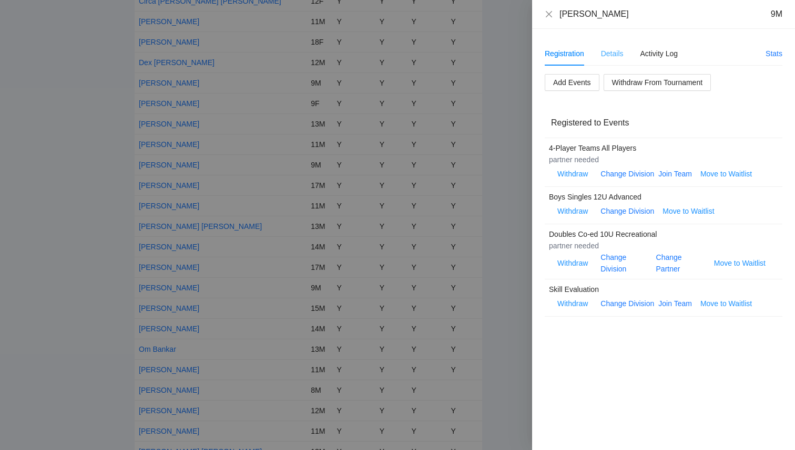
click at [606, 63] on div "Details" at bounding box center [612, 54] width 23 height 24
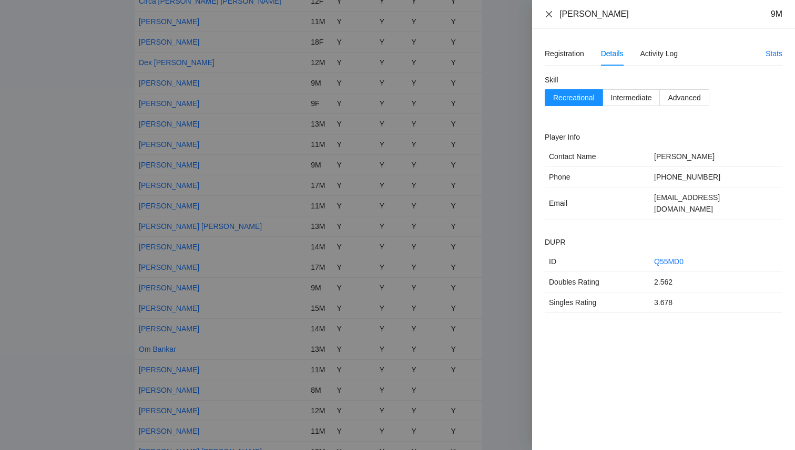
click at [551, 14] on icon "close" at bounding box center [548, 14] width 8 height 8
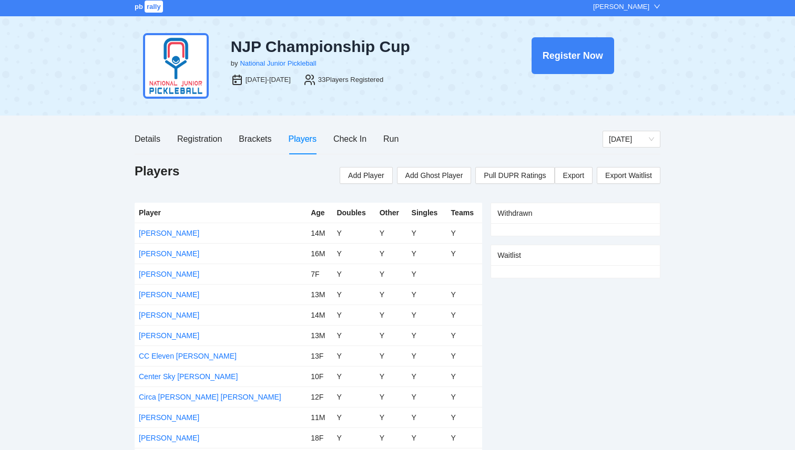
scroll to position [0, 0]
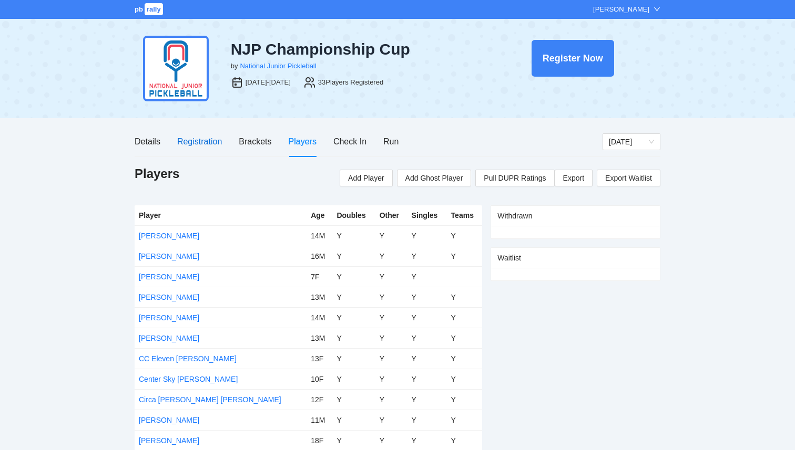
click at [199, 141] on div "Registration" at bounding box center [199, 141] width 45 height 13
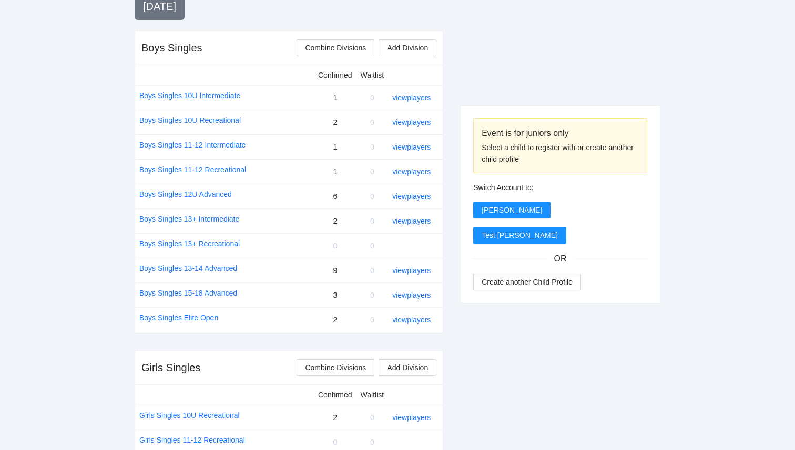
scroll to position [396, 0]
click at [429, 195] on link "view players" at bounding box center [411, 195] width 38 height 8
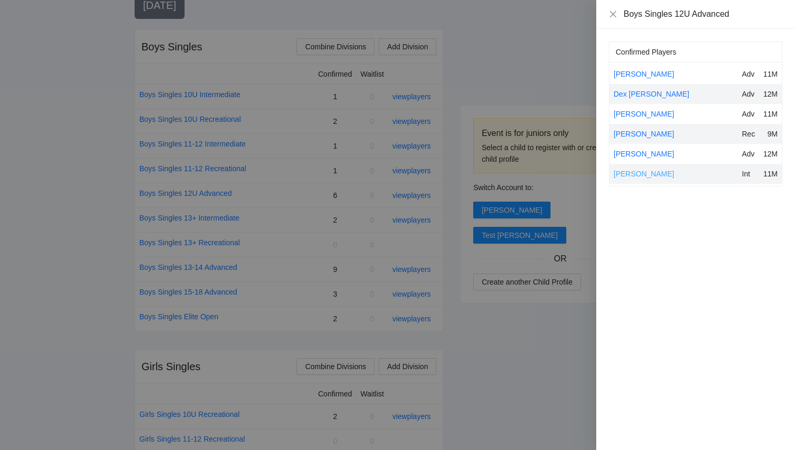
click at [637, 173] on link "[PERSON_NAME]" at bounding box center [643, 174] width 60 height 8
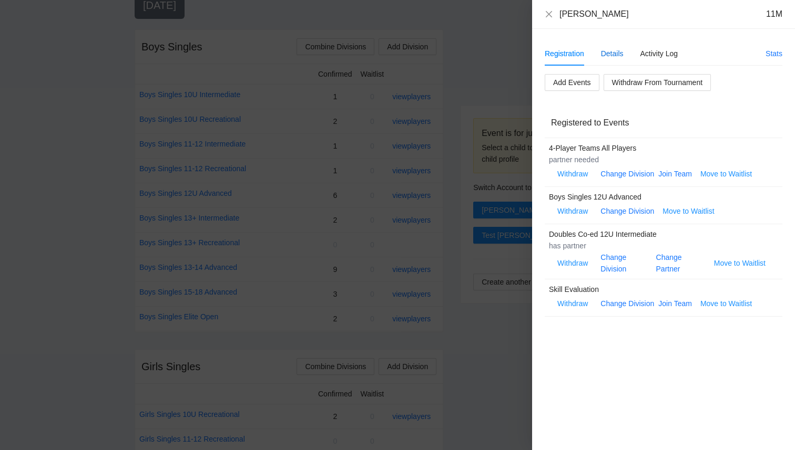
click at [616, 54] on div "Details" at bounding box center [612, 54] width 23 height 12
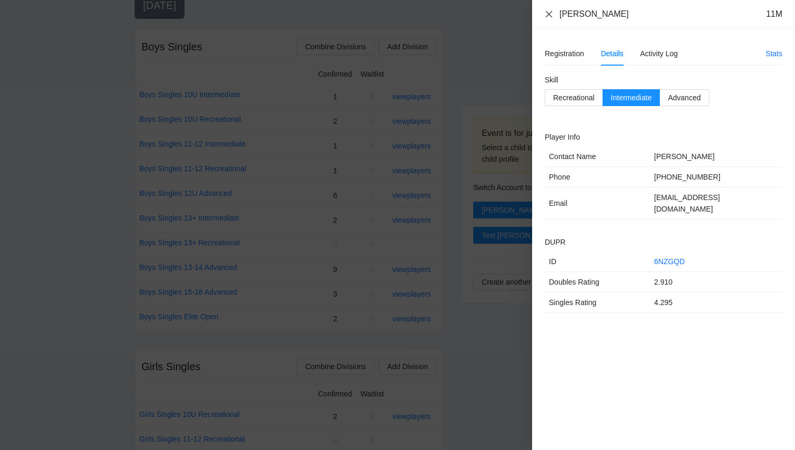
click at [549, 13] on icon "close" at bounding box center [548, 14] width 8 height 8
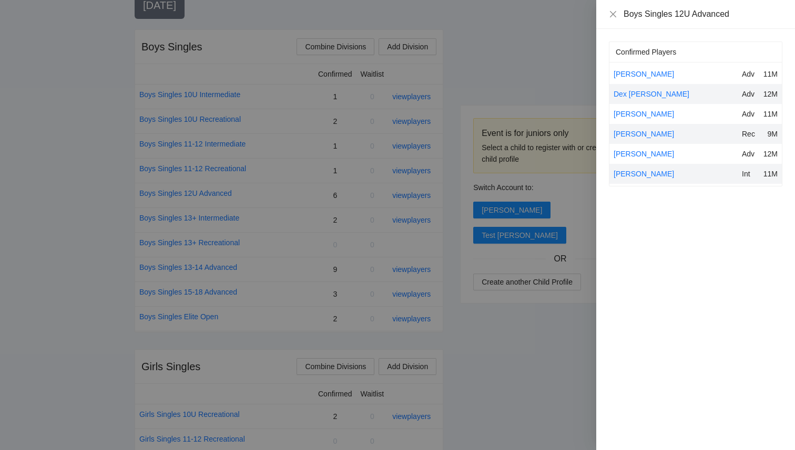
click at [619, 16] on div "Boys Singles 12U Advanced" at bounding box center [695, 14] width 173 height 12
click at [612, 12] on icon "close" at bounding box center [613, 14] width 8 height 8
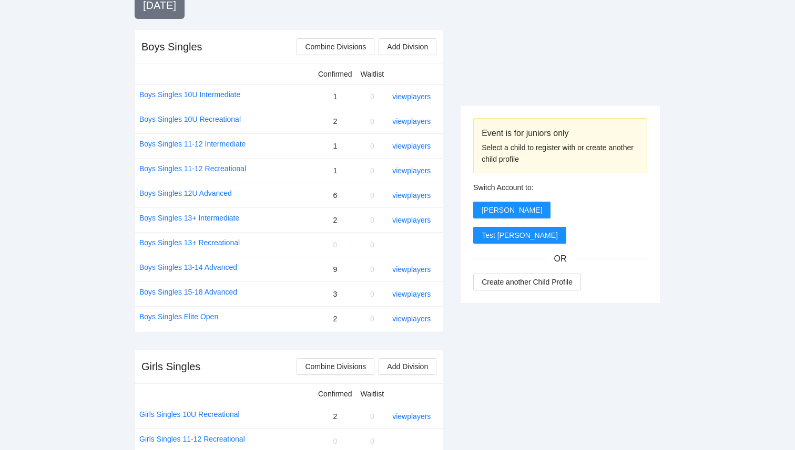
click at [420, 275] on div "view players" at bounding box center [413, 270] width 42 height 12
click at [420, 268] on link "view players" at bounding box center [411, 269] width 38 height 8
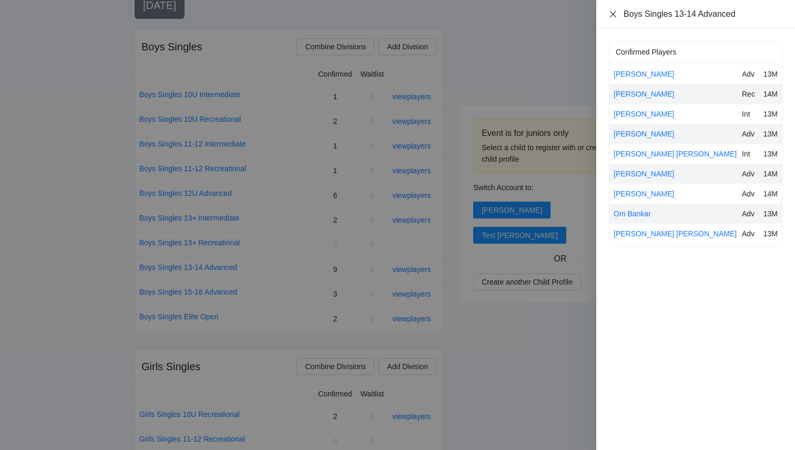
click at [612, 16] on icon "close" at bounding box center [613, 14] width 8 height 8
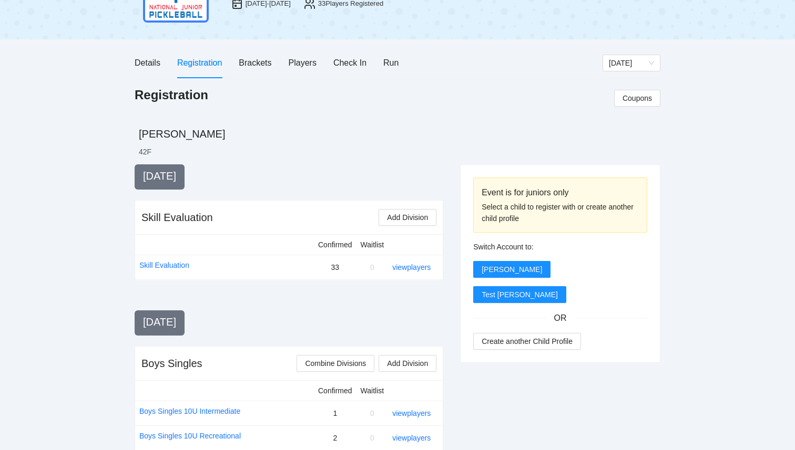
scroll to position [0, 0]
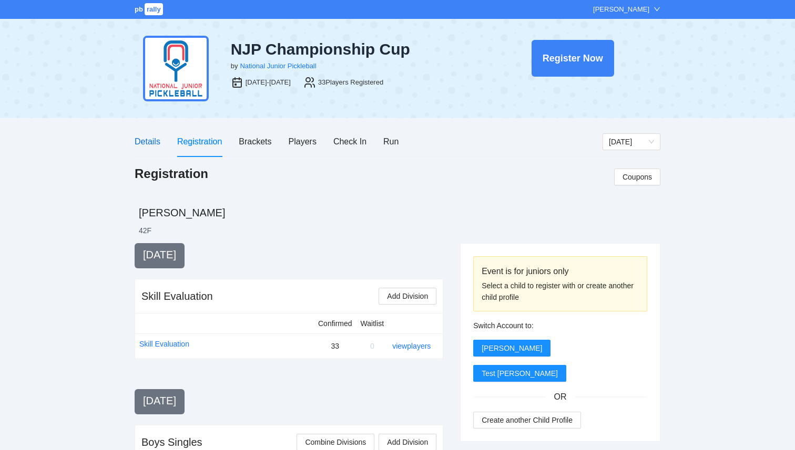
click at [144, 147] on div "Details" at bounding box center [148, 141] width 26 height 13
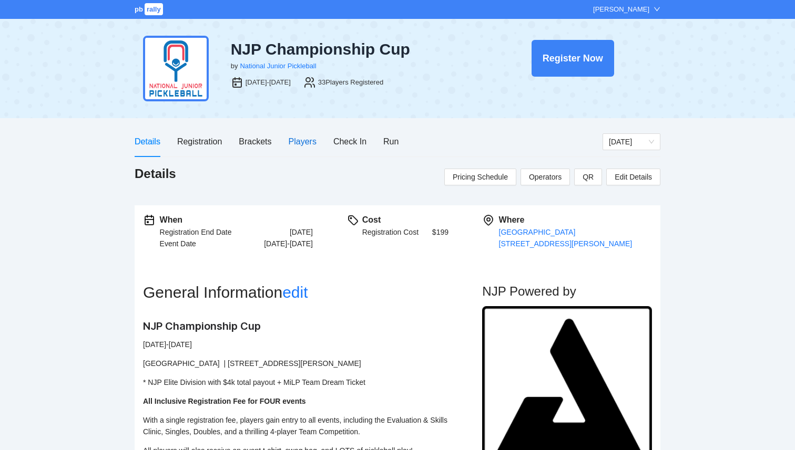
click at [309, 140] on div "Players" at bounding box center [303, 141] width 28 height 13
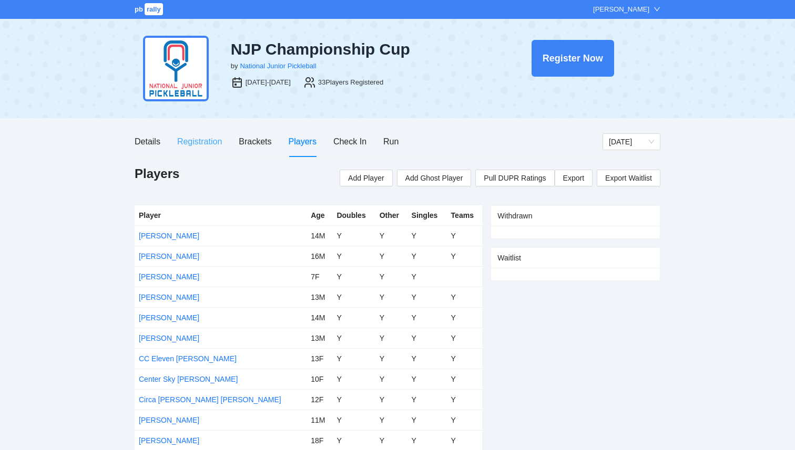
click at [182, 151] on div "Registration" at bounding box center [199, 142] width 45 height 30
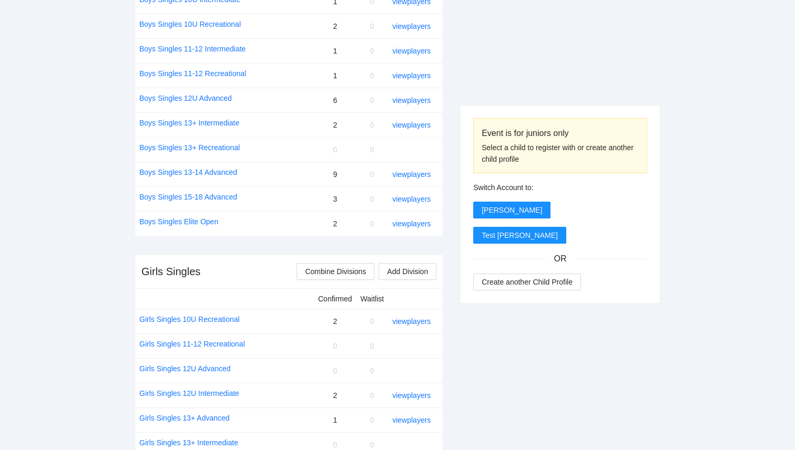
scroll to position [491, 0]
click at [420, 176] on link "view players" at bounding box center [411, 174] width 38 height 8
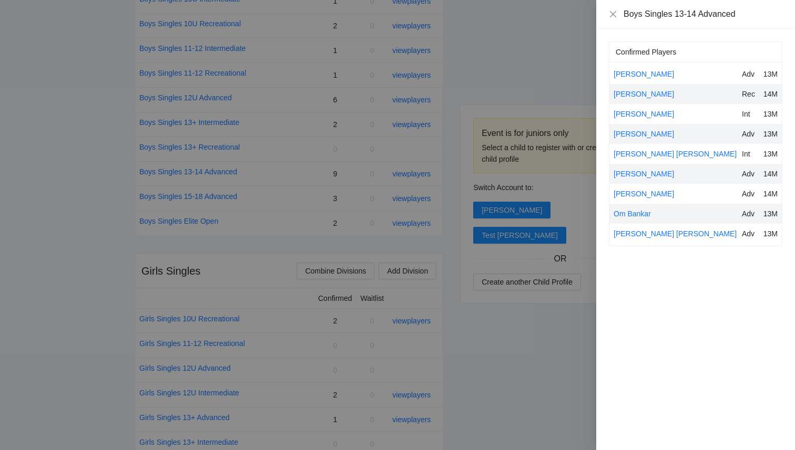
click at [581, 375] on div at bounding box center [397, 225] width 795 height 450
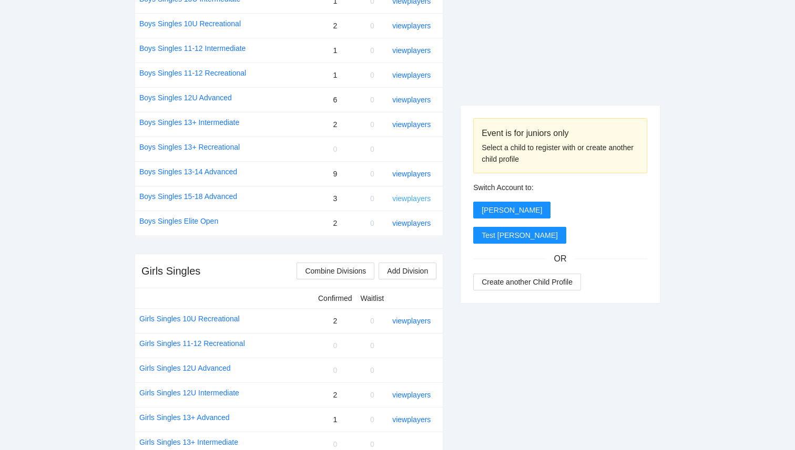
click at [424, 200] on link "view players" at bounding box center [411, 198] width 38 height 8
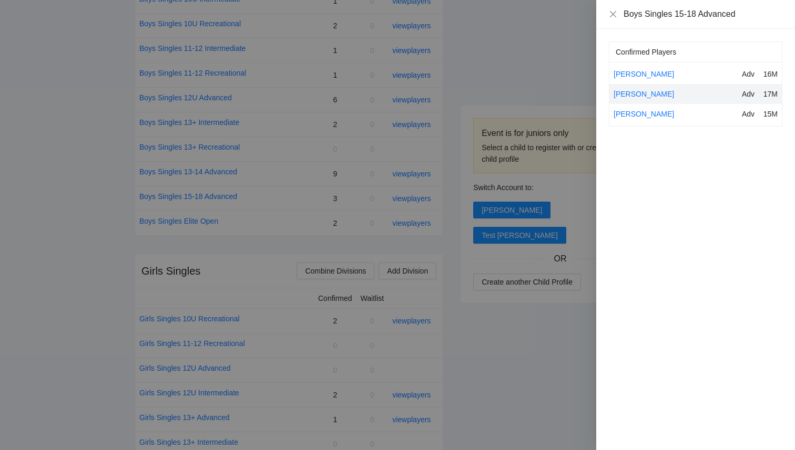
click at [535, 352] on div at bounding box center [397, 225] width 795 height 450
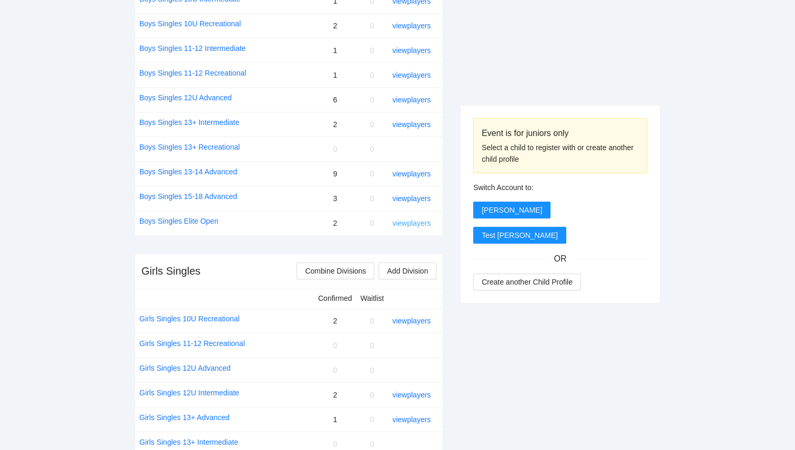
click at [404, 226] on link "view players" at bounding box center [411, 223] width 38 height 8
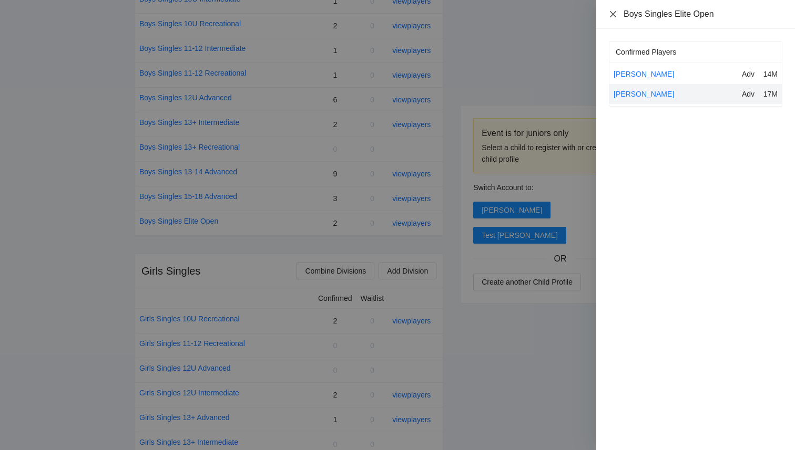
click at [614, 16] on icon "close" at bounding box center [613, 14] width 6 height 6
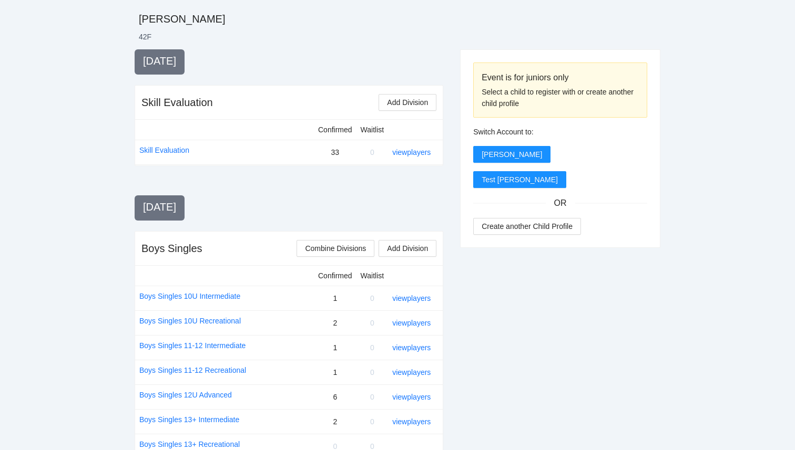
scroll to position [0, 0]
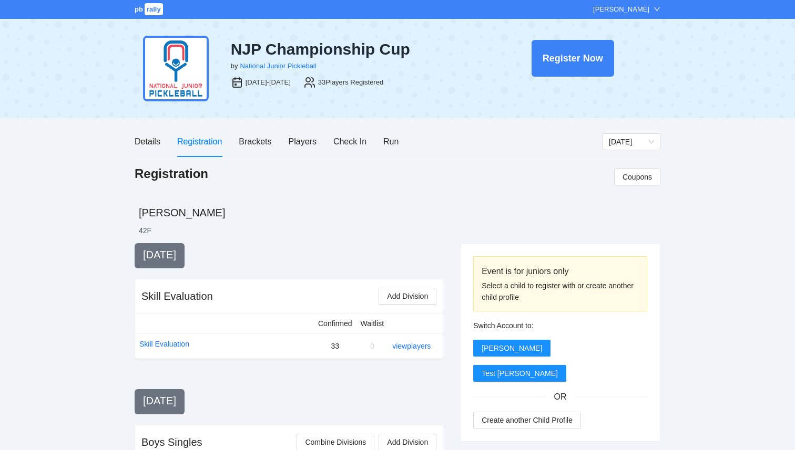
click at [149, 13] on span "rally" at bounding box center [154, 9] width 18 height 12
